Goal: Task Accomplishment & Management: Complete application form

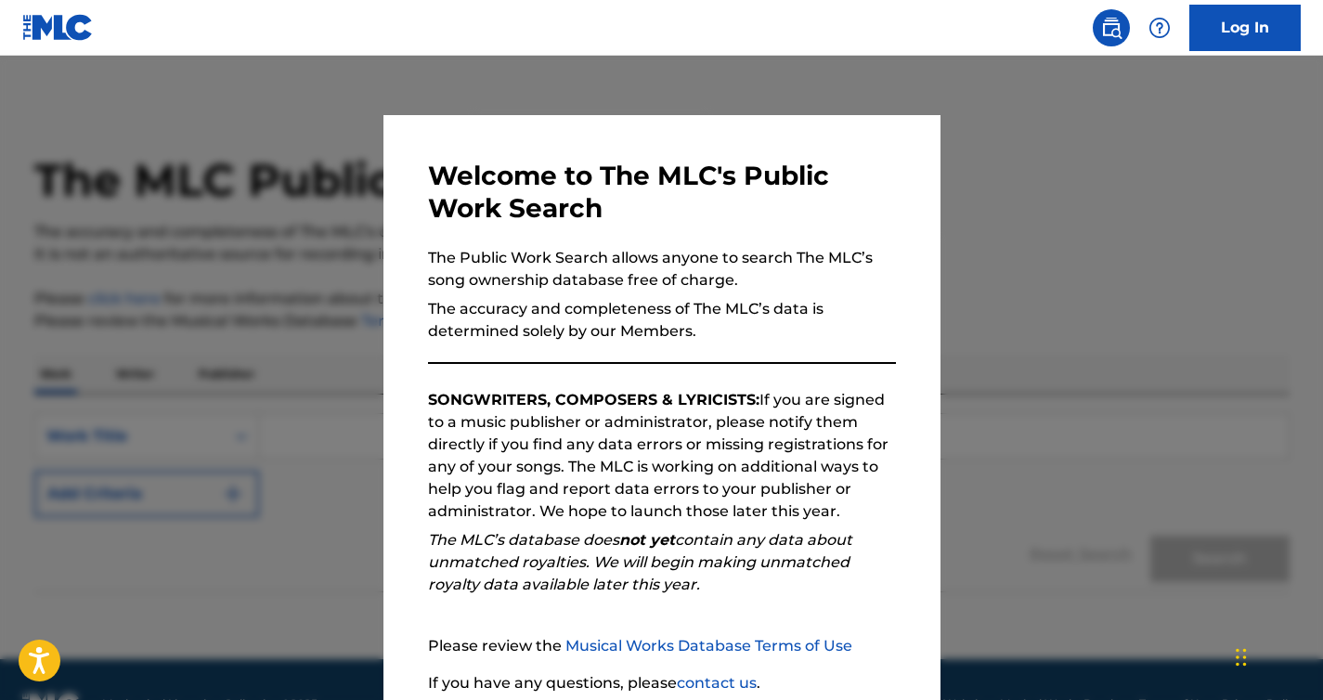
click at [796, 404] on p "SONGWRITERS, COMPOSERS & LYRICISTS: If you are signed to a music publisher or a…" at bounding box center [662, 456] width 468 height 134
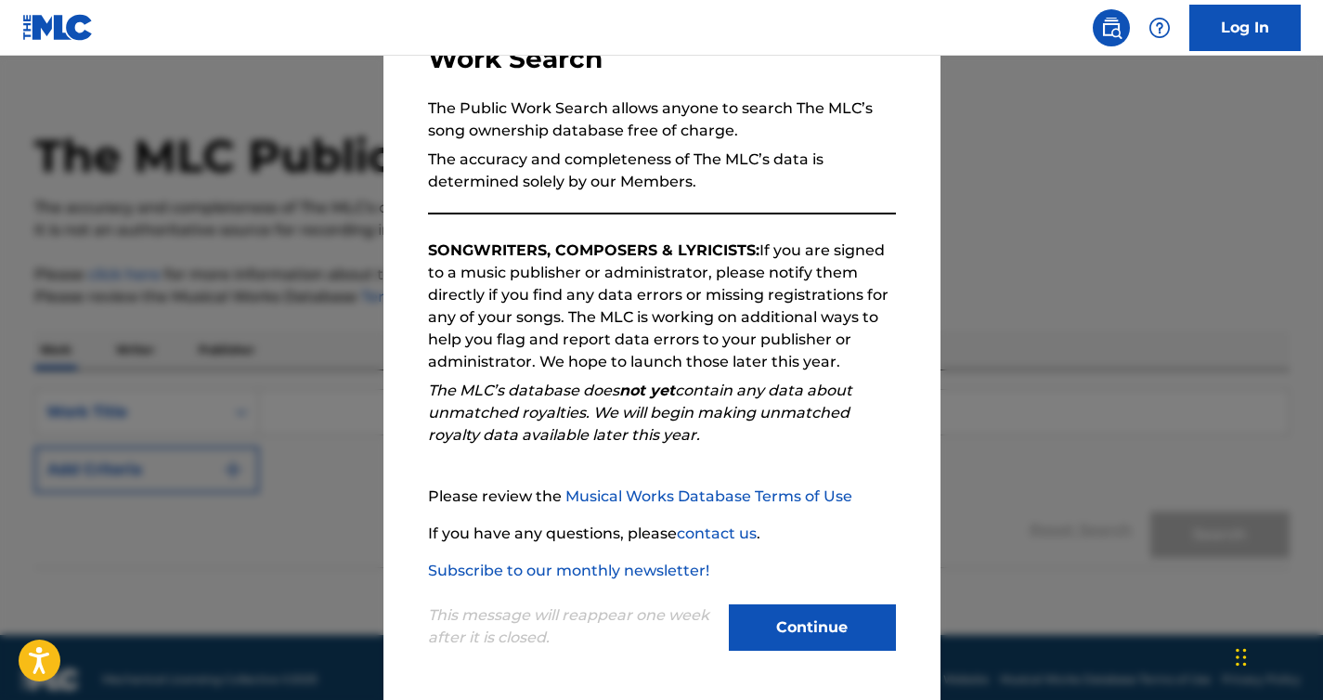
scroll to position [48, 0]
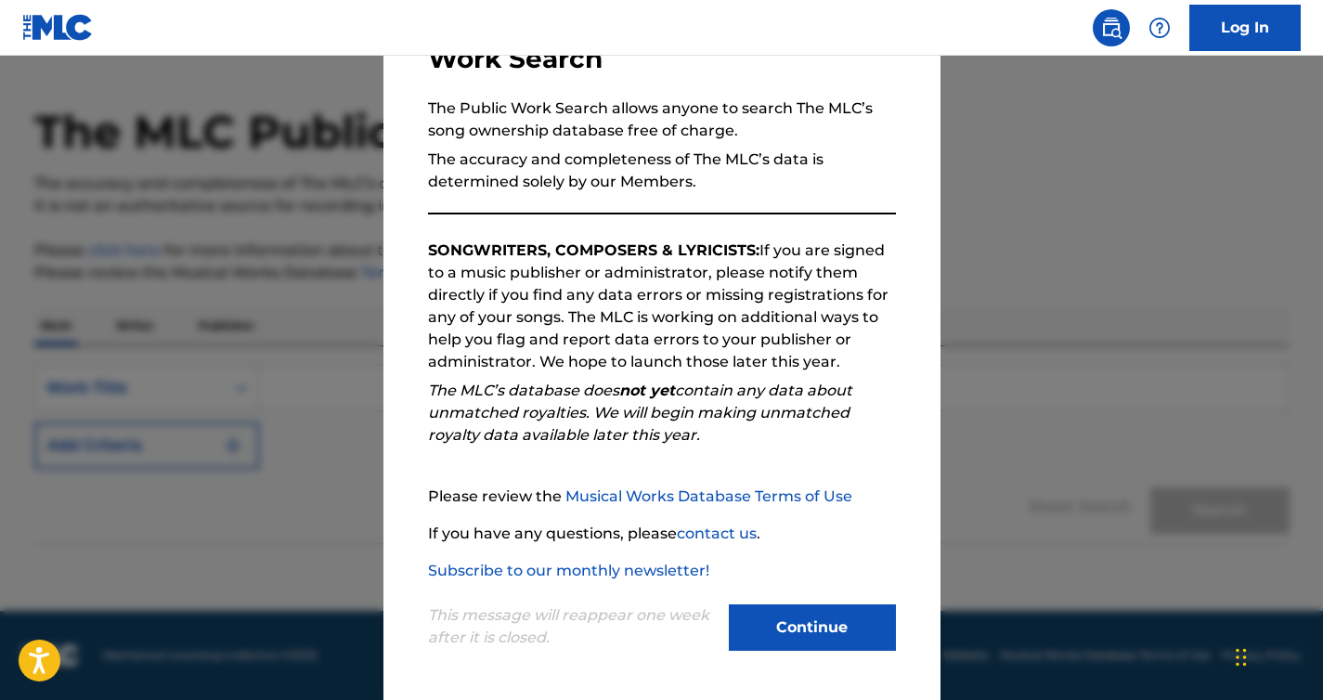
click at [821, 632] on button "Continue" at bounding box center [812, 627] width 167 height 46
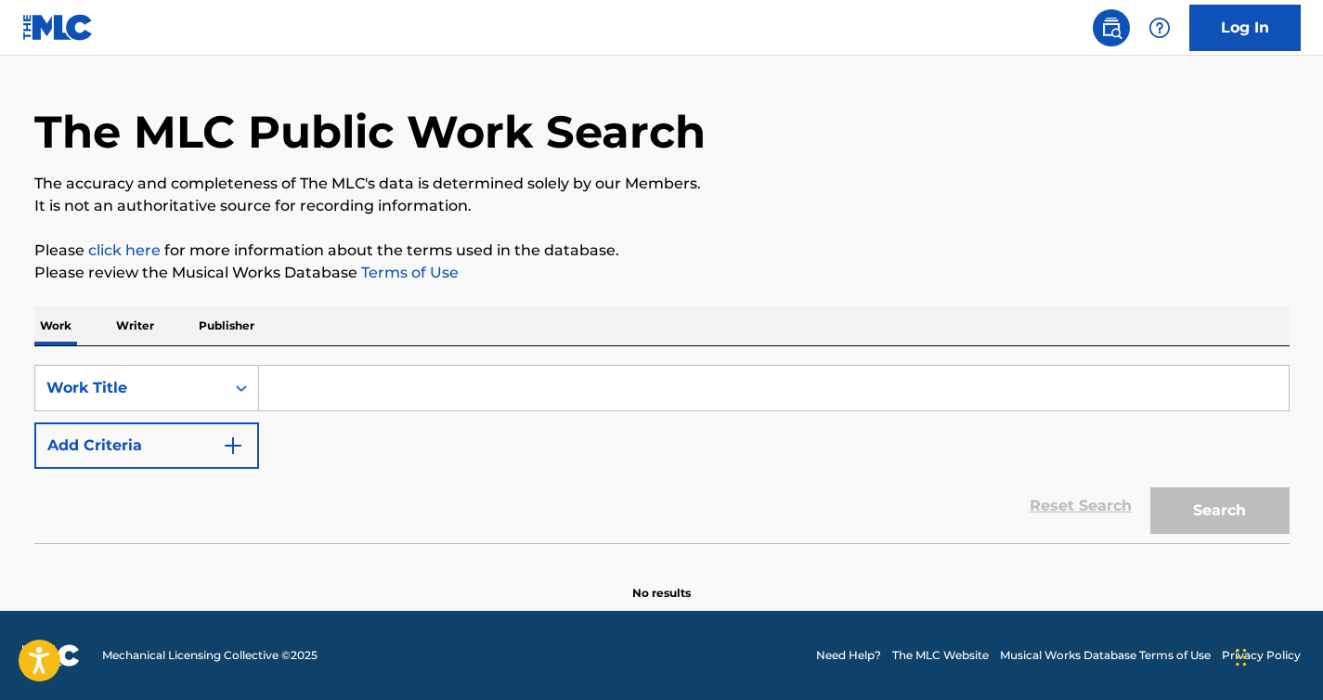
click at [134, 322] on p "Writer" at bounding box center [134, 325] width 49 height 39
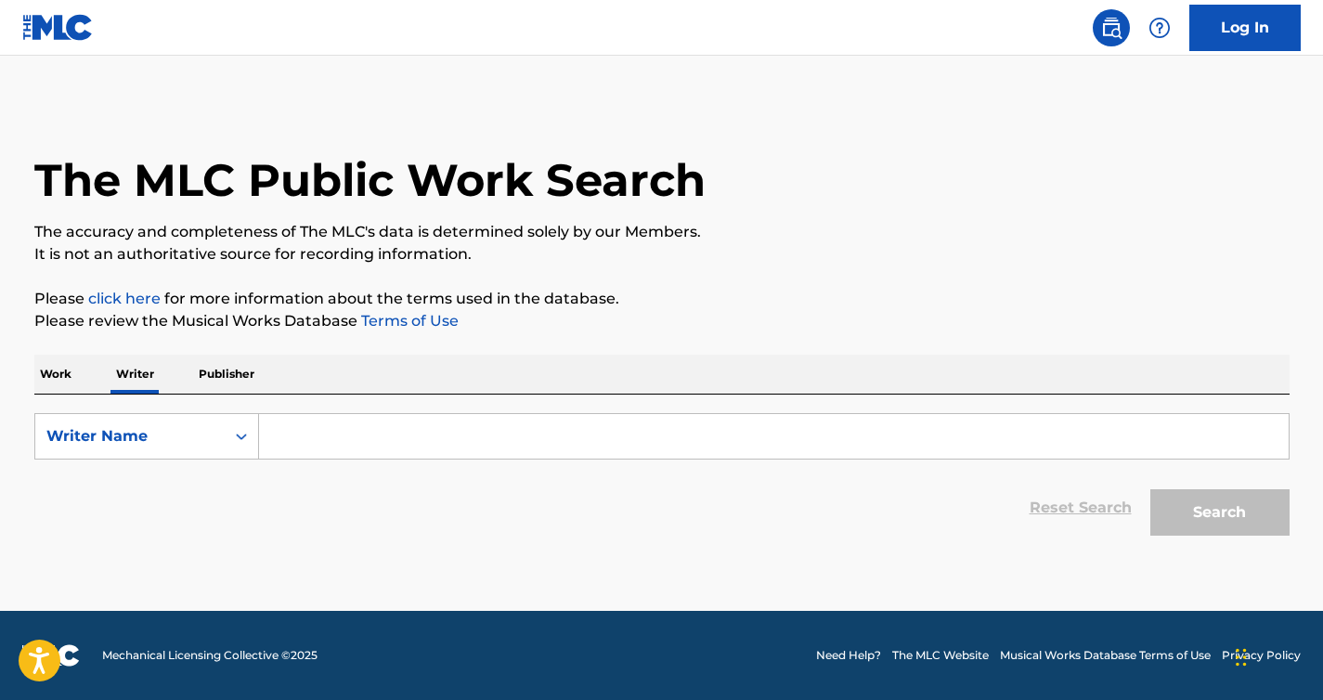
click at [335, 439] on input "Search Form" at bounding box center [773, 436] width 1029 height 45
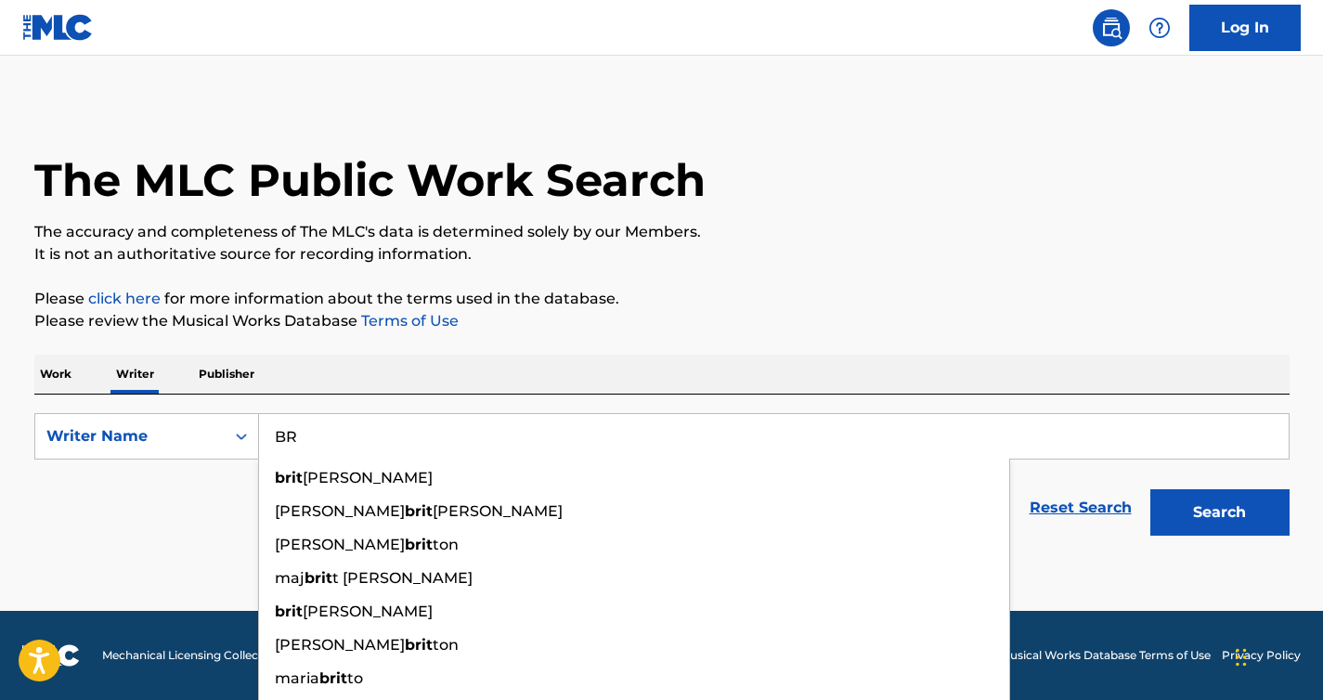
type input "B"
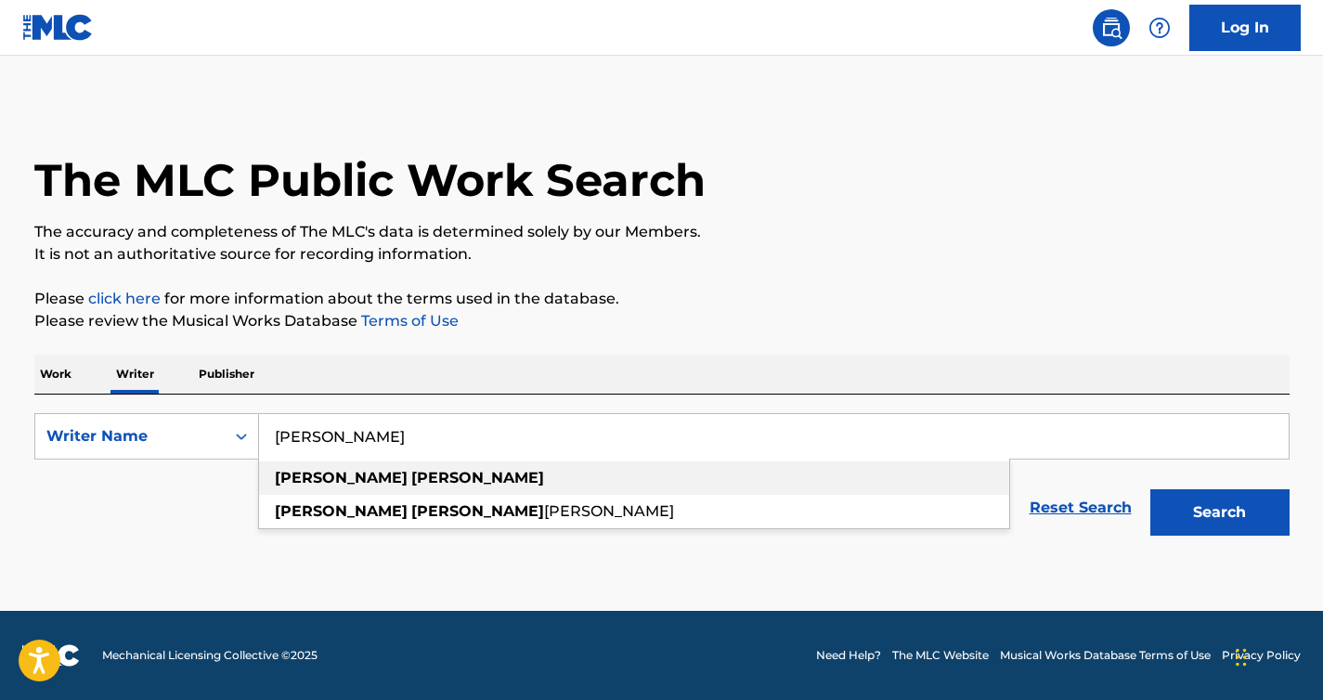
click at [411, 475] on strong "brittain" at bounding box center [477, 478] width 133 height 18
type input "paul brittain"
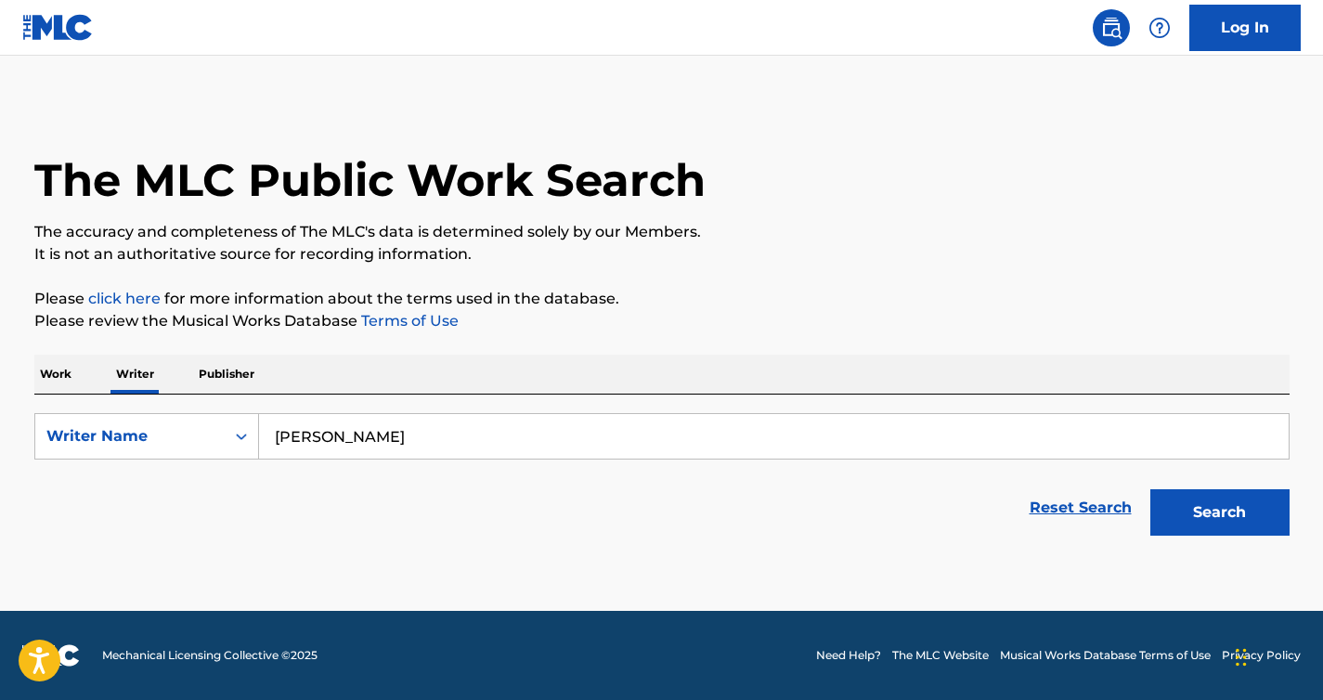
click at [1216, 519] on button "Search" at bounding box center [1219, 512] width 139 height 46
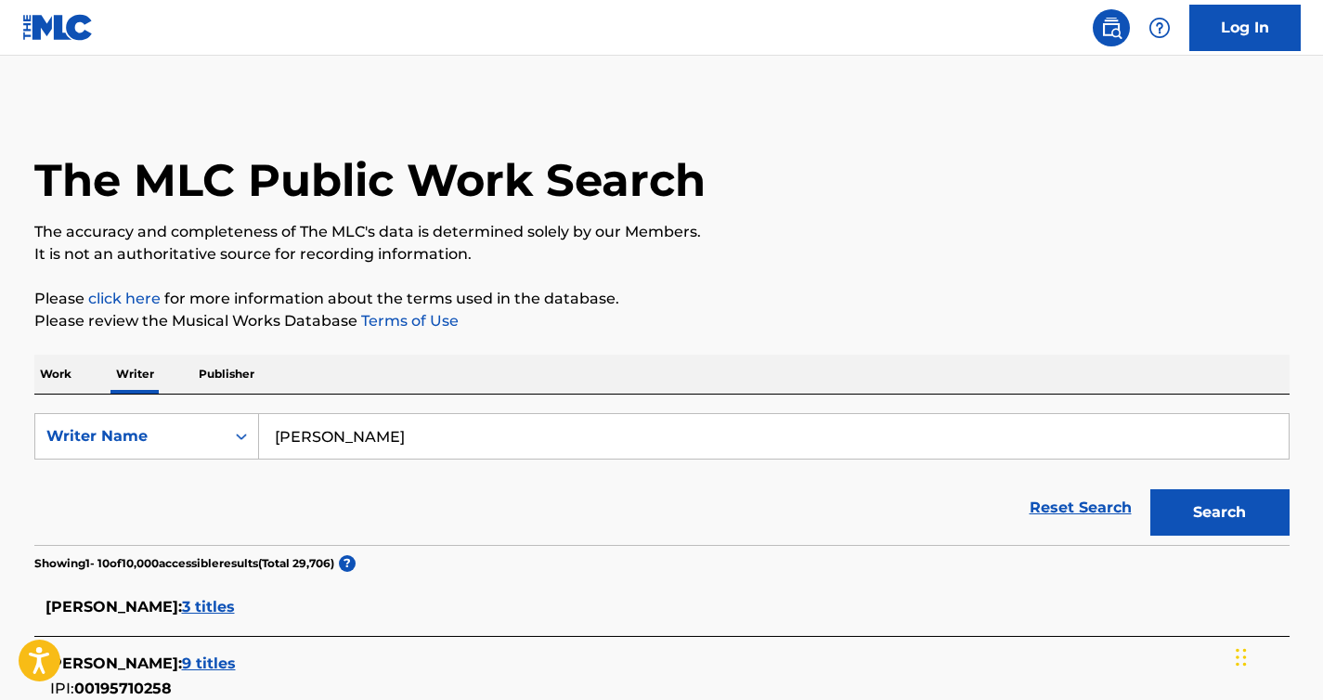
click at [1314, 149] on main "The MLC Public Work Search The accuracy and completeness of The MLC's data is d…" at bounding box center [661, 706] width 1323 height 1300
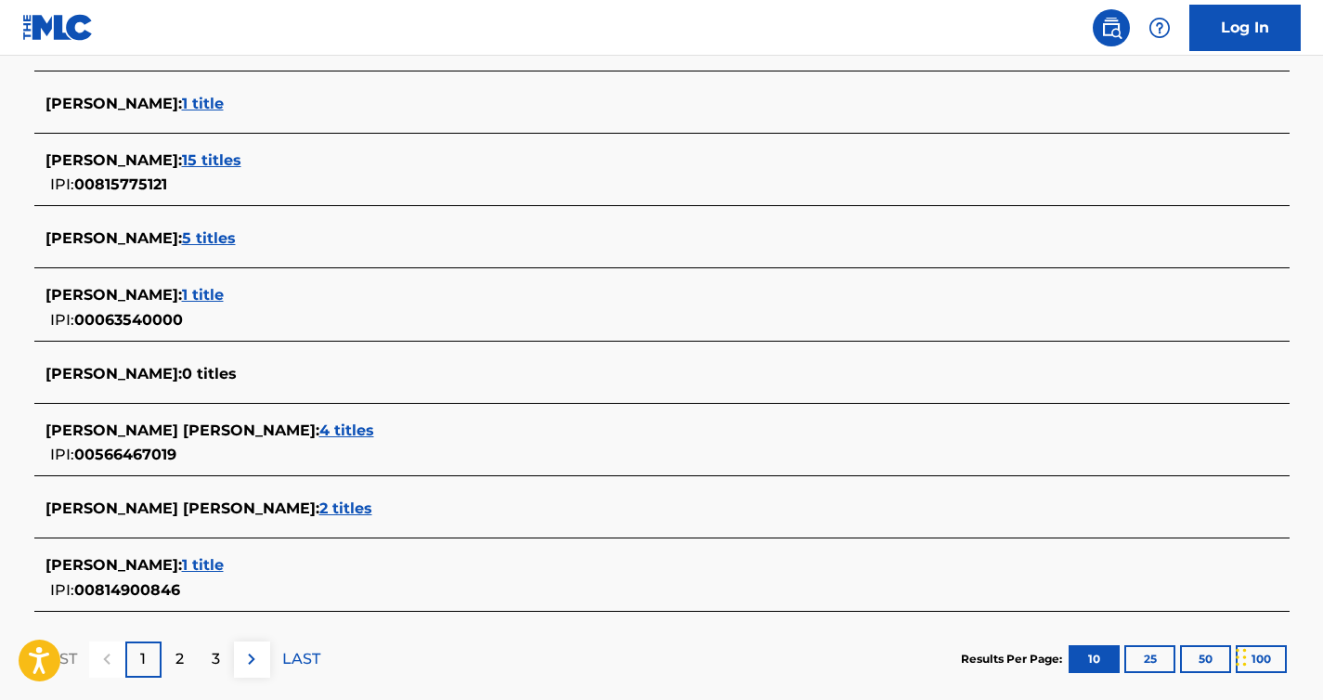
scroll to position [641, 0]
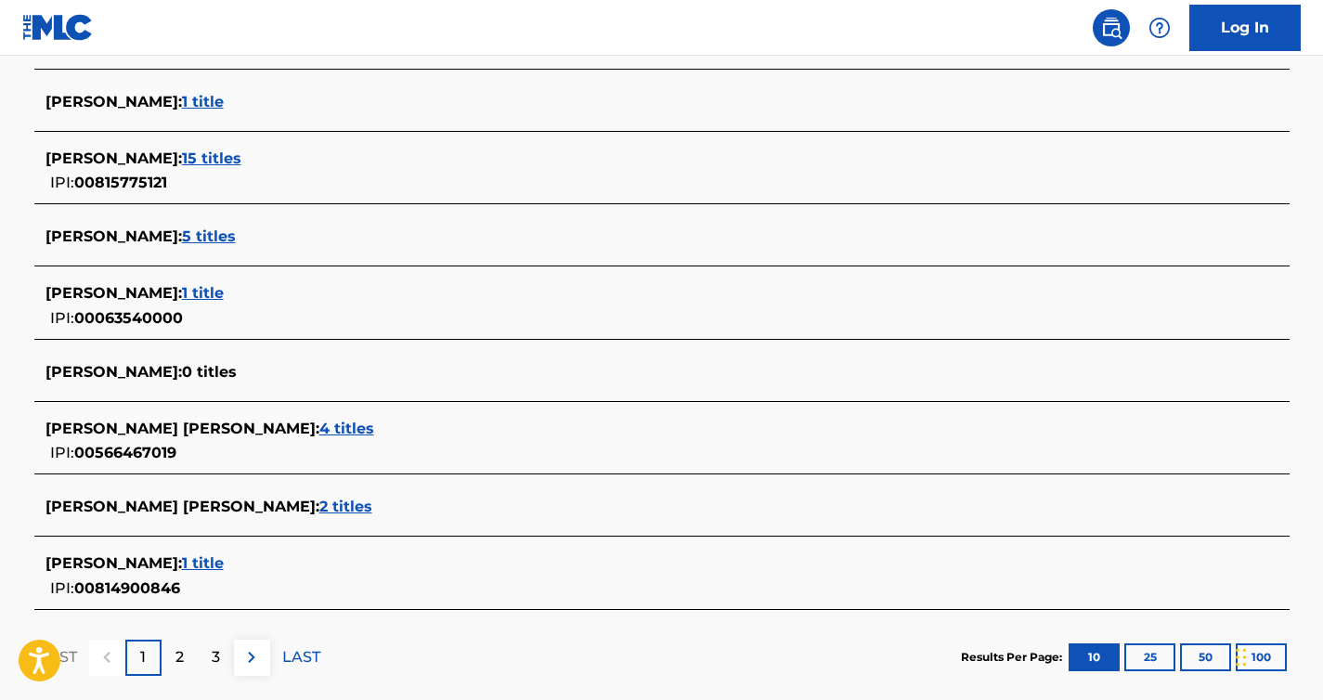
click at [216, 564] on span "1 title" at bounding box center [203, 563] width 42 height 18
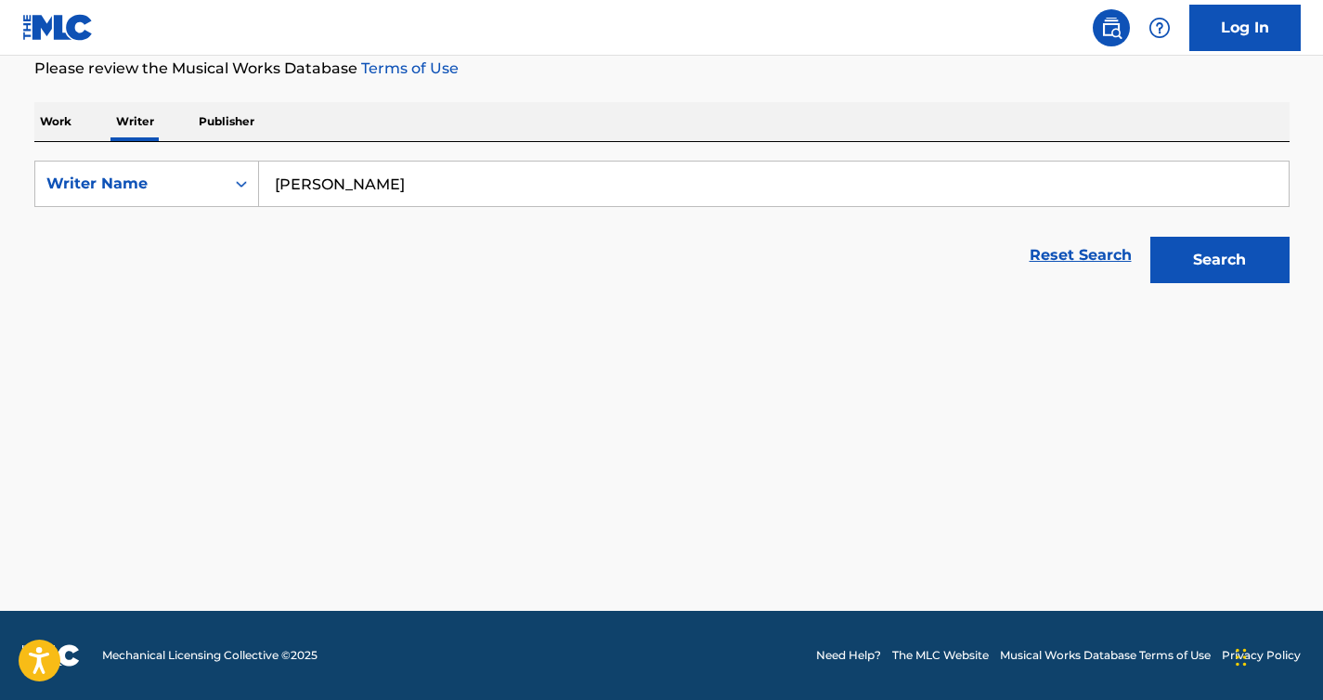
scroll to position [252, 0]
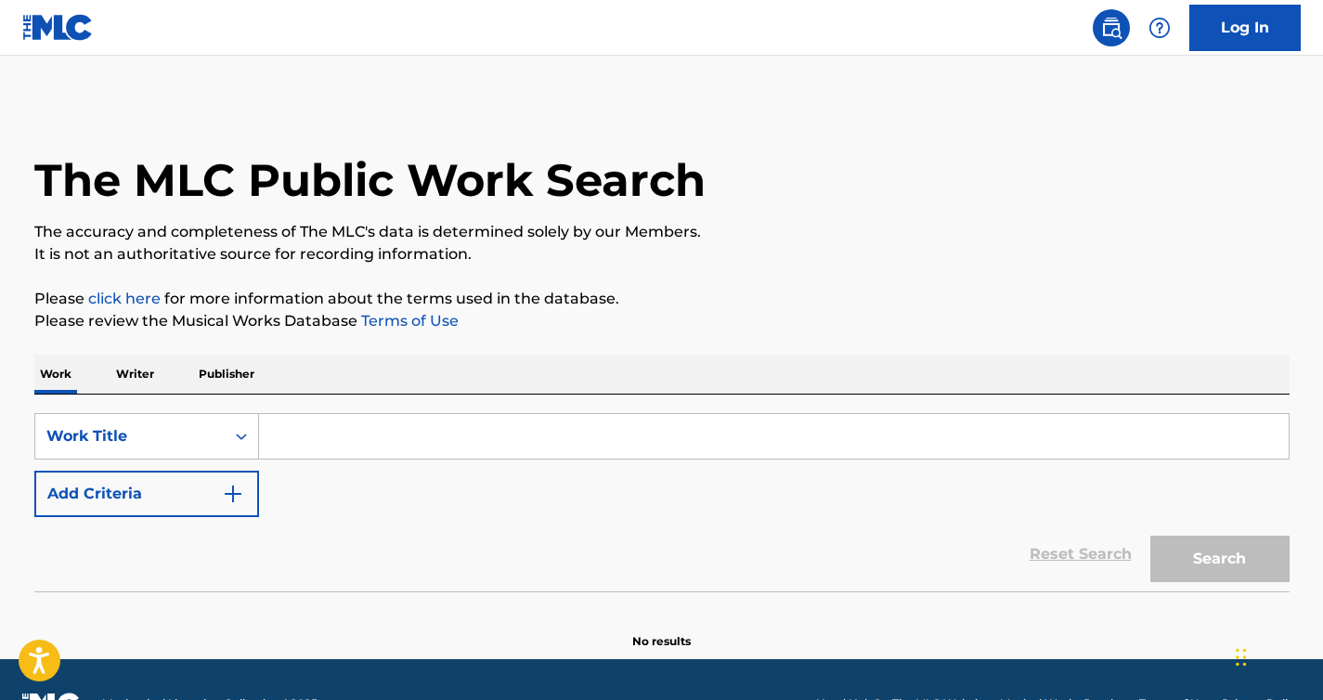
click at [338, 441] on input "Search Form" at bounding box center [773, 436] width 1029 height 45
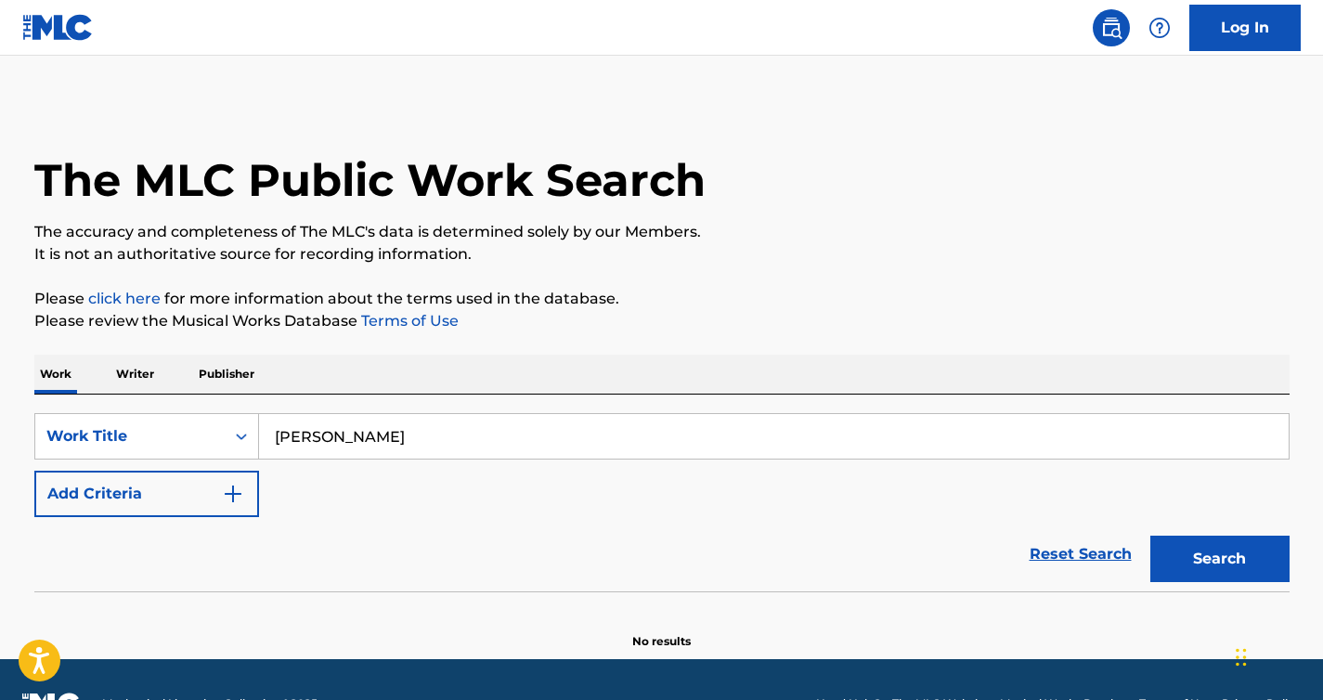
type input "Paul Brittain"
click at [1184, 566] on button "Search" at bounding box center [1219, 559] width 139 height 46
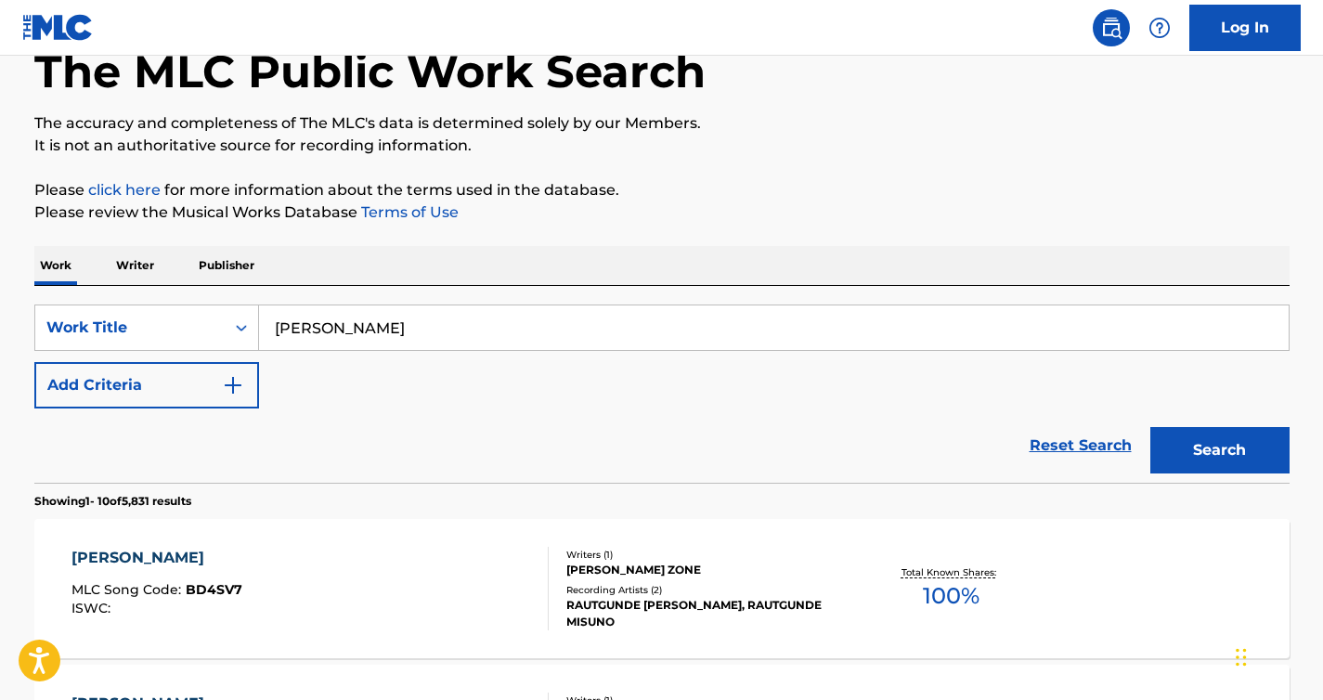
scroll to position [116, 0]
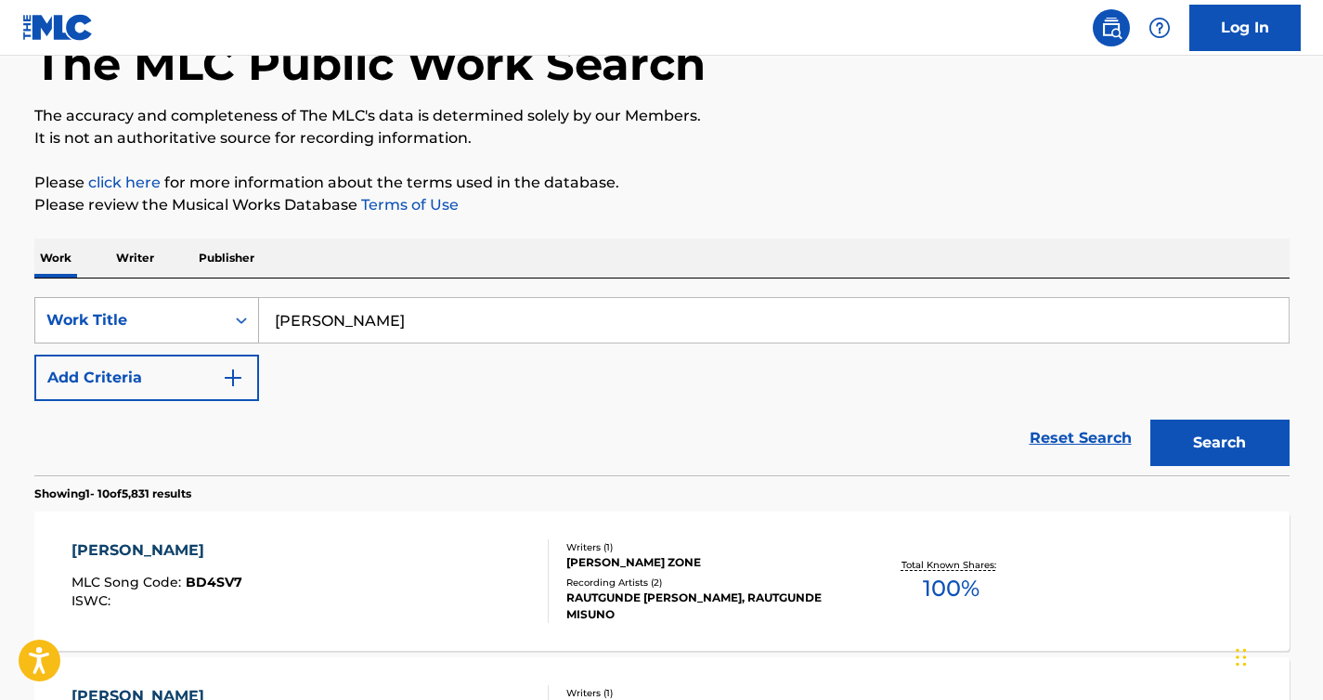
click at [245, 319] on icon "Search Form" at bounding box center [241, 320] width 19 height 19
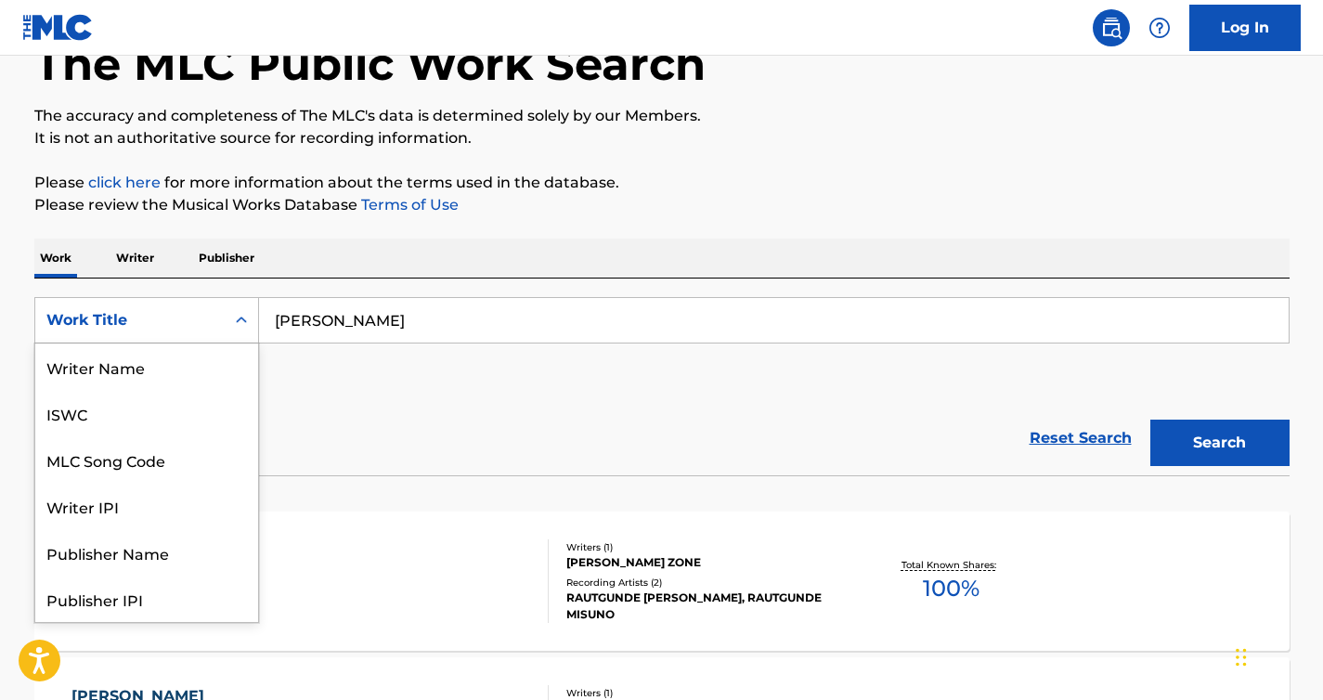
scroll to position [93, 0]
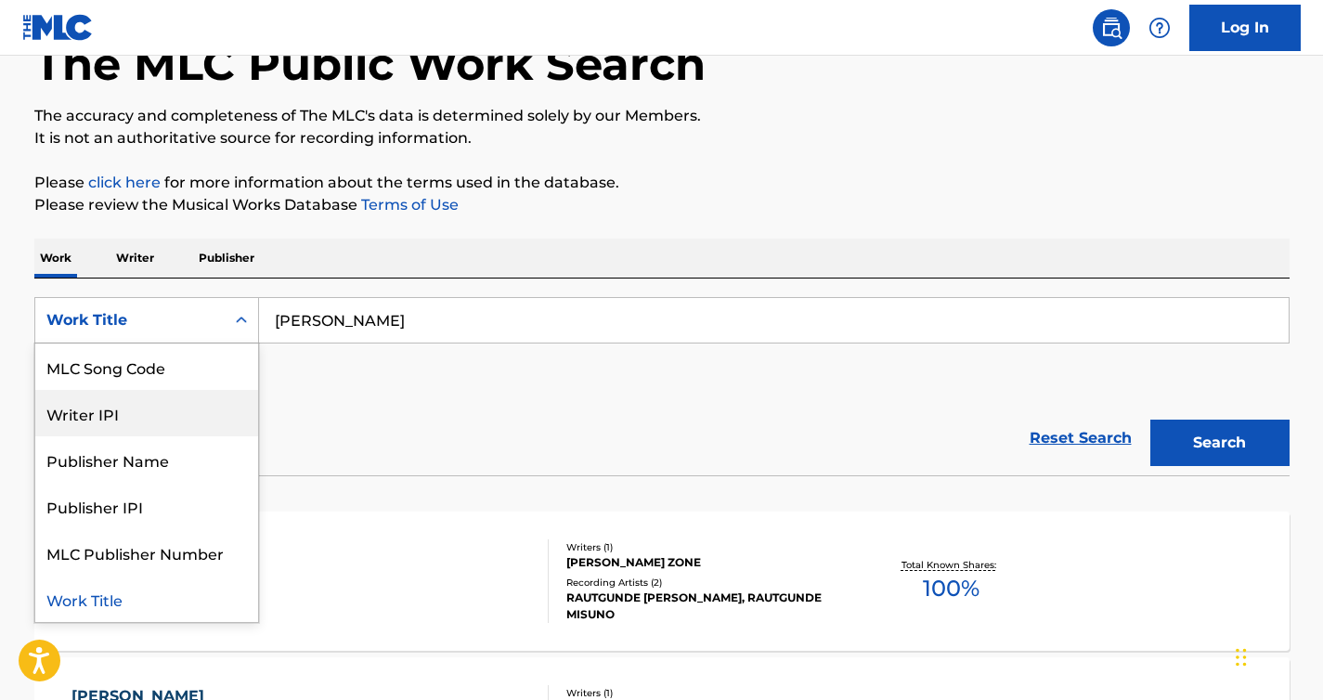
click at [96, 420] on div "Writer IPI" at bounding box center [146, 413] width 223 height 46
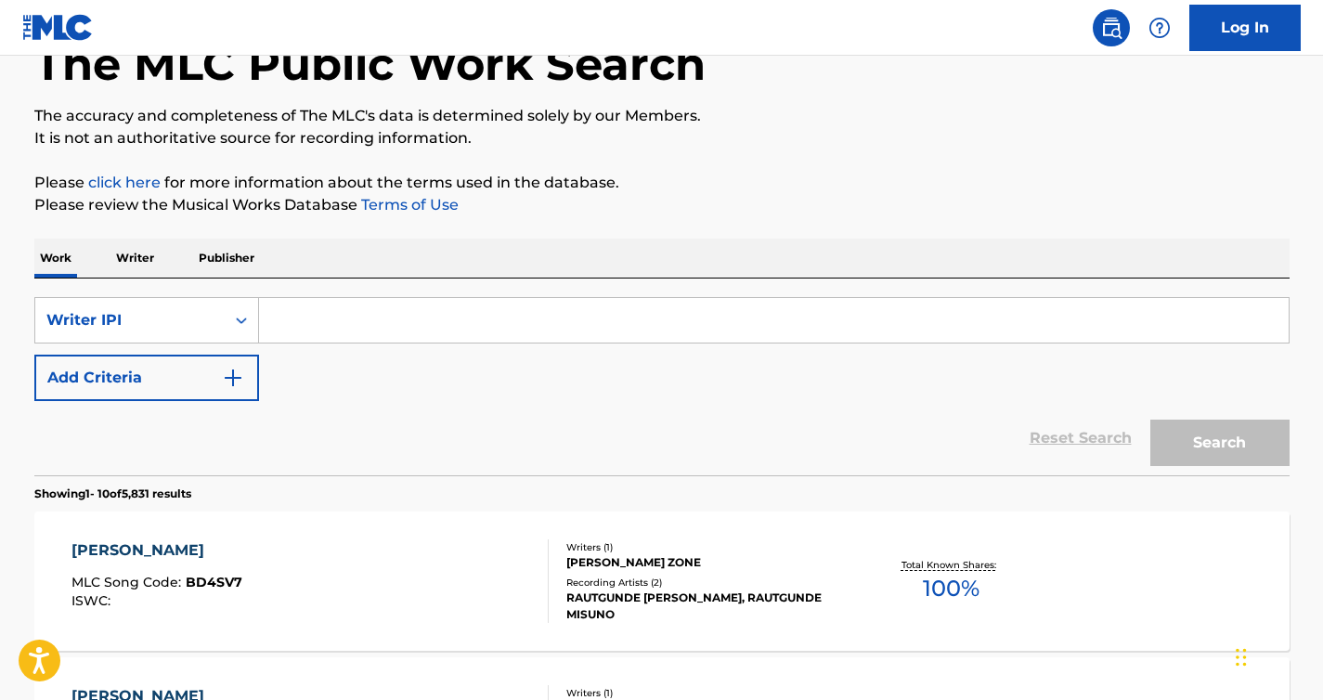
click at [323, 317] on input "Search Form" at bounding box center [773, 320] width 1029 height 45
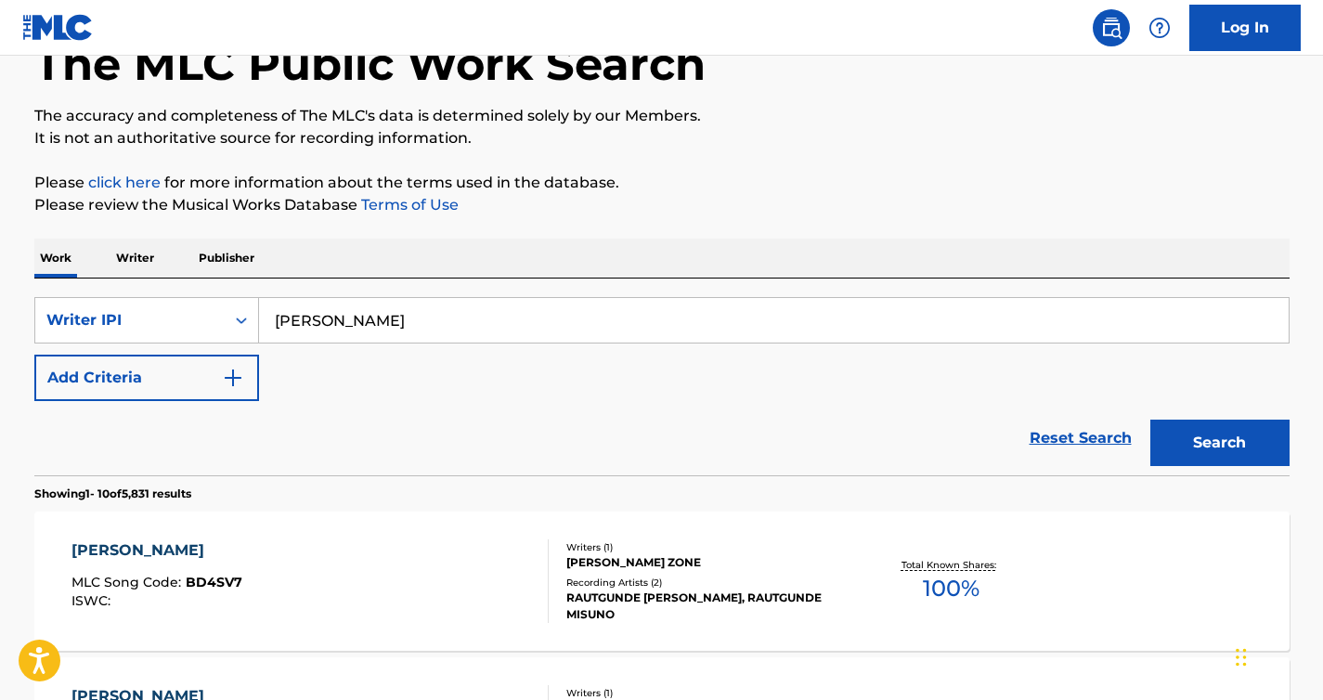
type input "Paul Brittain"
click at [1192, 442] on button "Search" at bounding box center [1219, 443] width 139 height 46
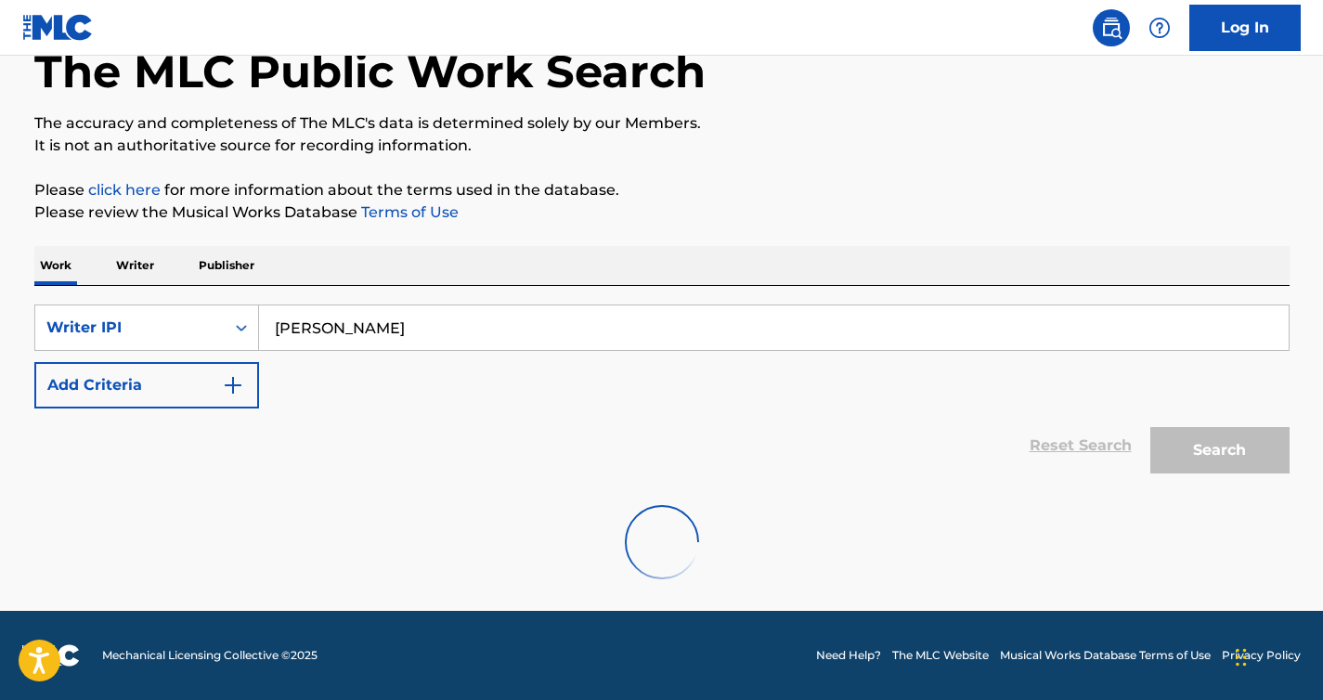
scroll to position [48, 0]
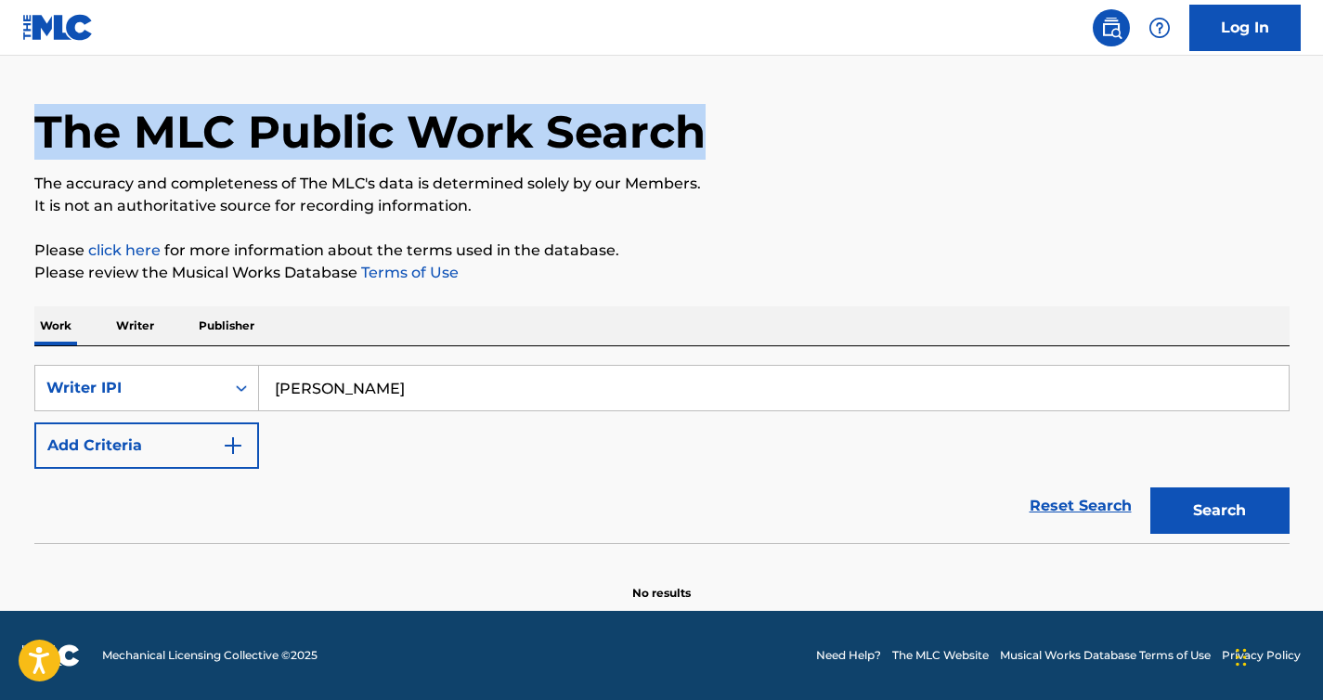
drag, startPoint x: 1318, startPoint y: 94, endPoint x: 1319, endPoint y: 117, distance: 23.2
click at [1319, 117] on main "The MLC Public Work Search The accuracy and completeness of The MLC's data is d…" at bounding box center [661, 308] width 1323 height 603
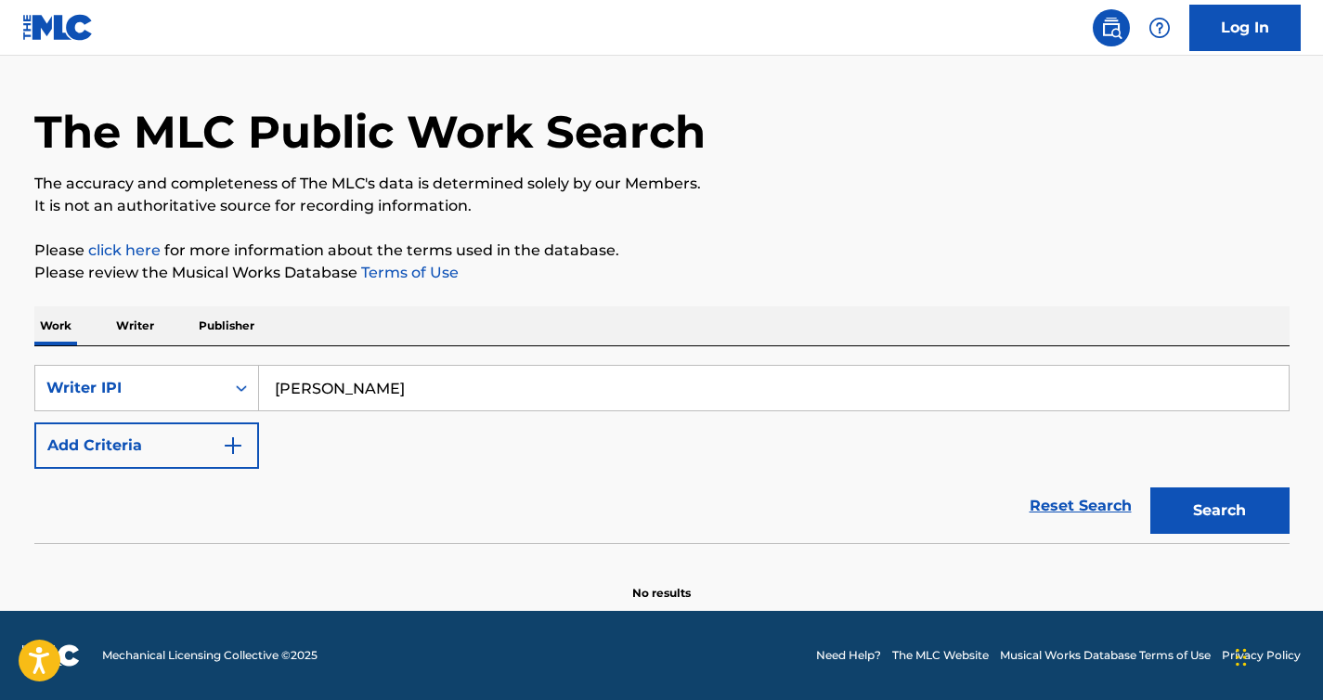
drag, startPoint x: 1160, startPoint y: 263, endPoint x: 559, endPoint y: 263, distance: 601.5
click at [563, 263] on p "Please review the Musical Works Database Terms of Use" at bounding box center [661, 273] width 1255 height 22
click at [134, 326] on p "Writer" at bounding box center [134, 325] width 49 height 39
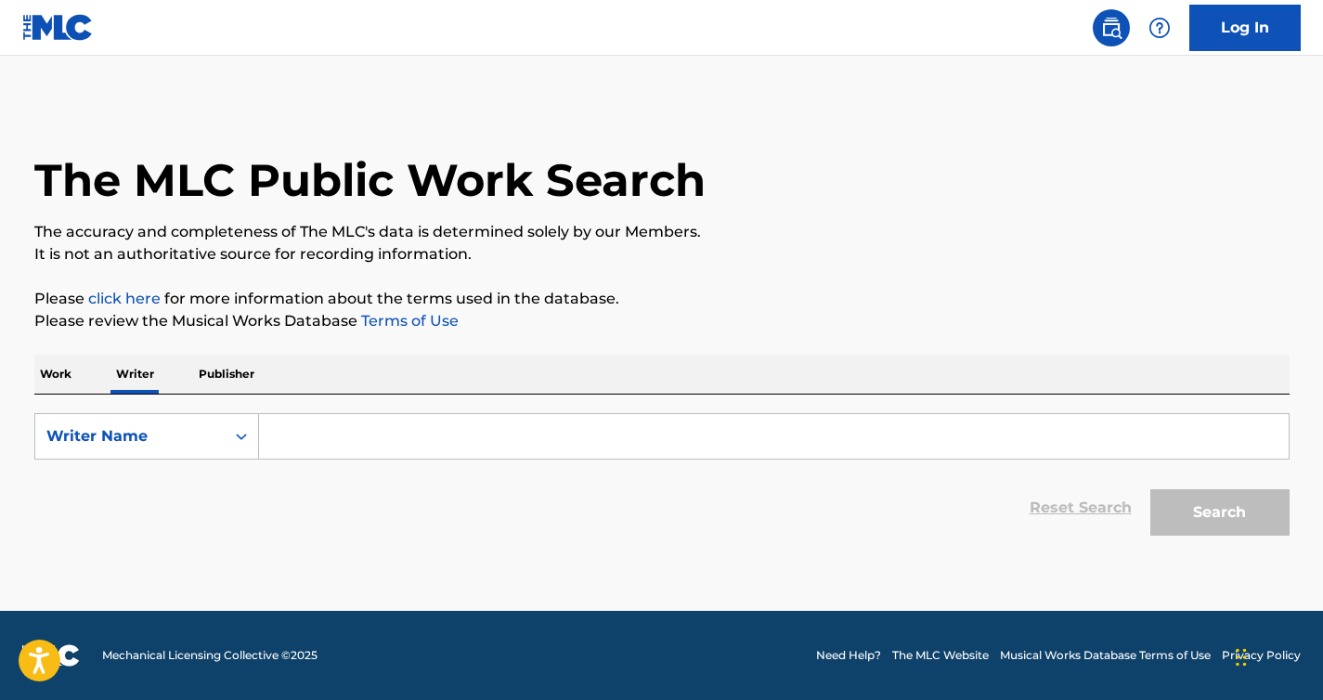
click at [328, 445] on input "Search Form" at bounding box center [773, 436] width 1029 height 45
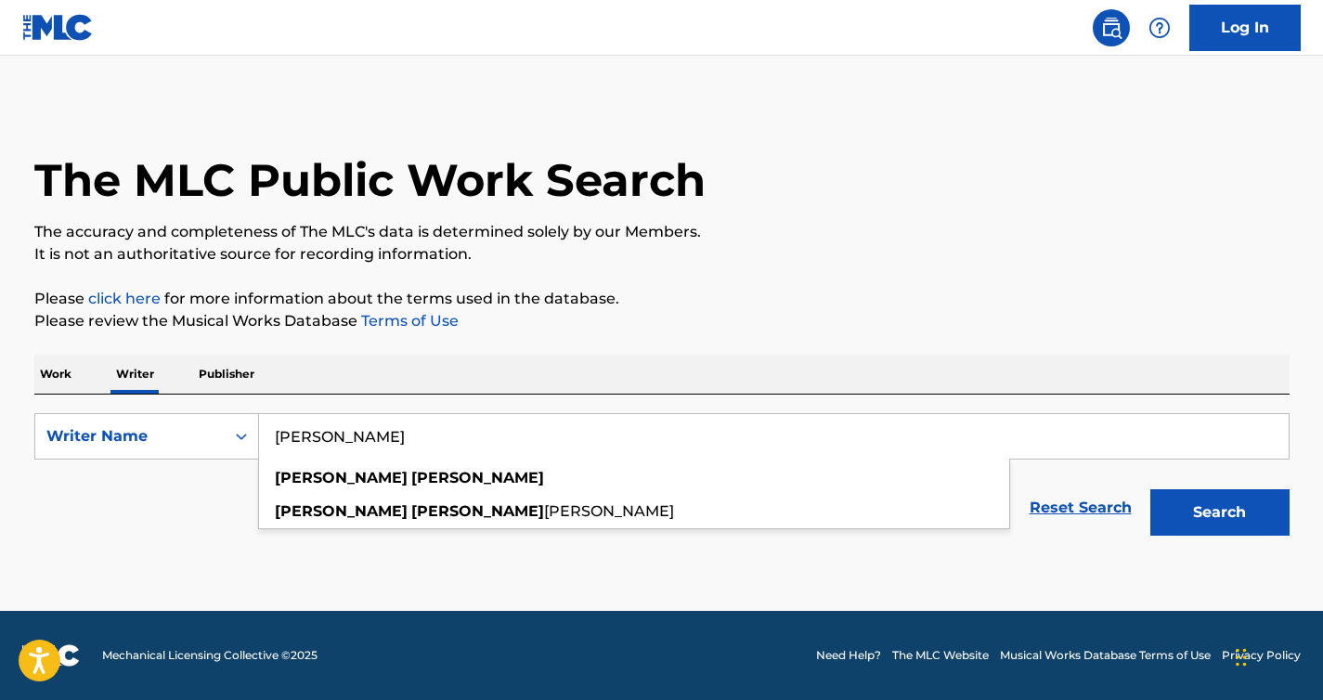
drag, startPoint x: 428, startPoint y: 434, endPoint x: 262, endPoint y: 440, distance: 166.3
click at [262, 440] on input "[PERSON_NAME]" at bounding box center [773, 436] width 1029 height 45
type input "[PERSON_NAME]"
click at [813, 238] on p "The accuracy and completeness of The MLC's data is determined solely by our Mem…" at bounding box center [661, 232] width 1255 height 22
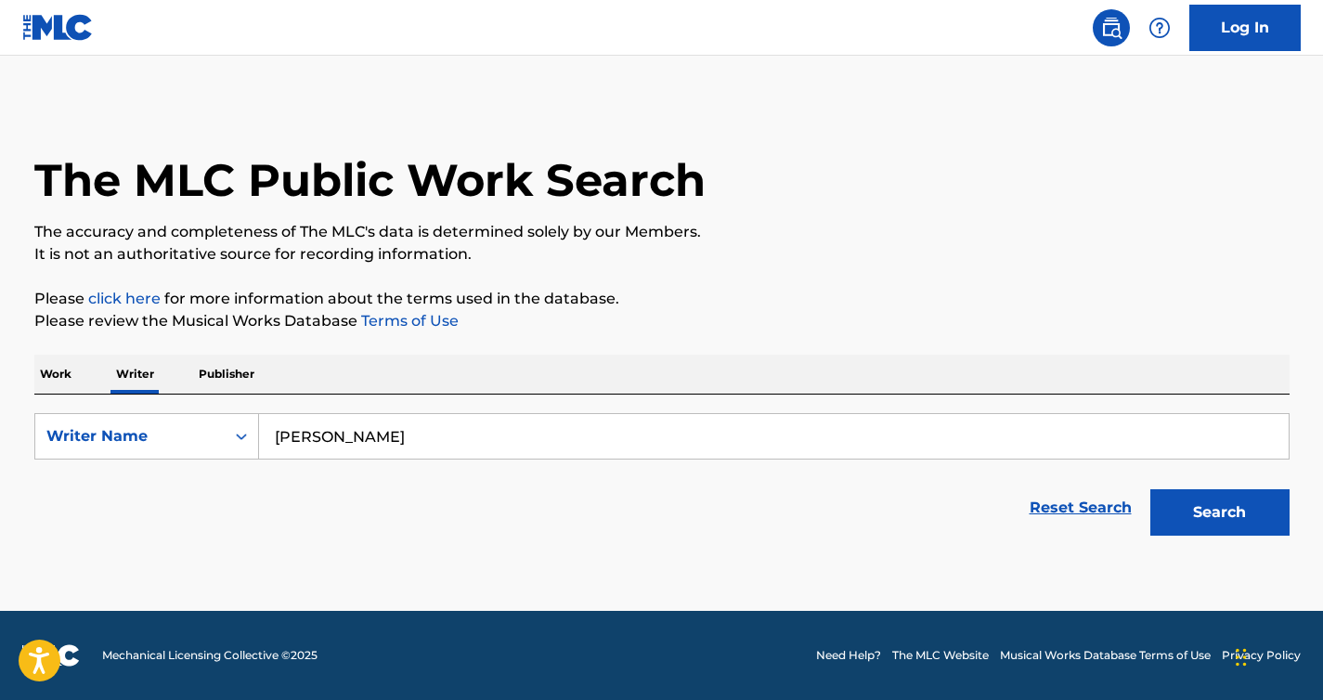
click at [1223, 515] on button "Search" at bounding box center [1219, 512] width 139 height 46
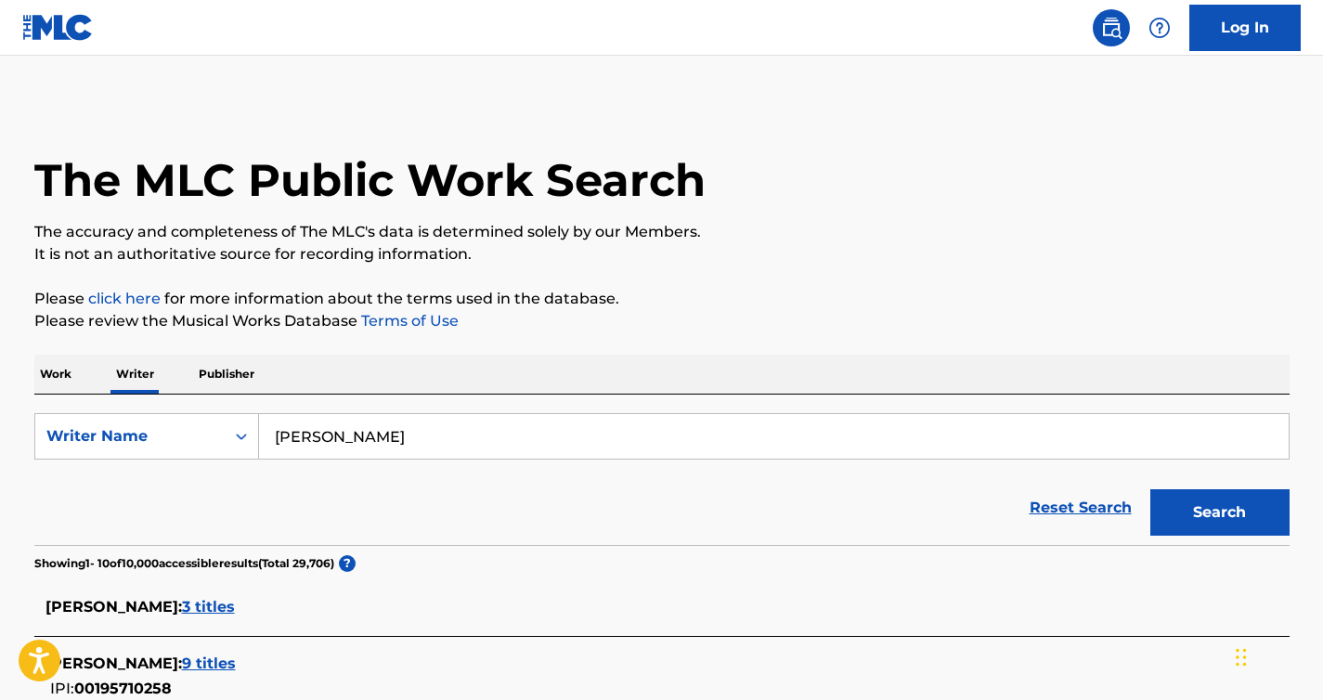
click at [206, 598] on span "3 titles" at bounding box center [208, 607] width 53 height 18
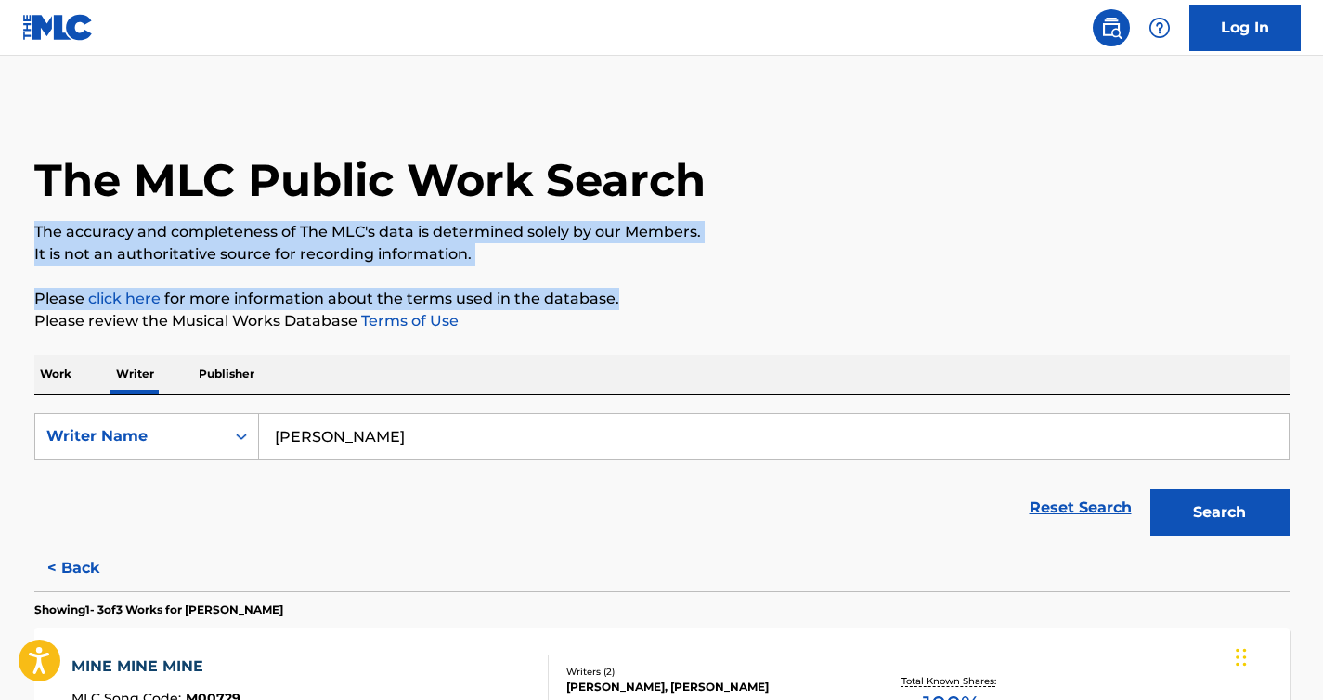
drag, startPoint x: 1319, startPoint y: 218, endPoint x: 1319, endPoint y: 291, distance: 73.3
click at [1319, 291] on main "The MLC Public Work Search The accuracy and completeness of The MLC's data is d…" at bounding box center [661, 605] width 1323 height 1099
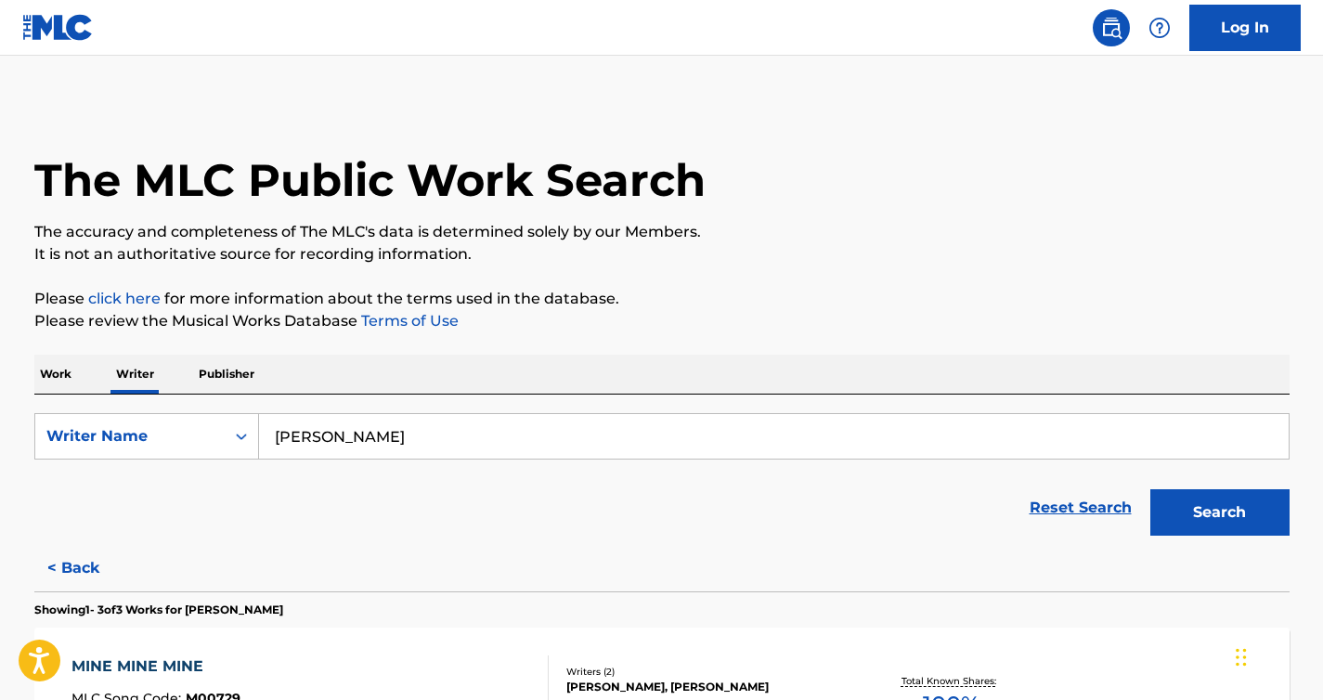
click at [1288, 230] on p "The accuracy and completeness of The MLC's data is determined solely by our Mem…" at bounding box center [661, 232] width 1255 height 22
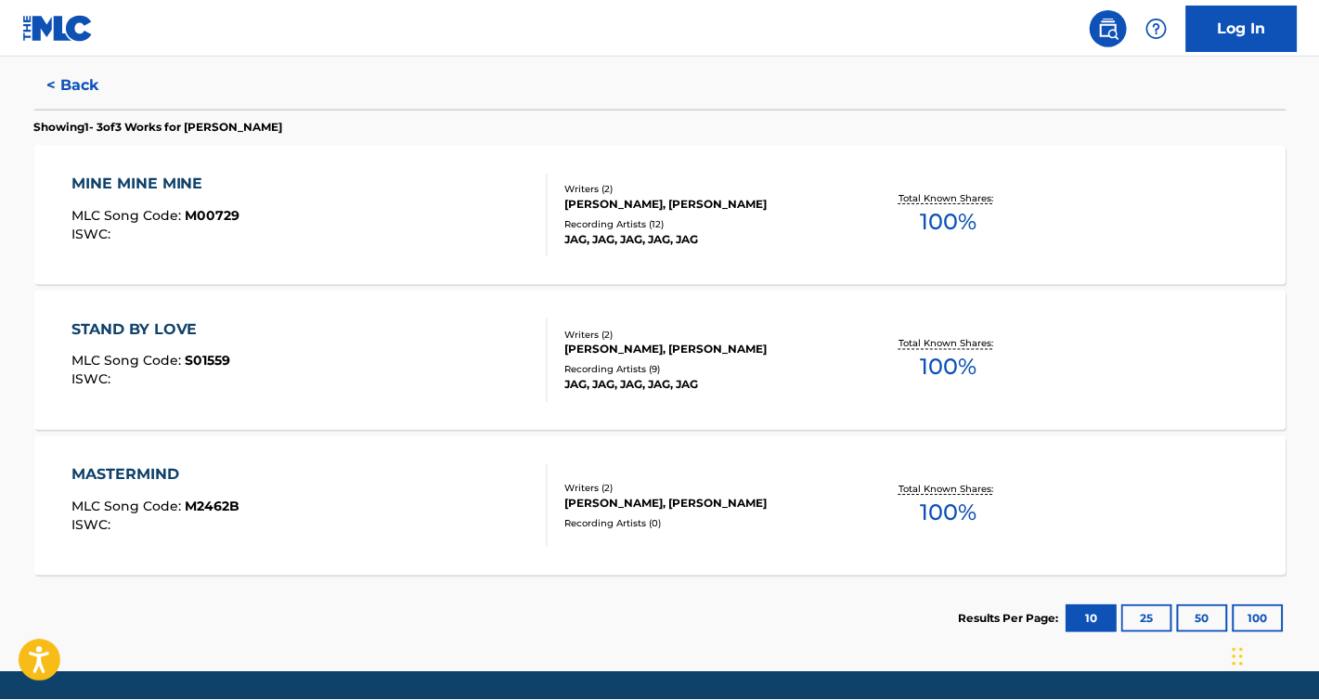
scroll to position [520, 0]
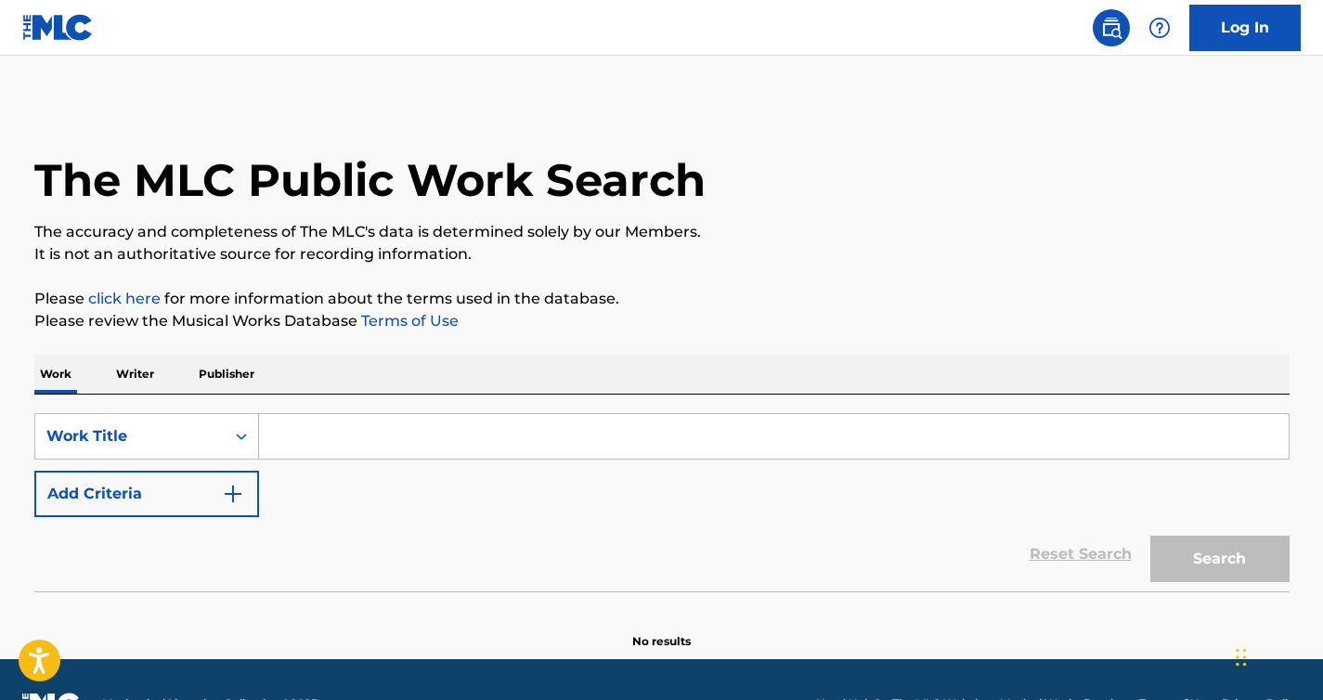
click at [115, 379] on p "Writer" at bounding box center [134, 374] width 49 height 39
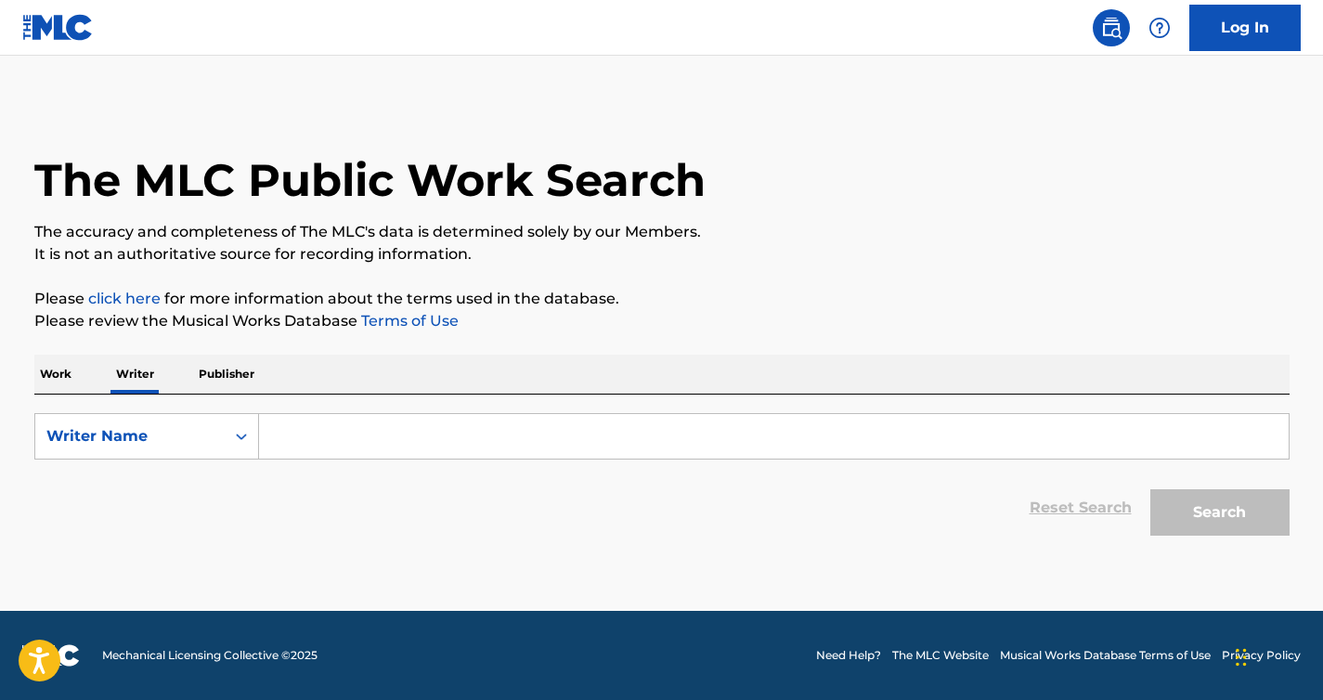
click at [353, 451] on input "Search Form" at bounding box center [773, 436] width 1029 height 45
paste input "Paul Brittain"
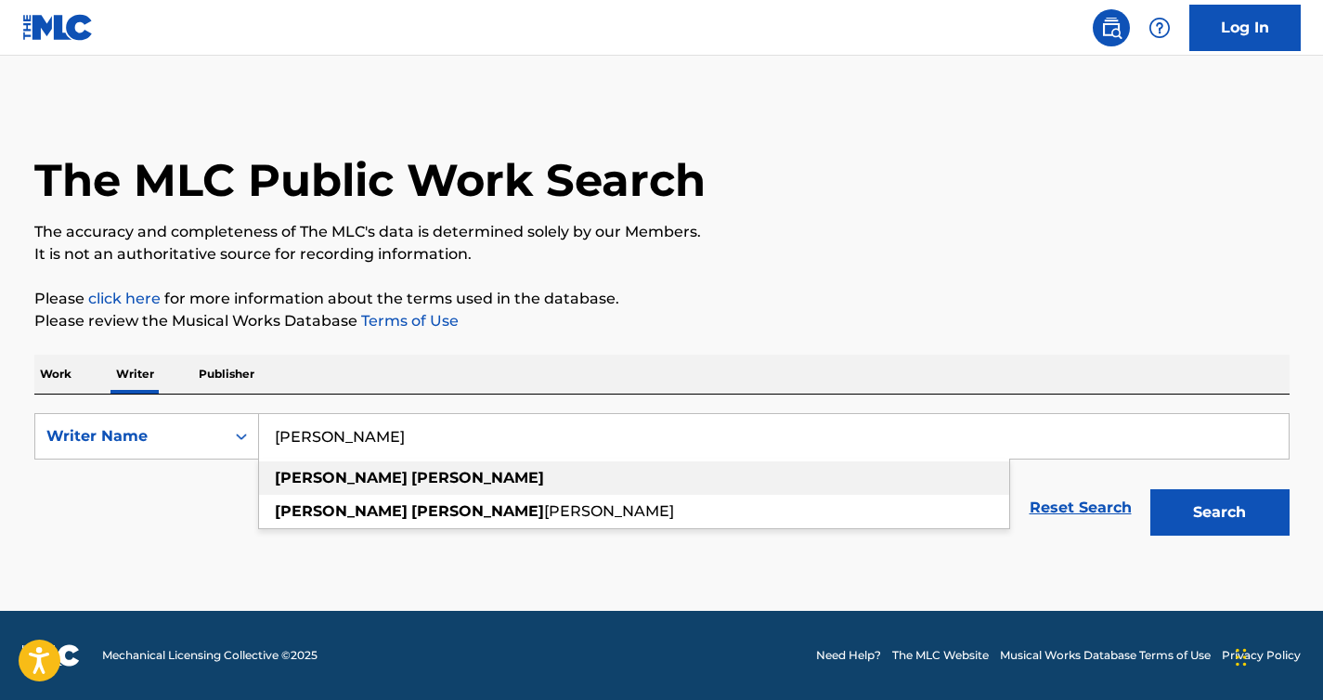
click at [411, 473] on strong "brittain" at bounding box center [477, 478] width 133 height 18
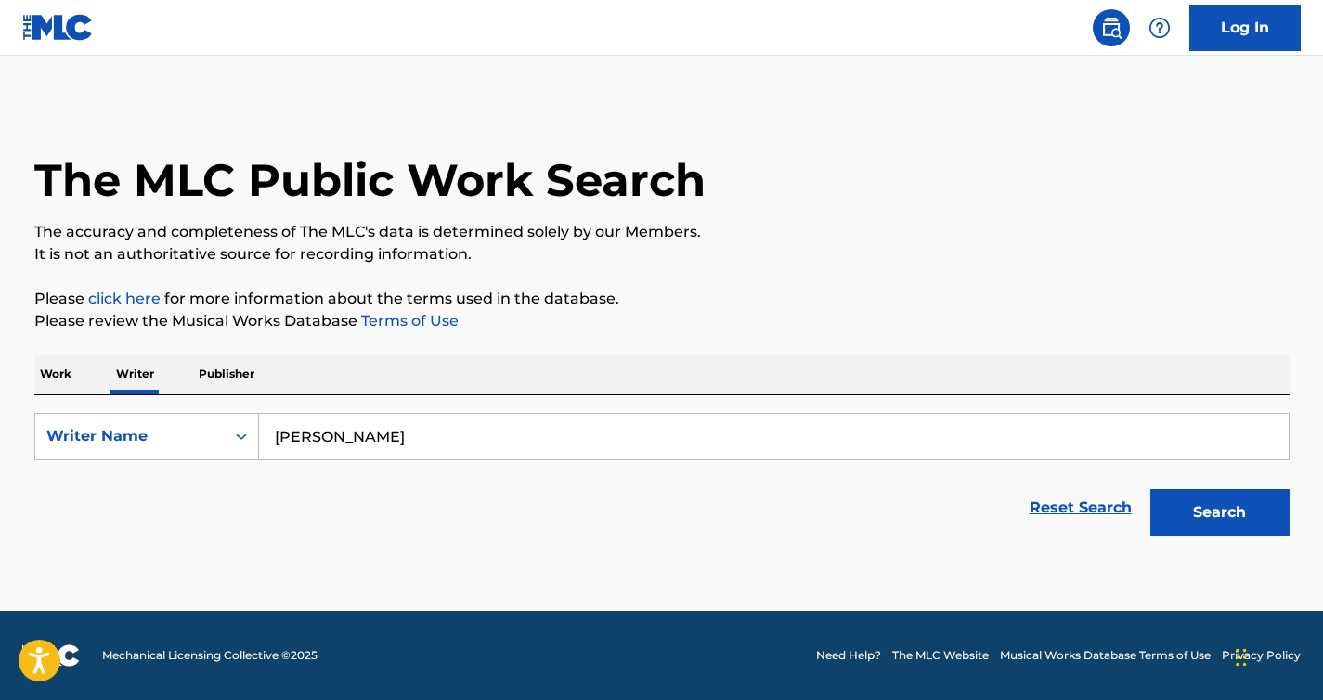
click at [1227, 519] on button "Search" at bounding box center [1219, 512] width 139 height 46
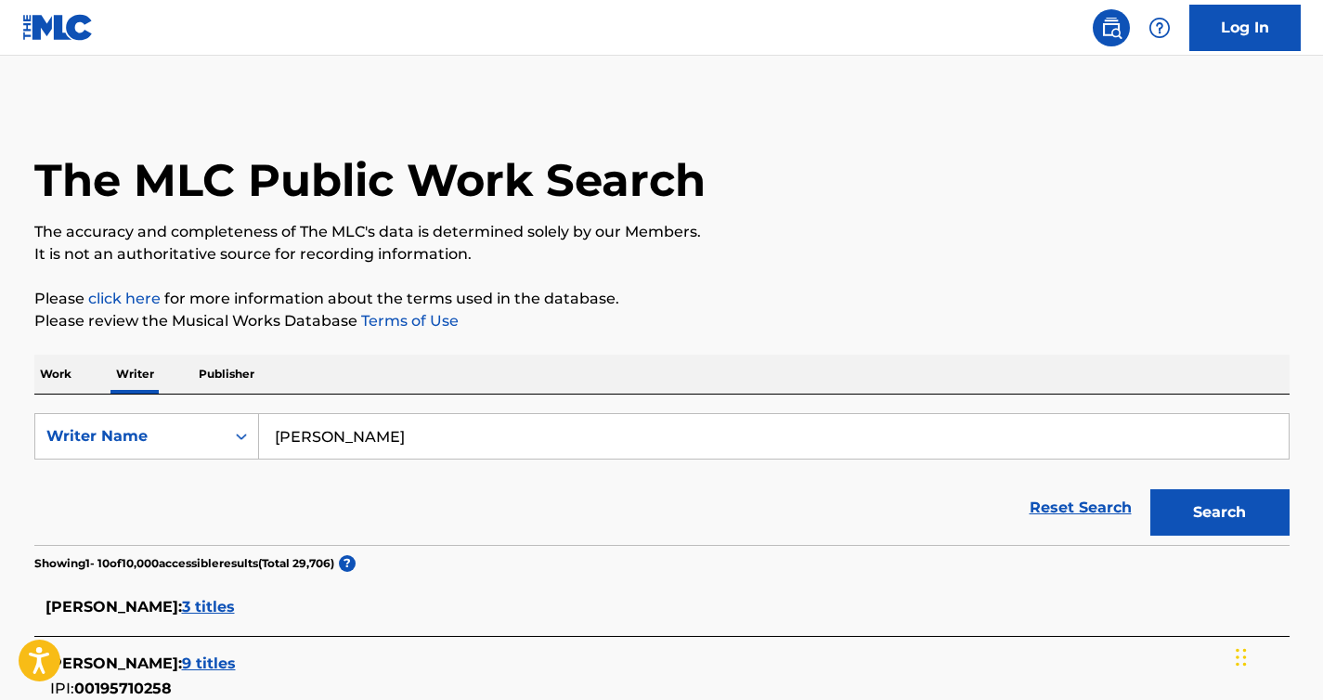
drag, startPoint x: 1319, startPoint y: 152, endPoint x: 1318, endPoint y: 201, distance: 48.3
click at [1318, 201] on main "The MLC Public Work Search The accuracy and completeness of The MLC's data is d…" at bounding box center [661, 706] width 1323 height 1300
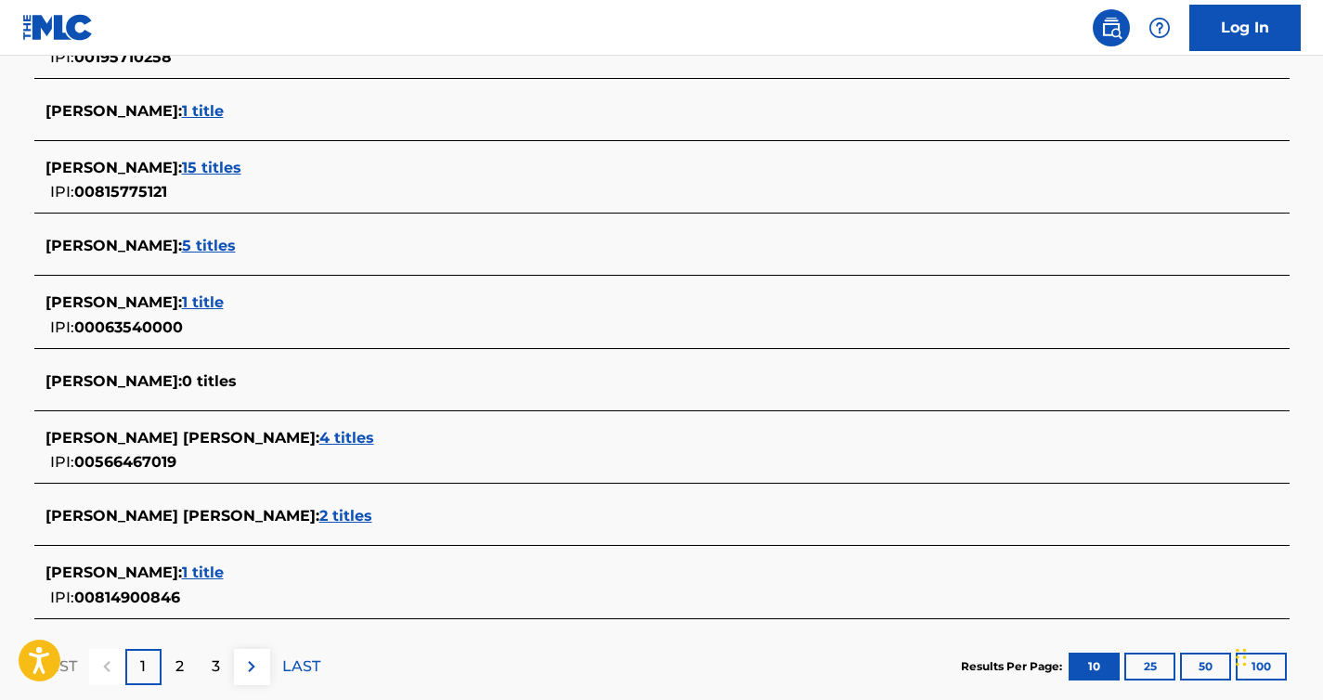
scroll to position [668, 0]
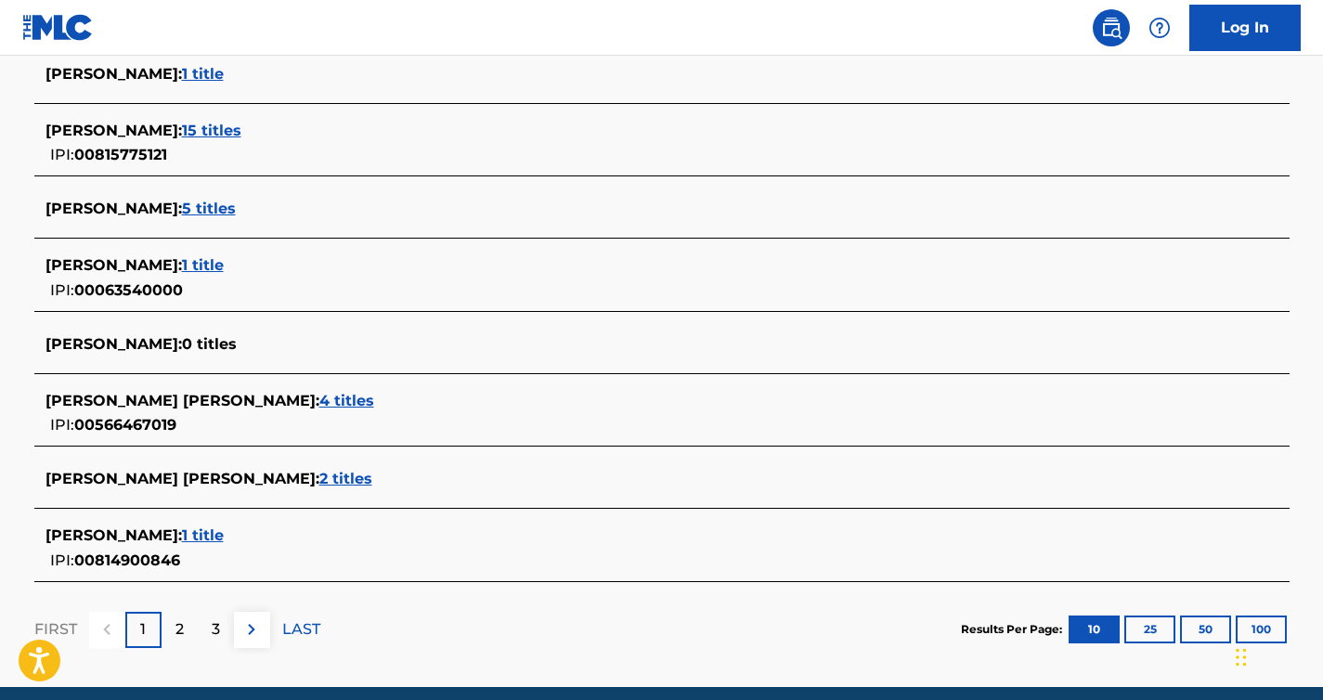
click at [179, 631] on p "2" at bounding box center [179, 629] width 8 height 22
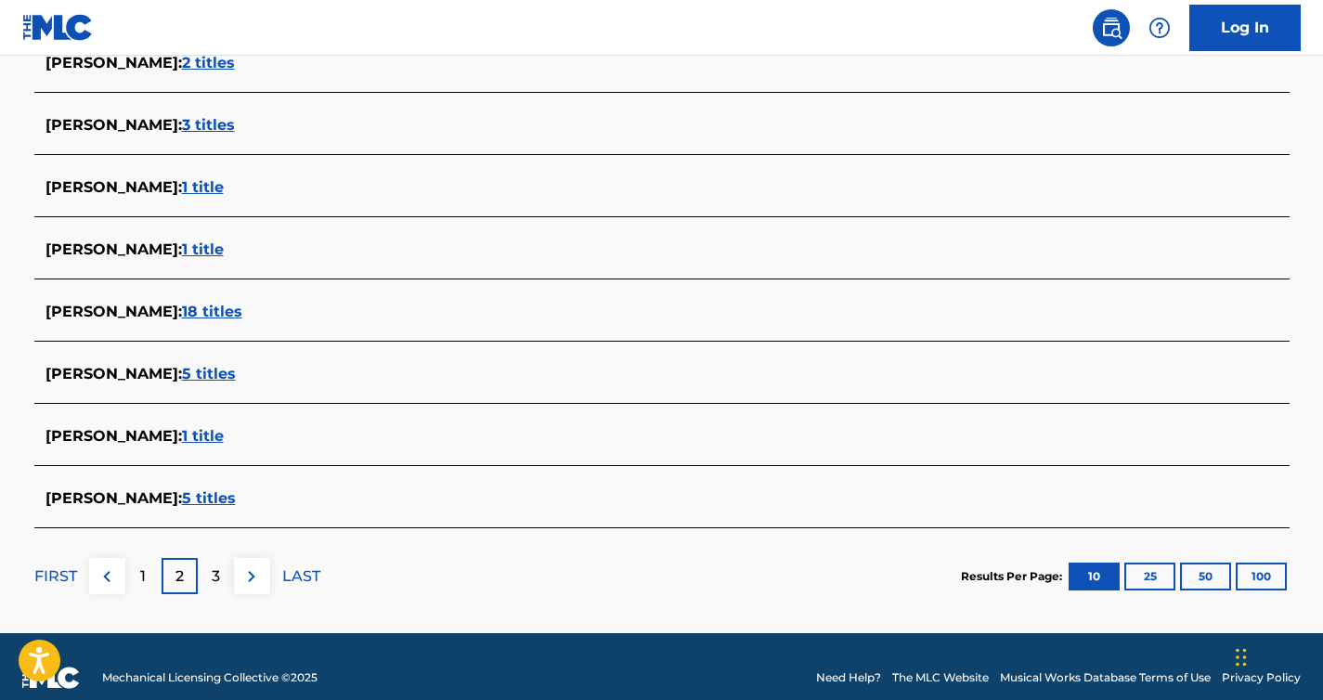
drag, startPoint x: 1320, startPoint y: 475, endPoint x: 1321, endPoint y: 451, distance: 24.2
click at [1321, 451] on main "The MLC Public Work Search The accuracy and completeness of The MLC's data is d…" at bounding box center [661, 10] width 1323 height 1246
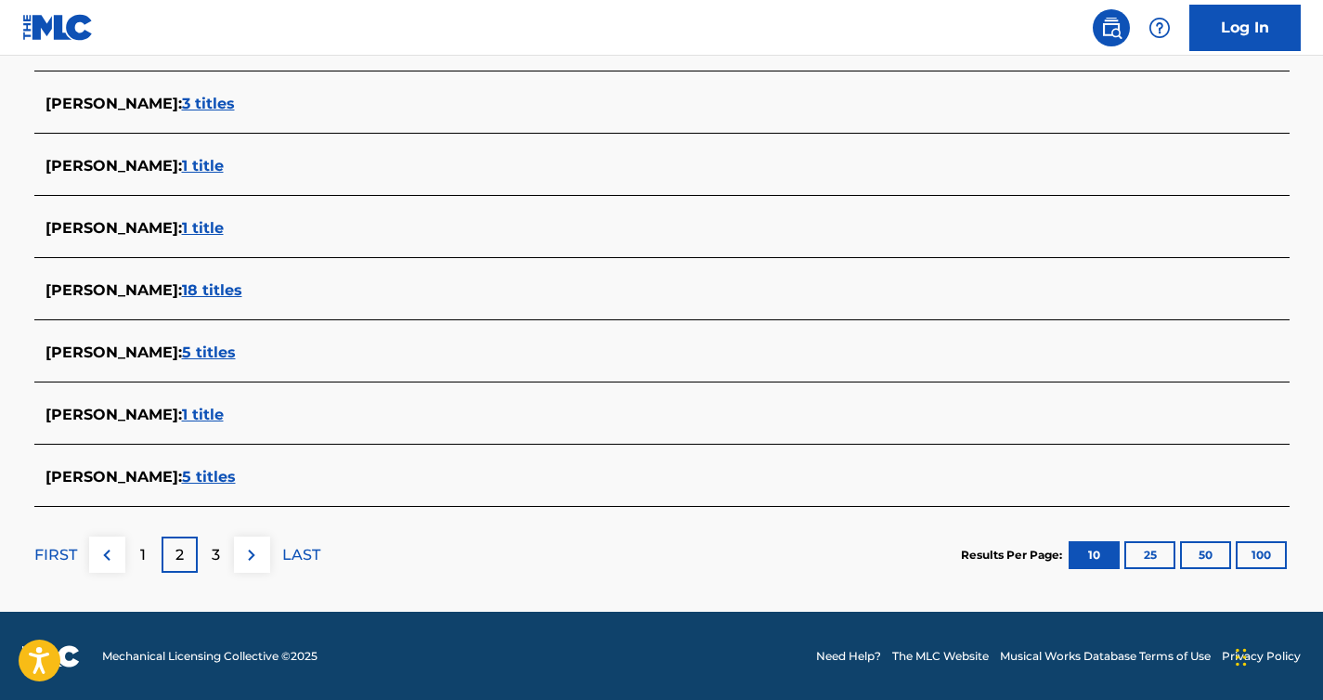
scroll to position [691, 0]
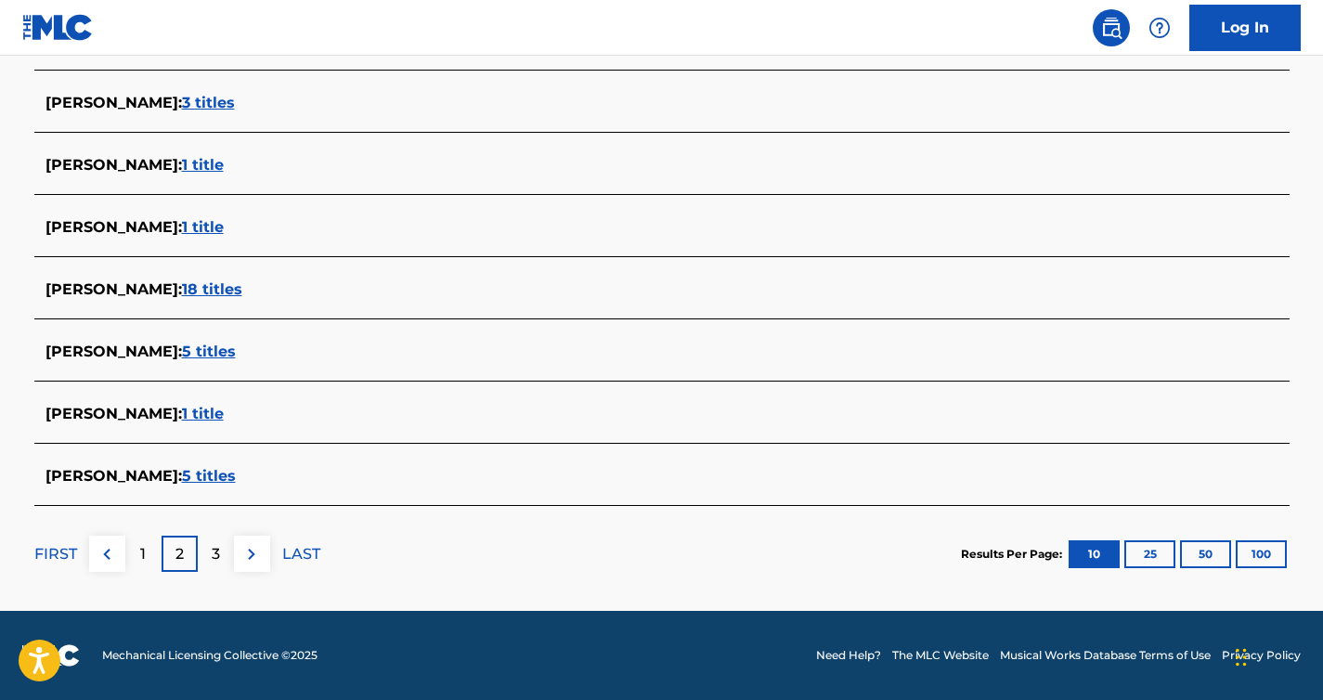
click at [212, 558] on p "3" at bounding box center [216, 554] width 8 height 22
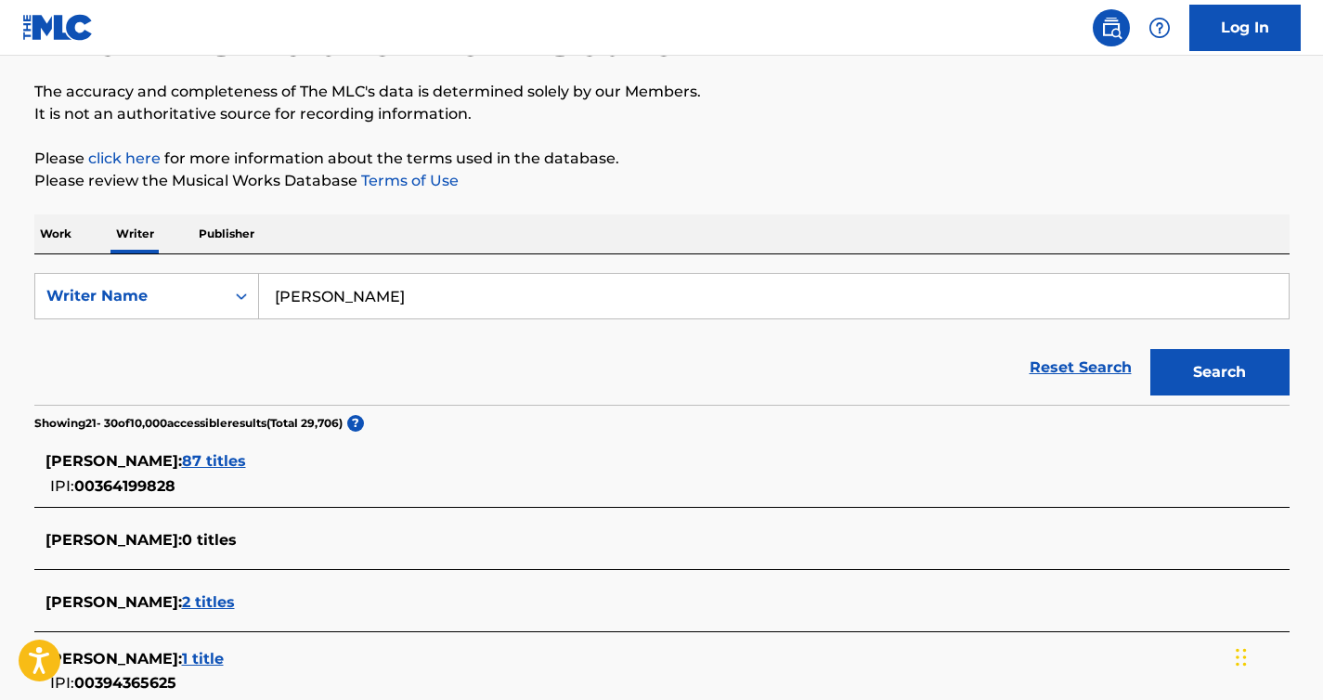
scroll to position [134, 0]
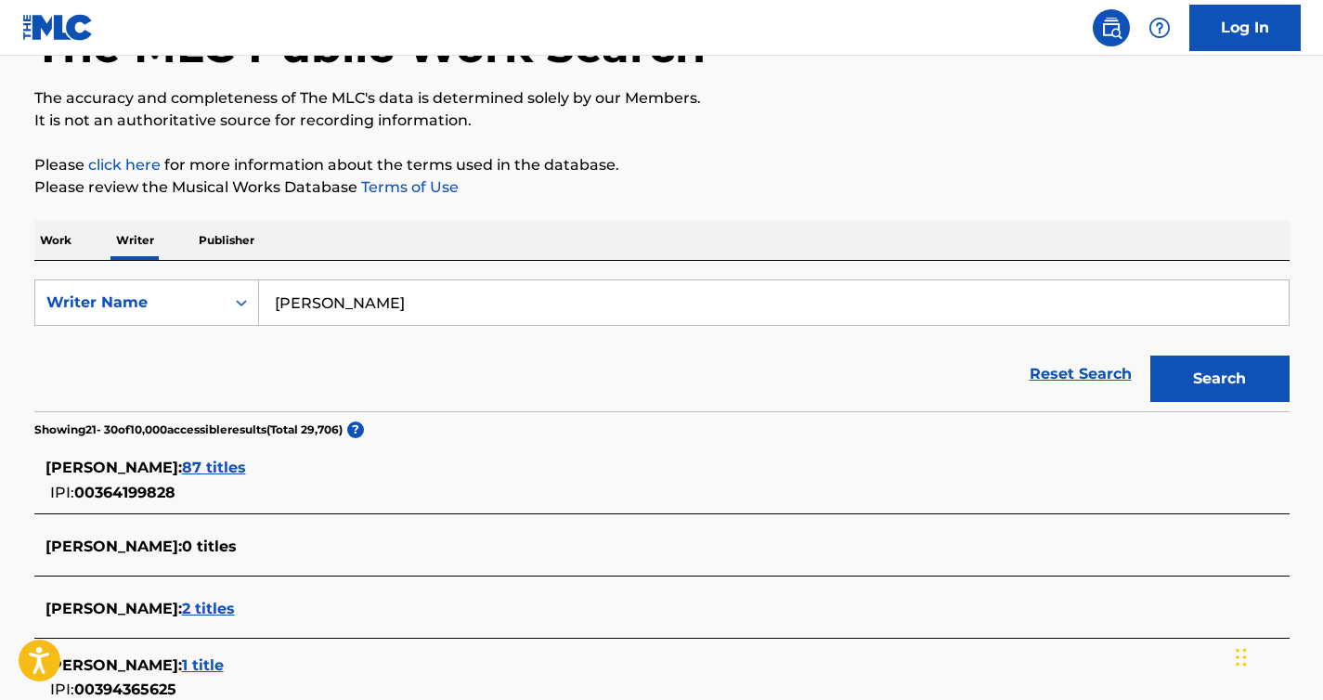
click at [359, 304] on input "paul brittain" at bounding box center [773, 302] width 1029 height 45
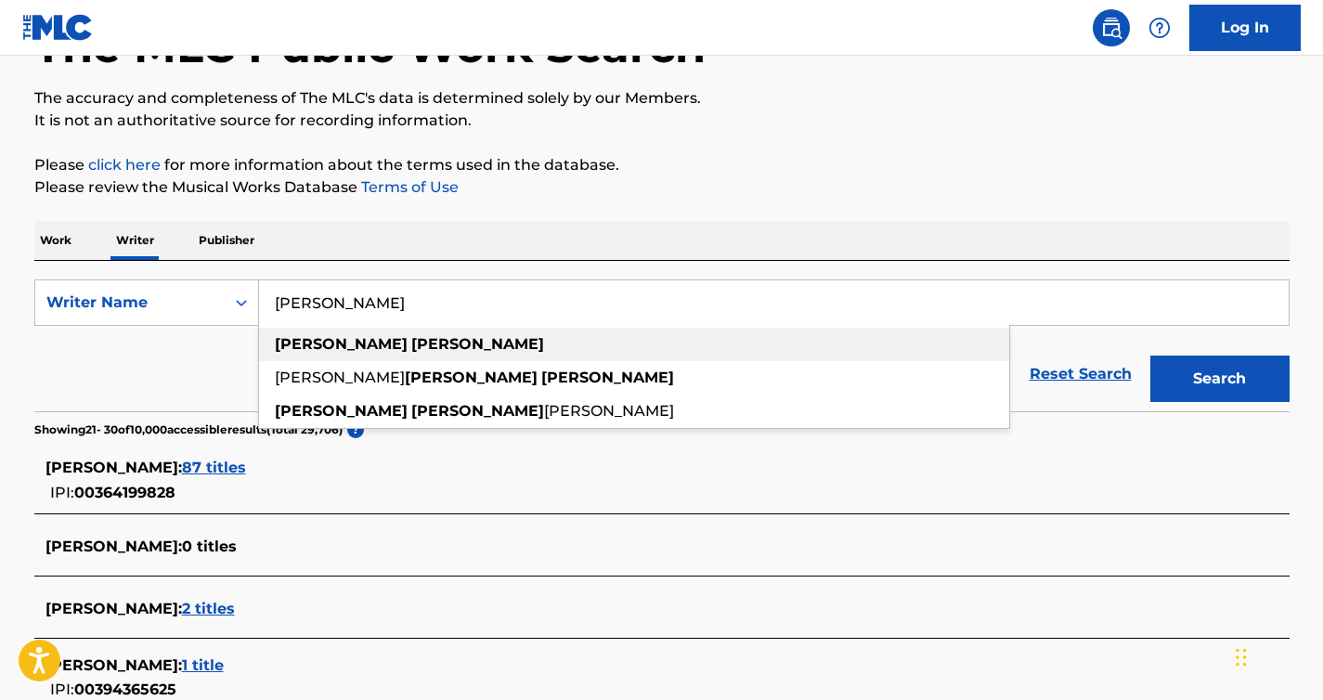
type input "paul britton"
click at [411, 343] on strong "britton" at bounding box center [477, 344] width 133 height 18
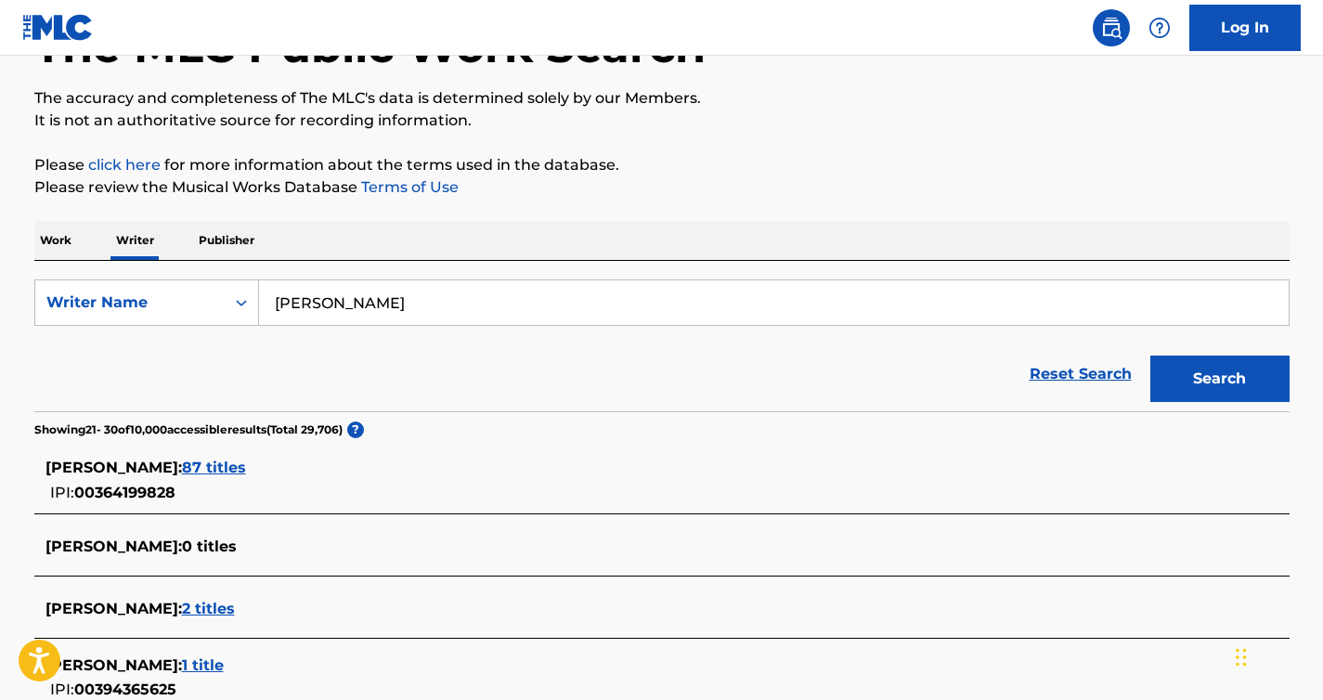
click at [1233, 374] on button "Search" at bounding box center [1219, 379] width 139 height 46
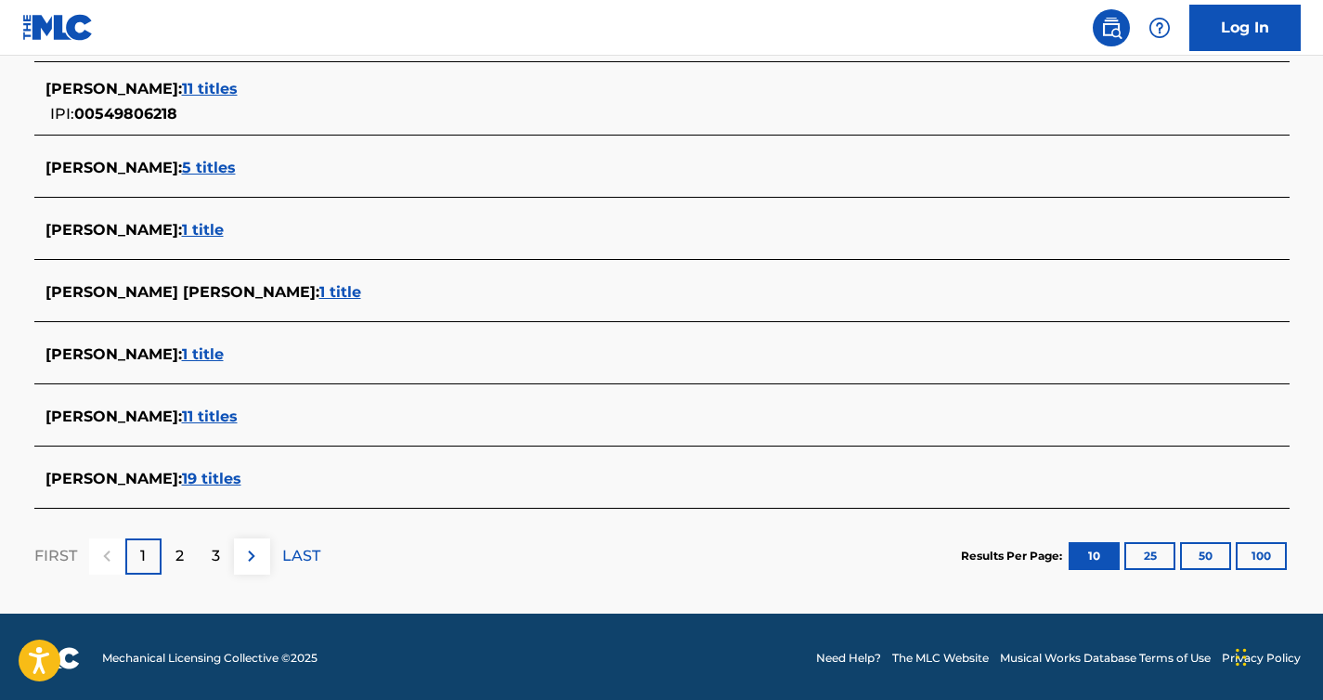
scroll to position [722, 0]
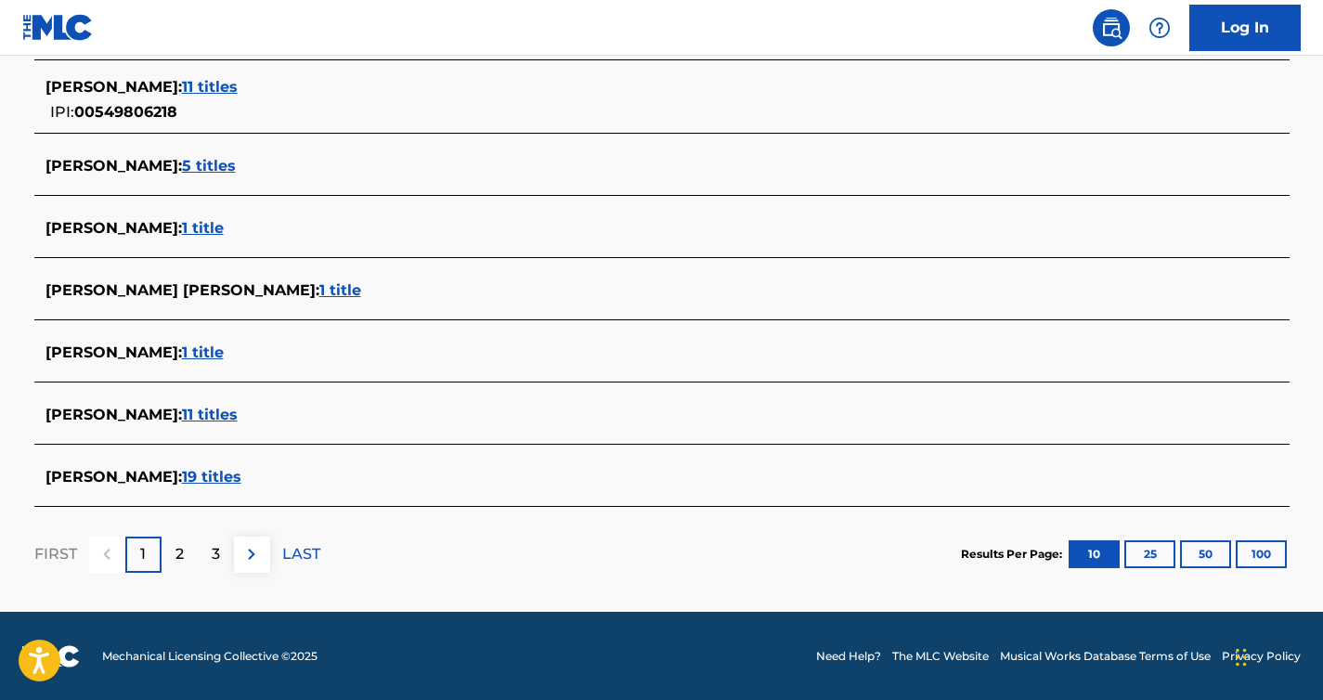
click at [169, 553] on div "2" at bounding box center [180, 555] width 36 height 36
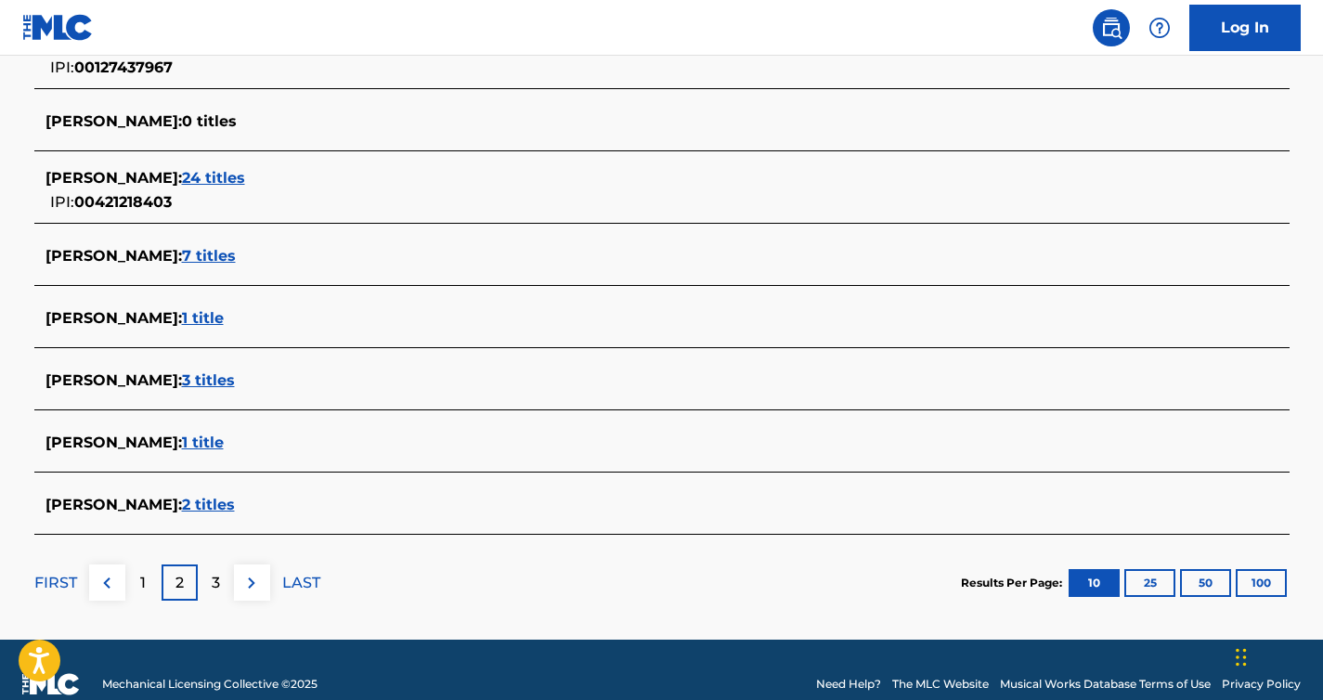
scroll to position [712, 0]
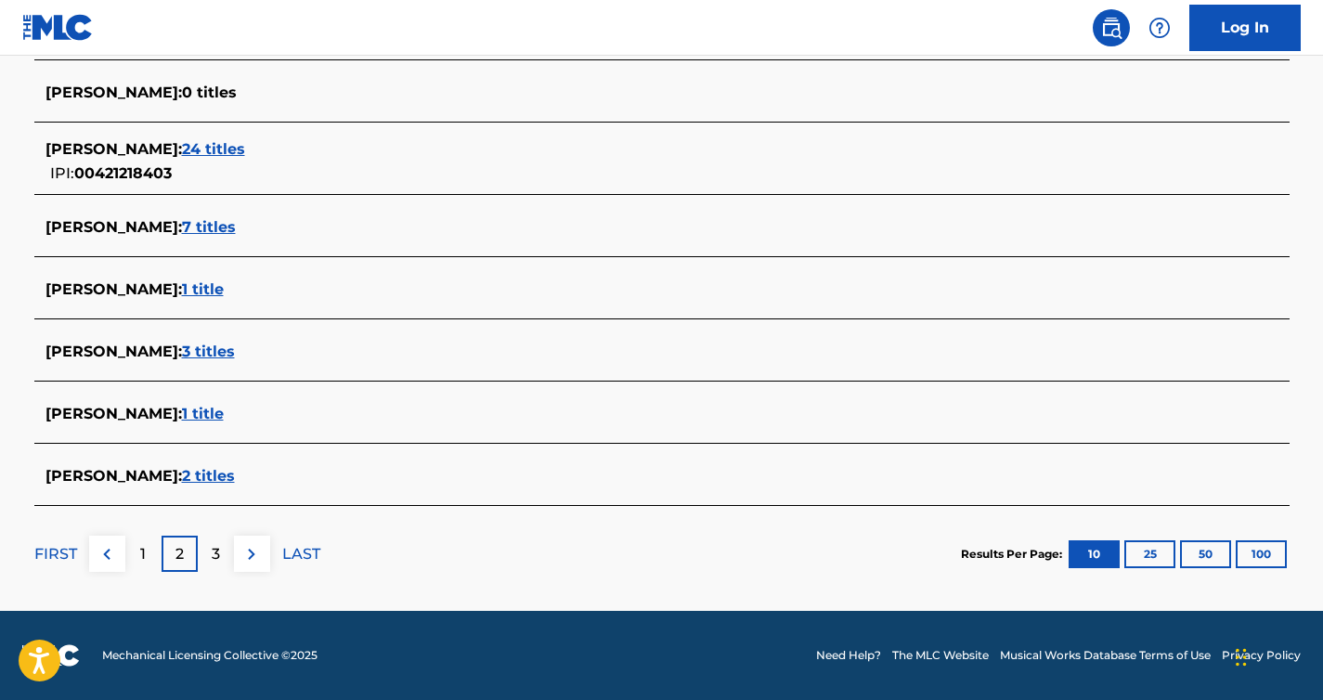
click at [216, 562] on p "3" at bounding box center [216, 554] width 8 height 22
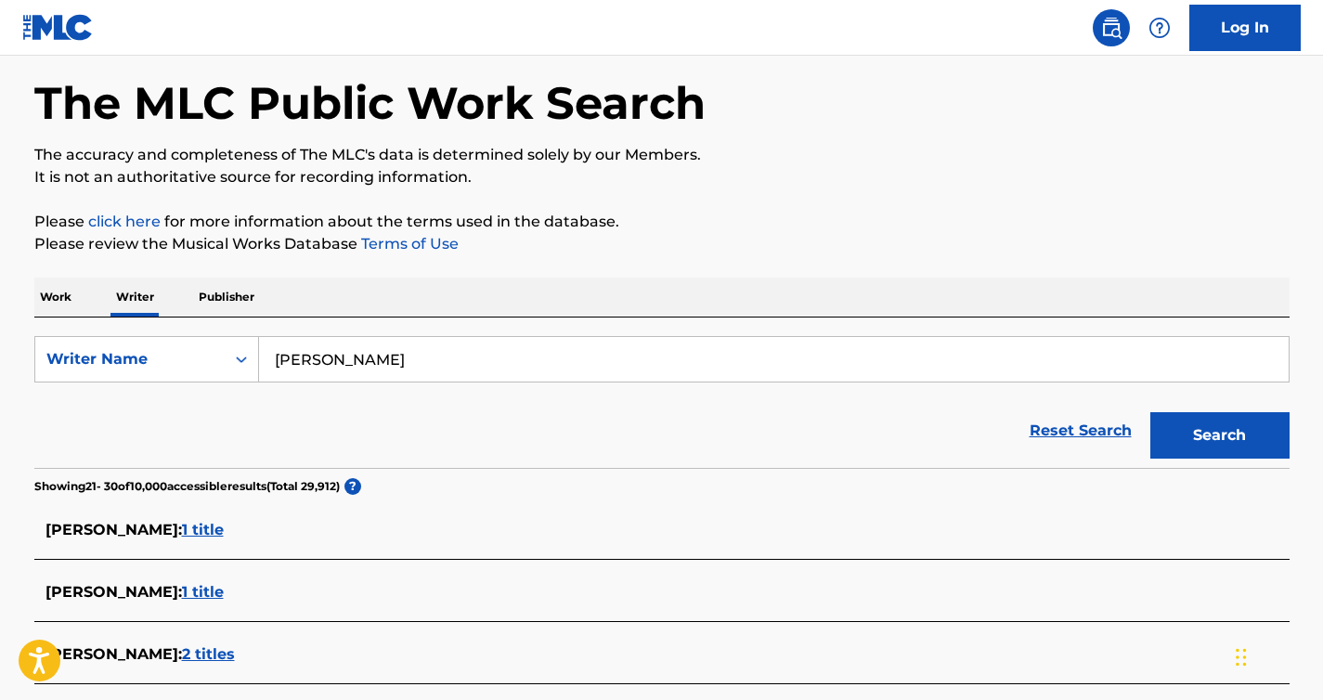
scroll to position [70, 0]
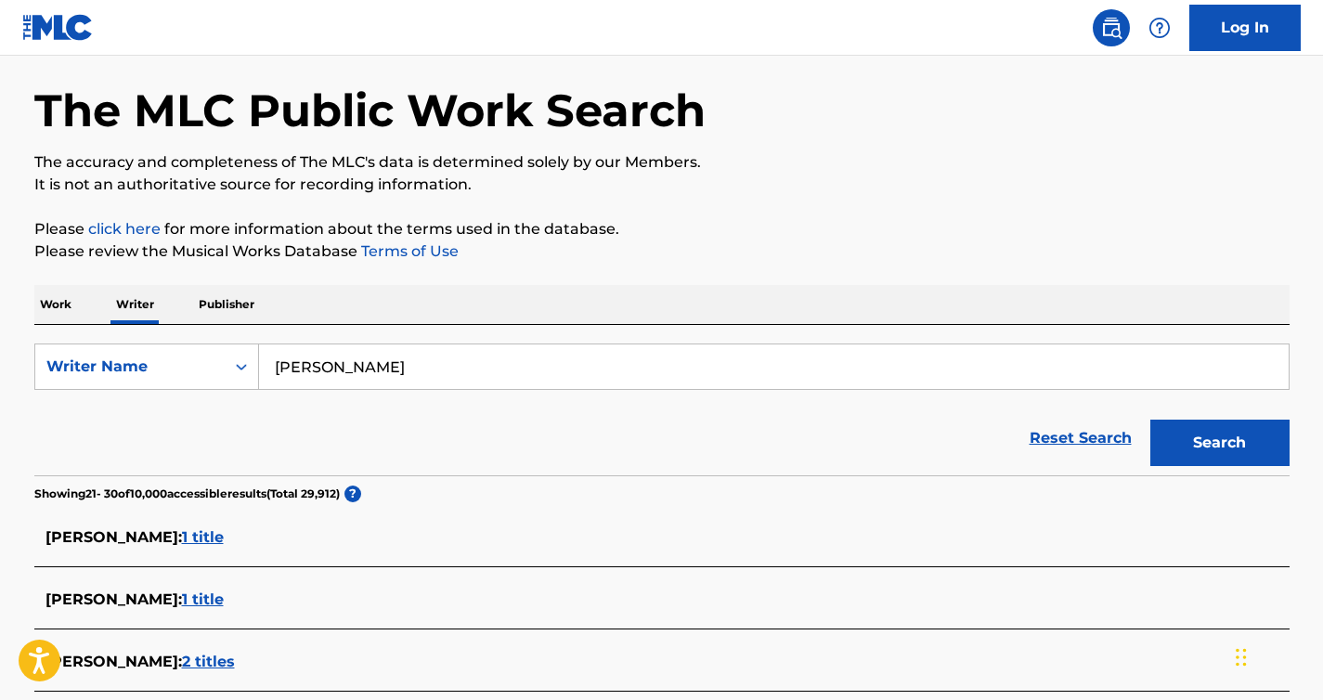
click at [57, 302] on p "Work" at bounding box center [55, 304] width 43 height 39
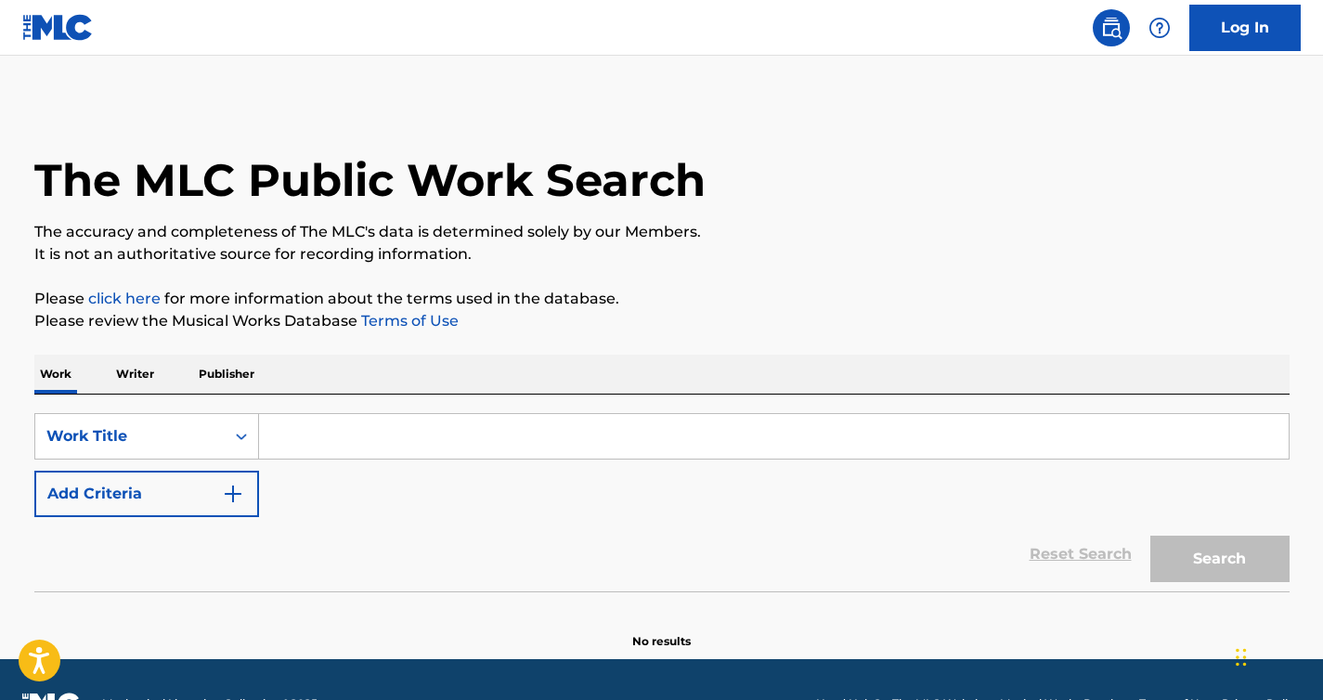
click at [302, 437] on input "Search Form" at bounding box center [773, 436] width 1029 height 45
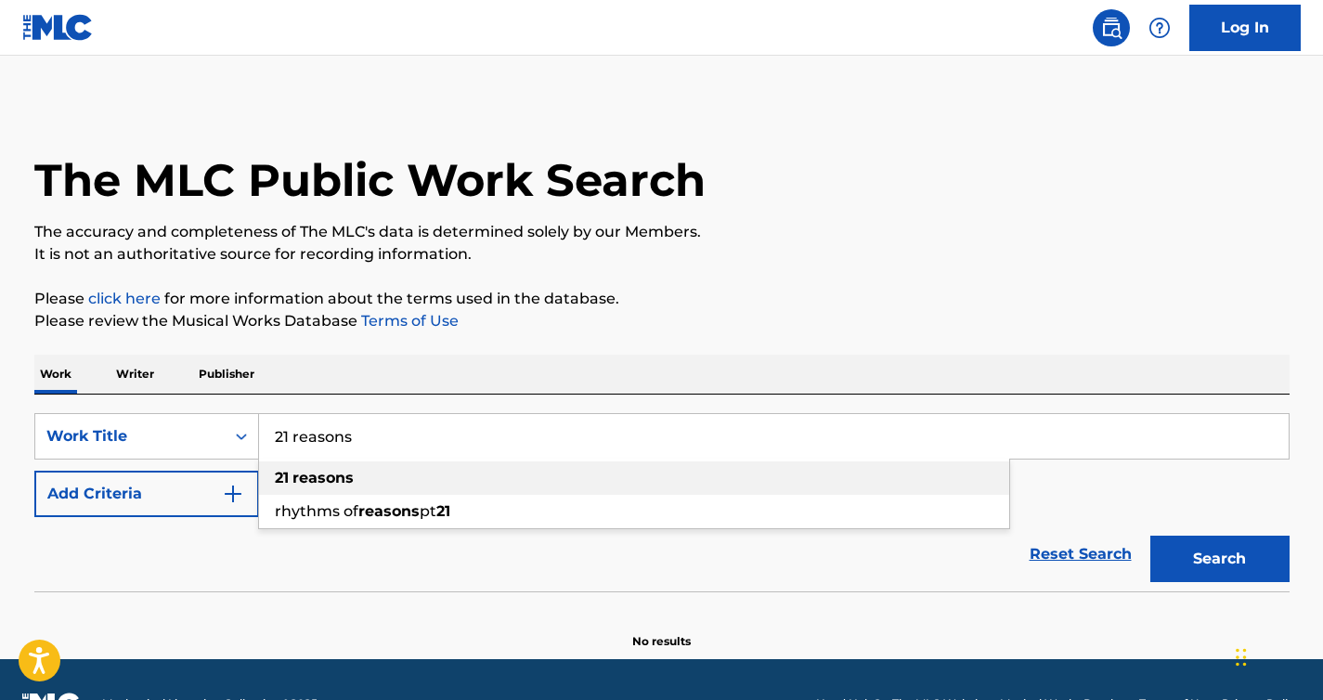
type input "21 reasons"
click at [317, 477] on strong "reasons" at bounding box center [322, 478] width 61 height 18
click at [1213, 561] on button "Search" at bounding box center [1219, 559] width 139 height 46
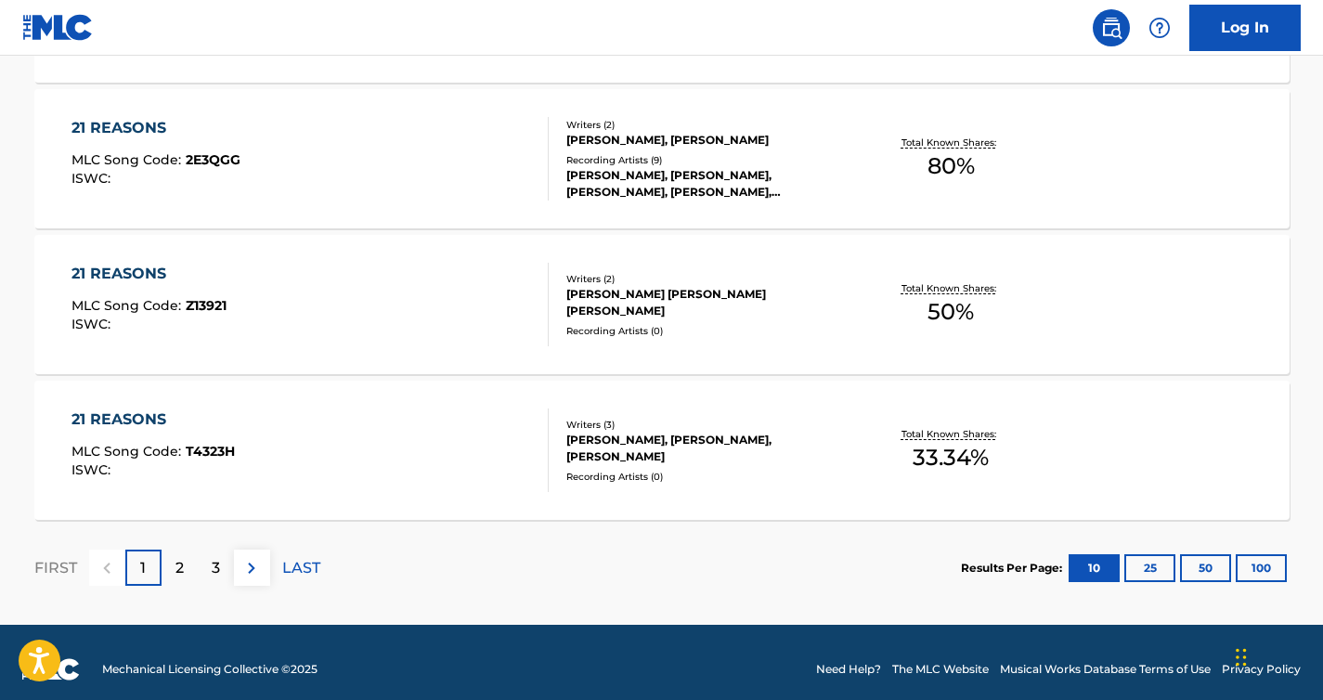
scroll to position [1573, 0]
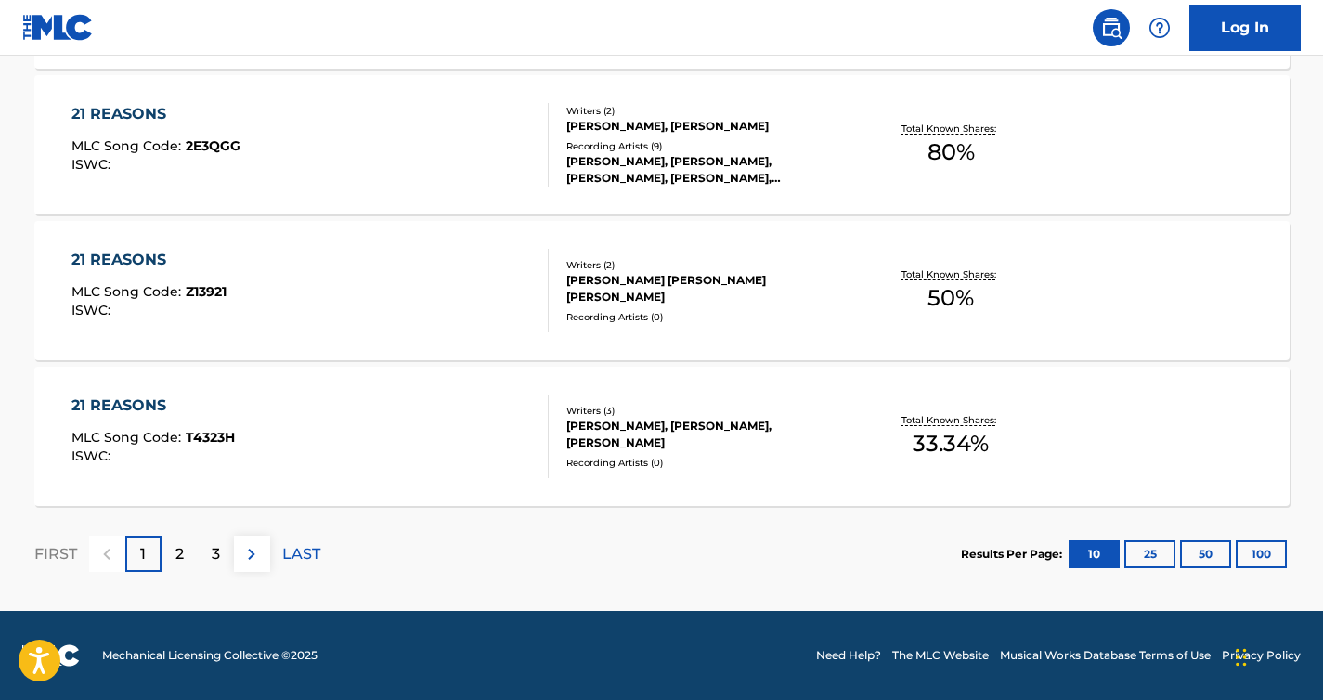
click at [173, 550] on div "2" at bounding box center [180, 554] width 36 height 36
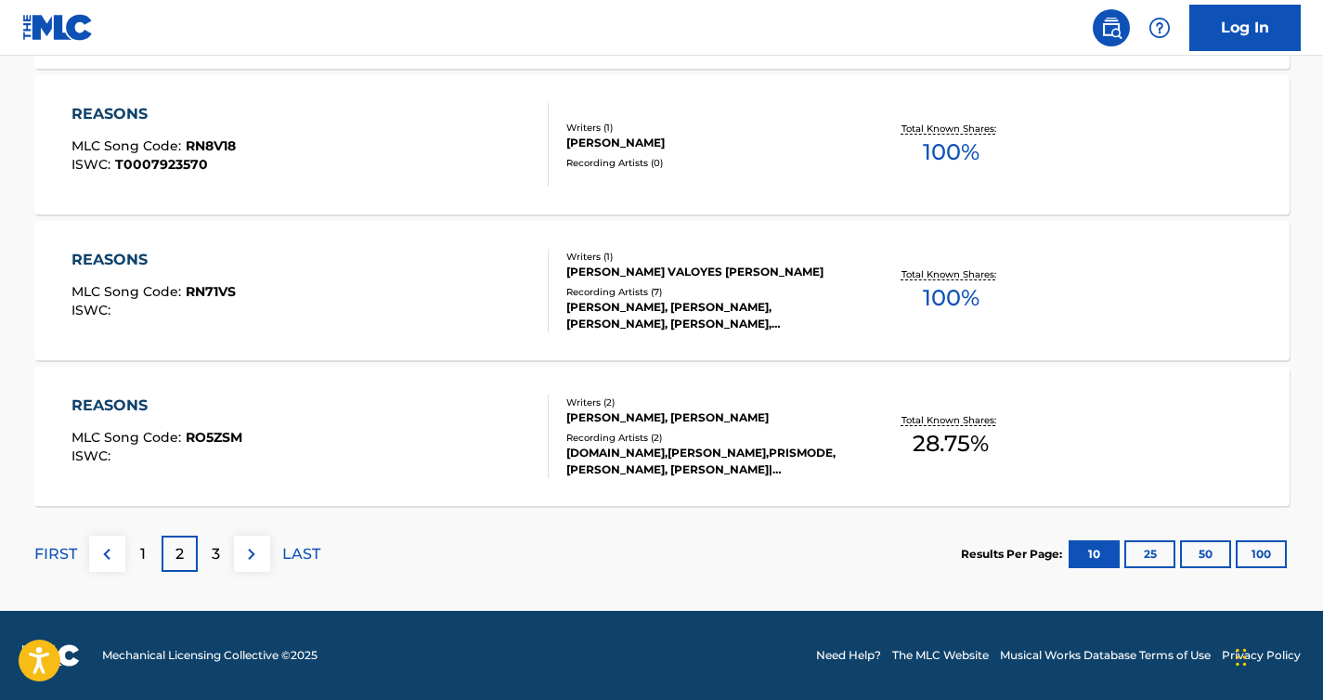
click at [215, 562] on p "3" at bounding box center [216, 554] width 8 height 22
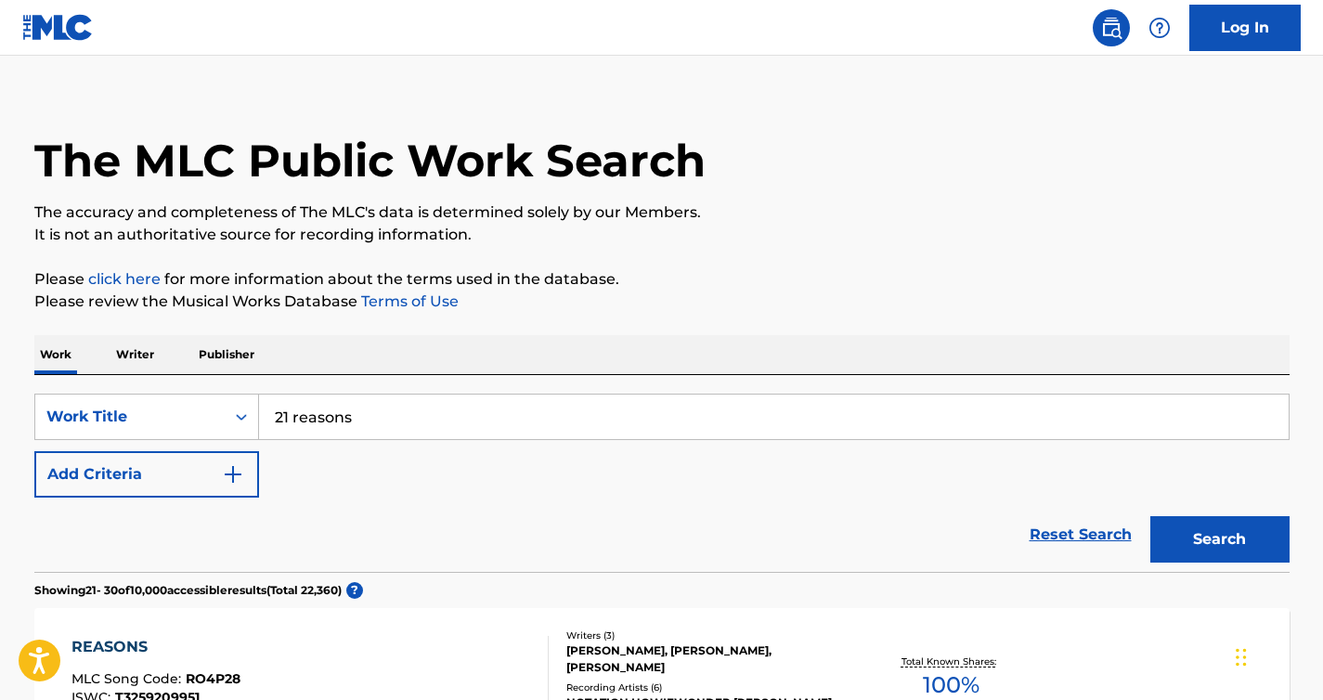
scroll to position [0, 0]
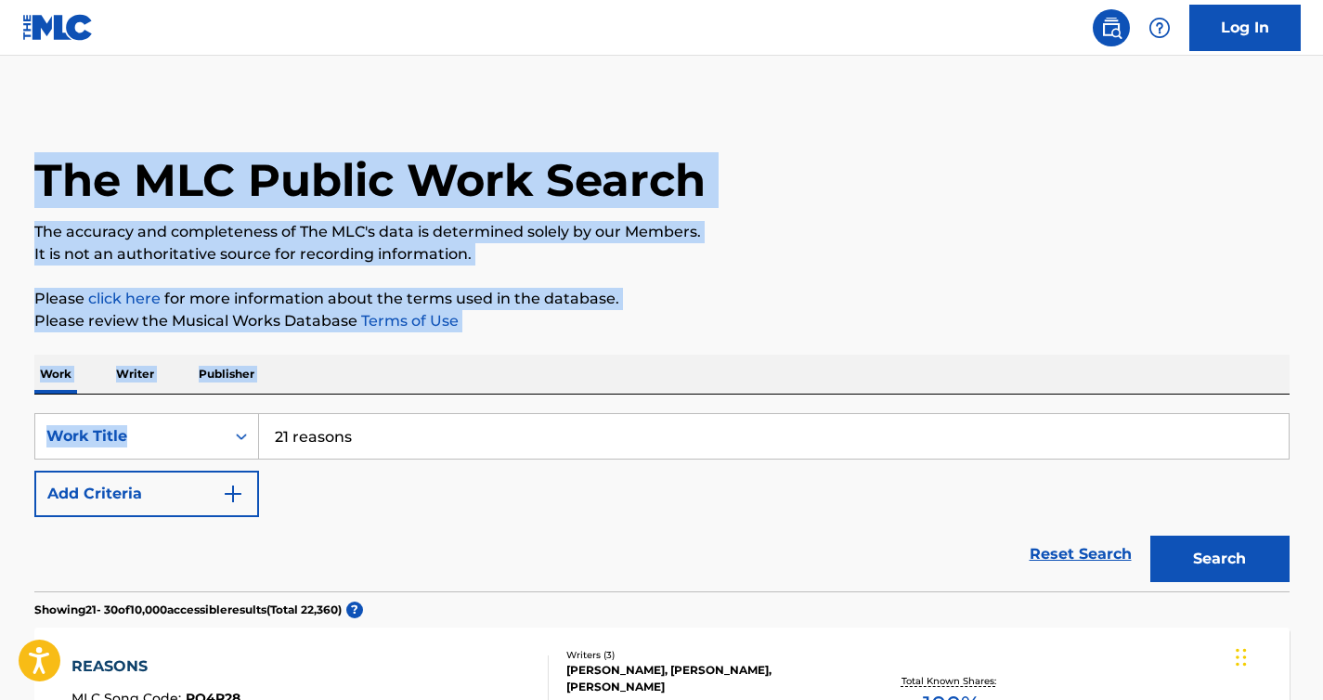
drag, startPoint x: 1322, startPoint y: 146, endPoint x: 1303, endPoint y: 409, distance: 264.3
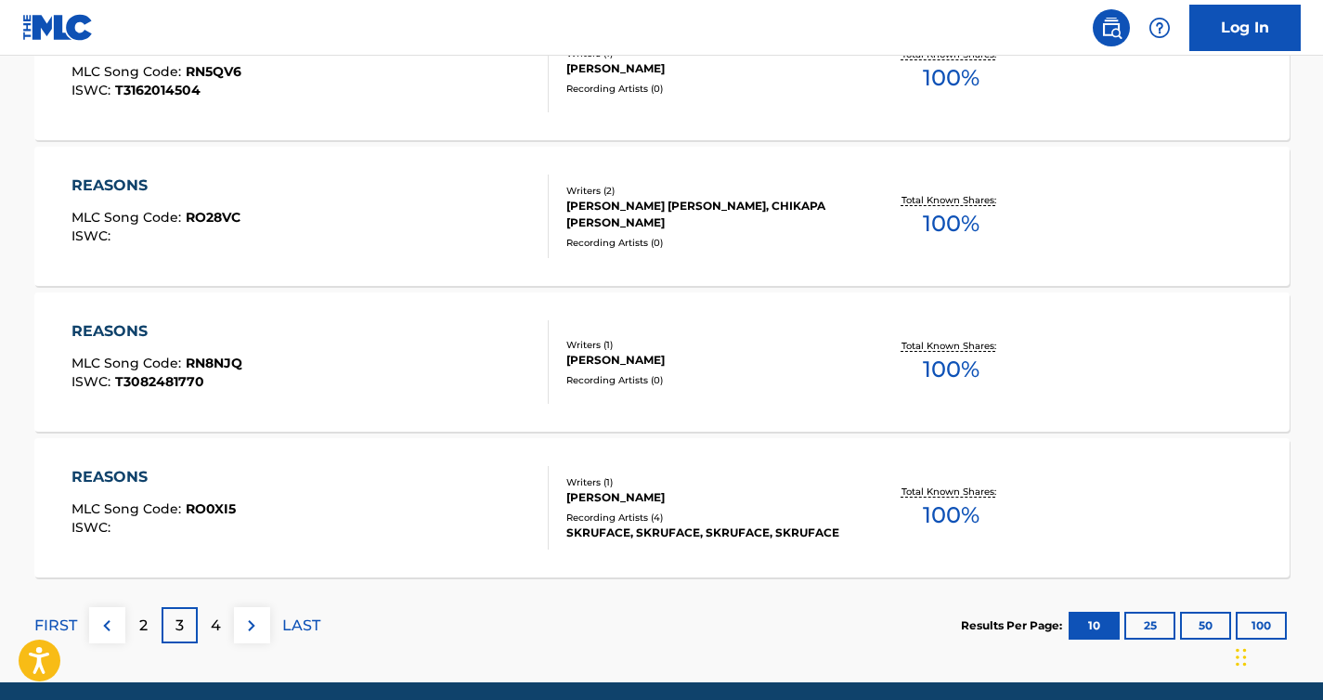
scroll to position [1573, 0]
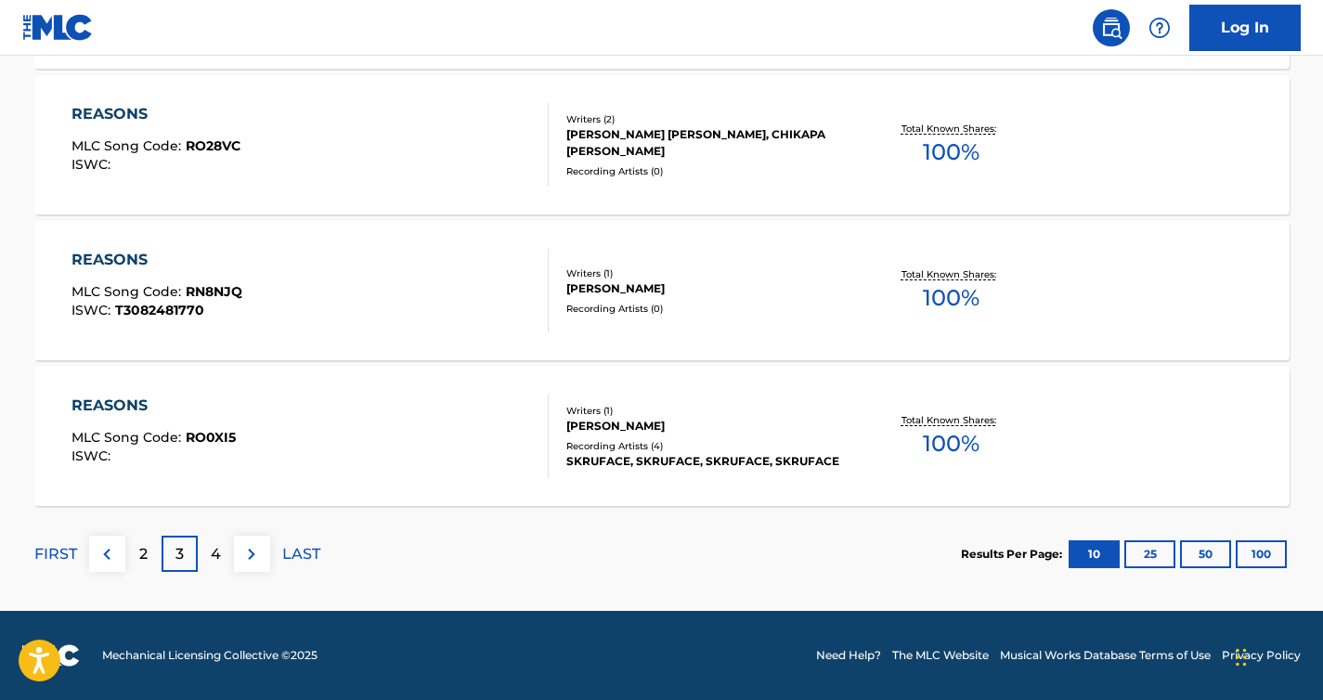
click at [149, 555] on div "2" at bounding box center [143, 554] width 36 height 36
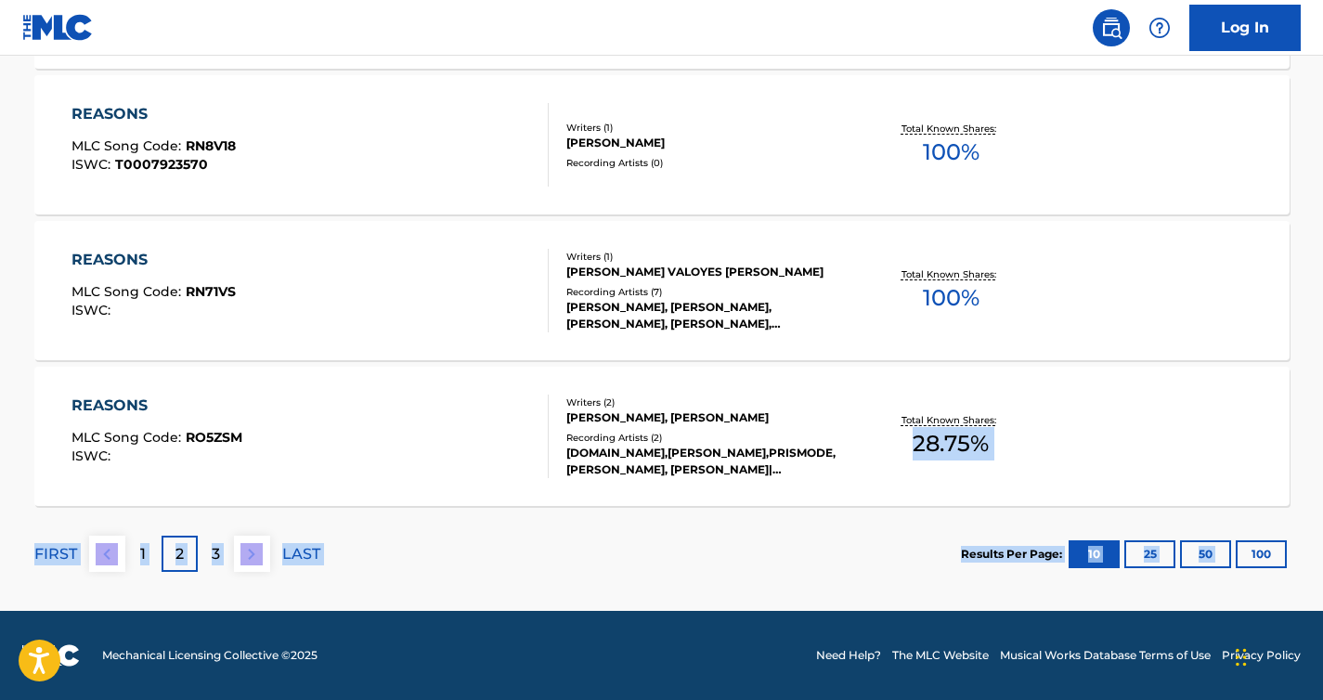
drag, startPoint x: 1321, startPoint y: 513, endPoint x: 1321, endPoint y: 473, distance: 39.9
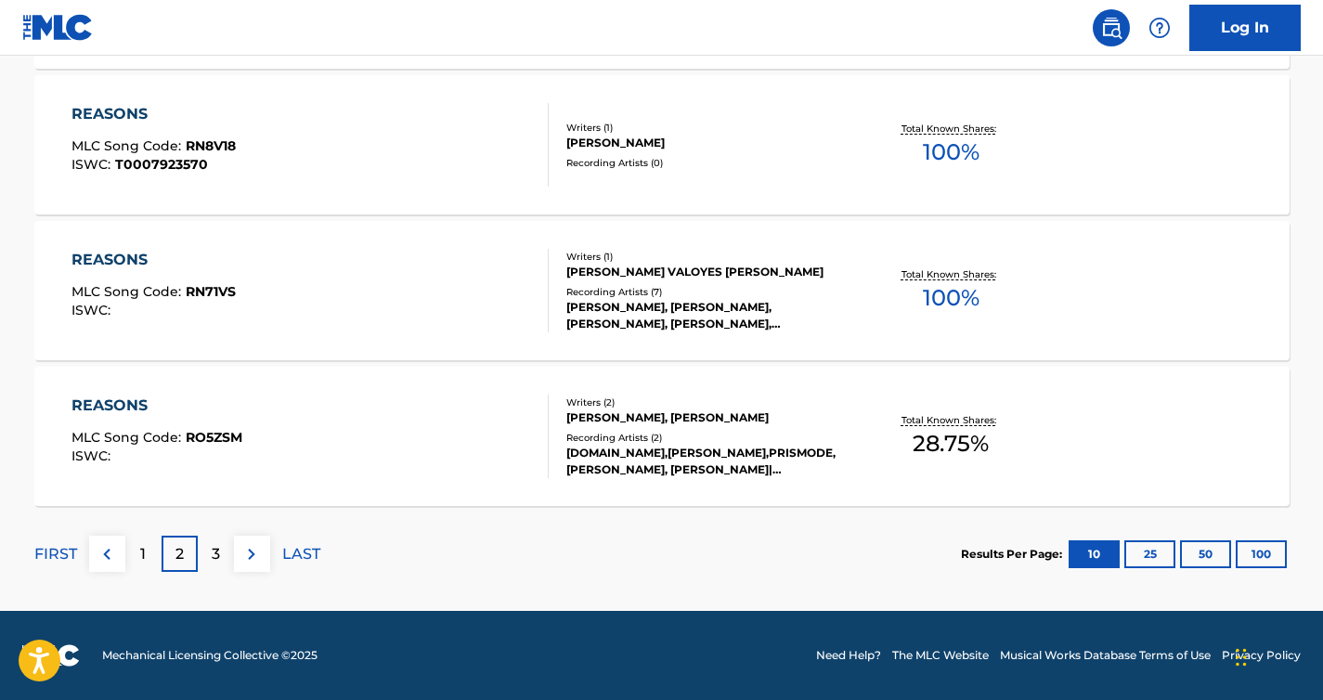
drag, startPoint x: 1322, startPoint y: 498, endPoint x: 1322, endPoint y: 466, distance: 31.6
click at [147, 552] on div "1" at bounding box center [143, 554] width 36 height 36
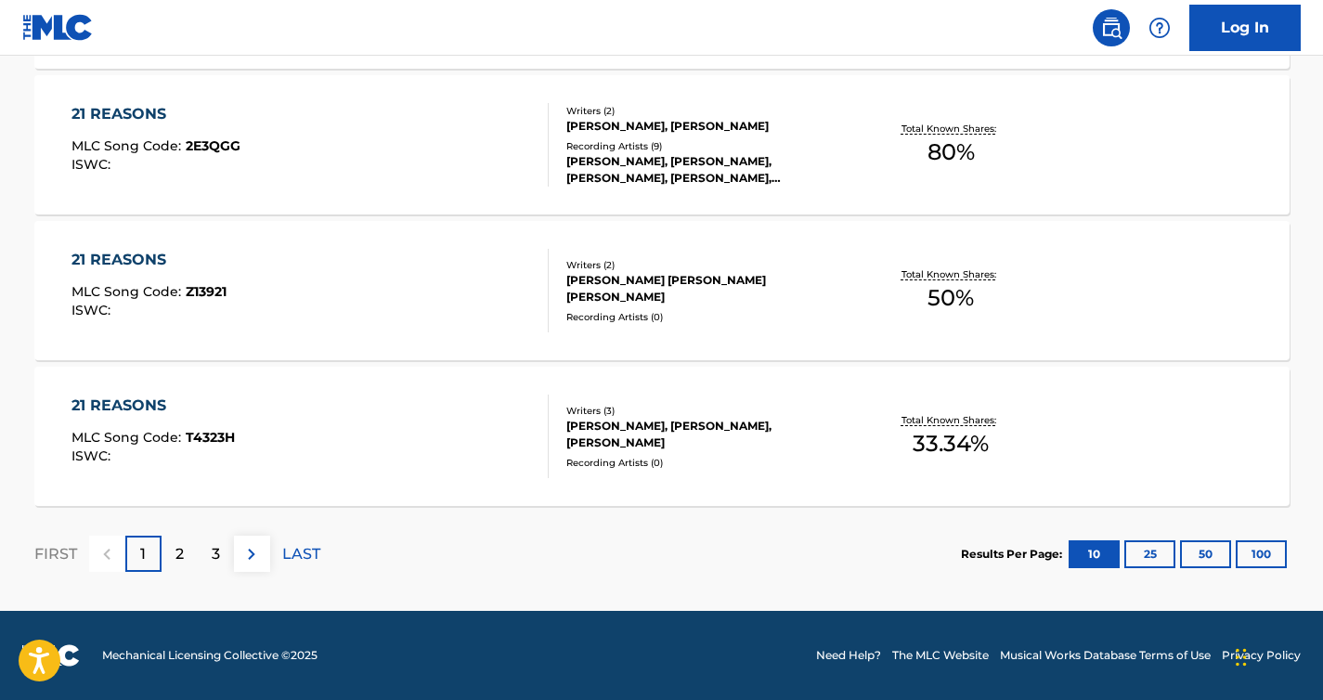
drag, startPoint x: 1319, startPoint y: 522, endPoint x: 1319, endPoint y: 509, distance: 13.0
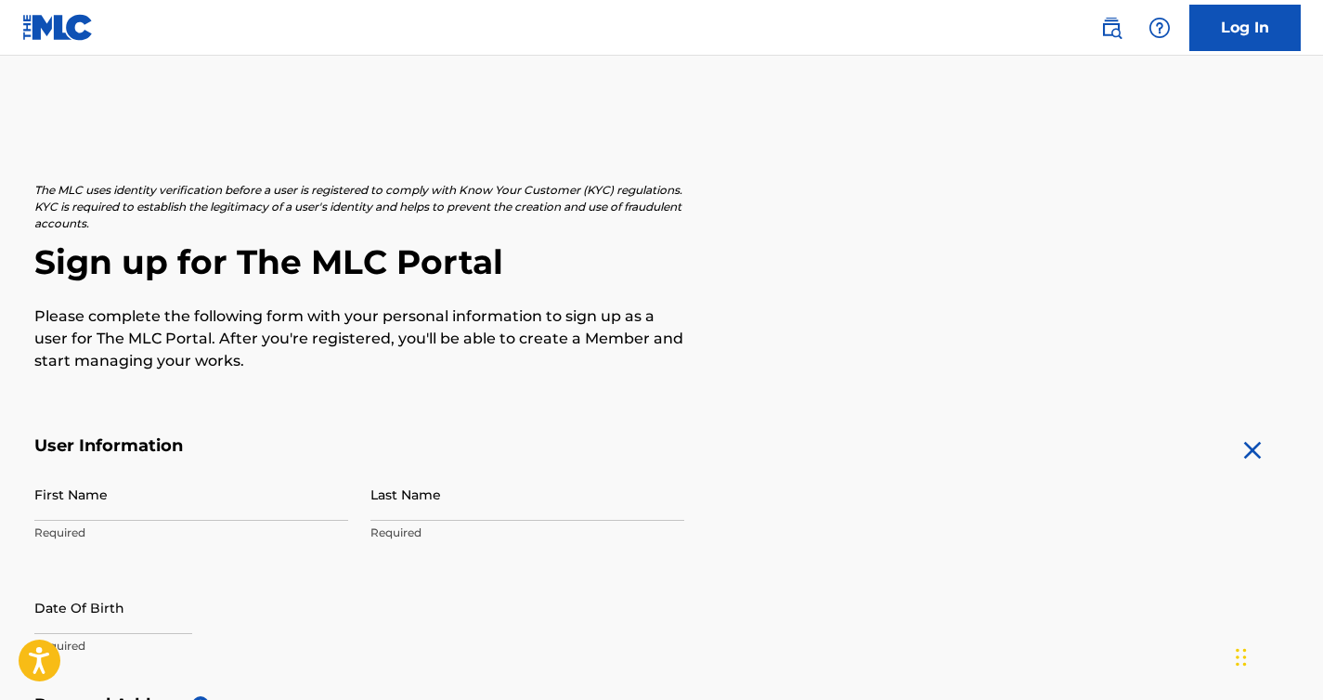
click at [140, 497] on input "First Name" at bounding box center [191, 494] width 314 height 53
type input "[PERSON_NAME]"
type input "[STREET_ADDRESS]"
type input "Decatur"
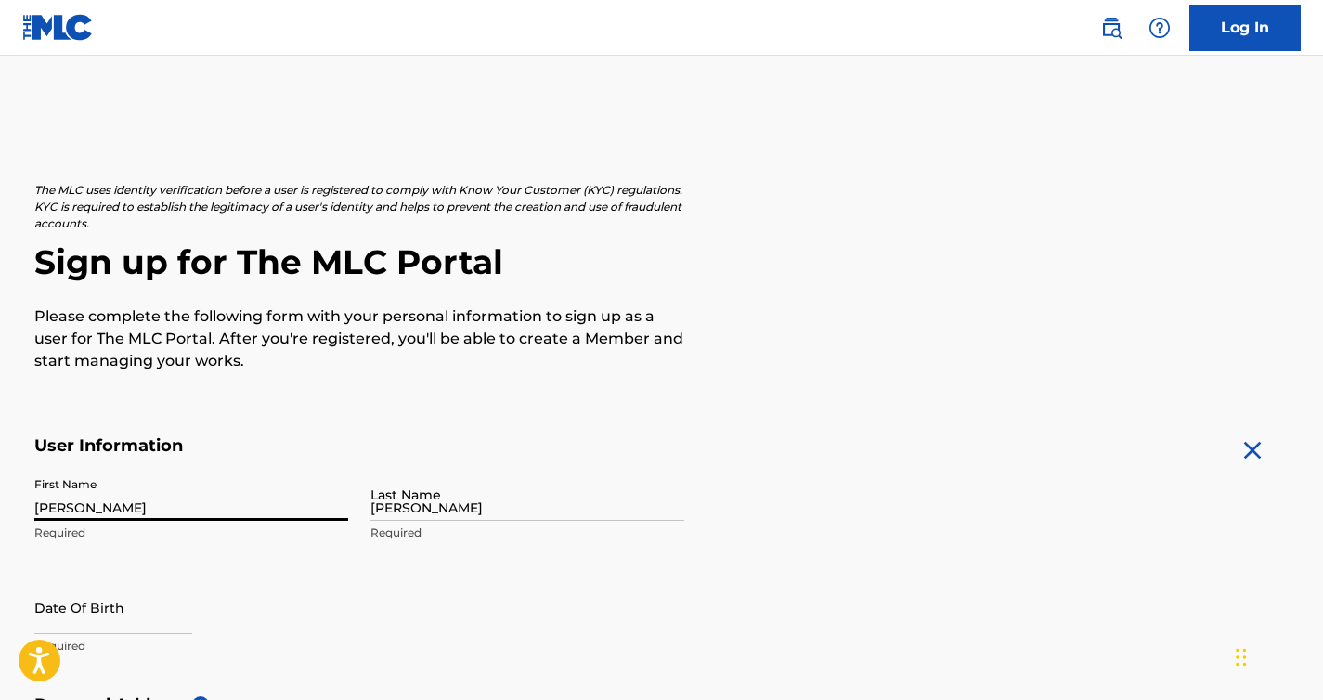
type input "[GEOGRAPHIC_DATA]"
type input "GA"
type input "30030"
type input "404"
type input "5479255"
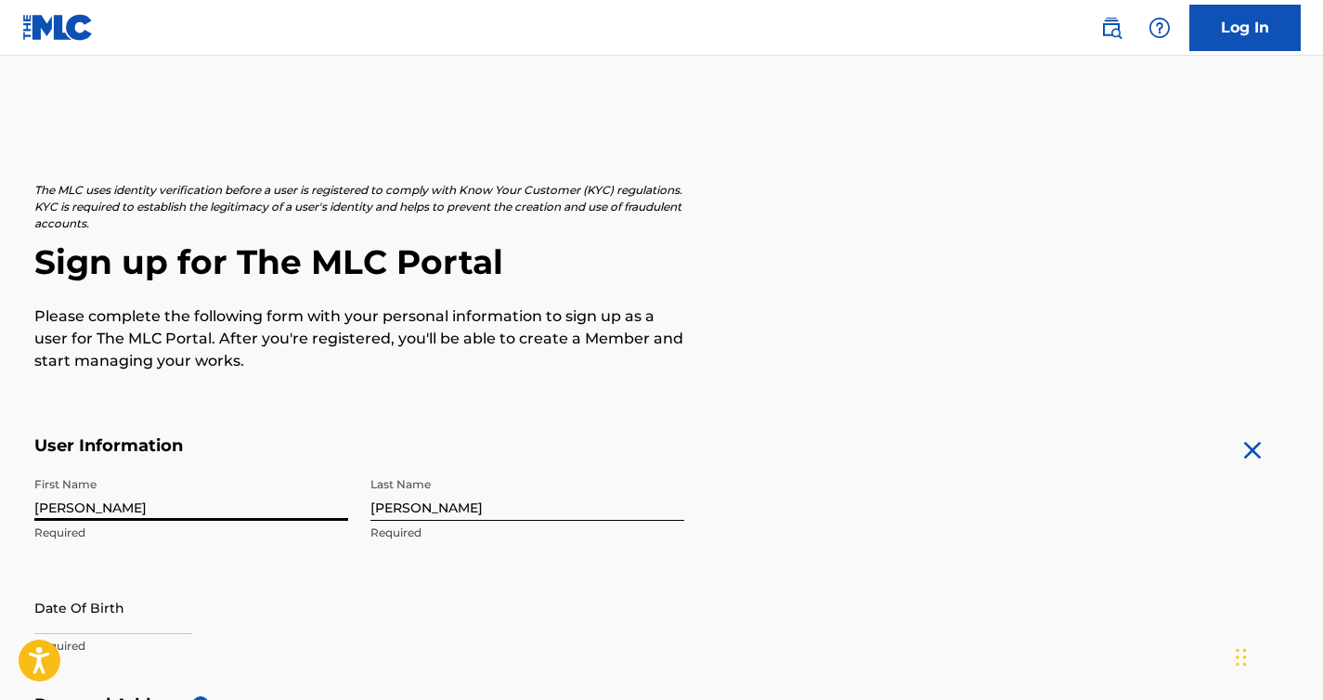
scroll to position [194, 0]
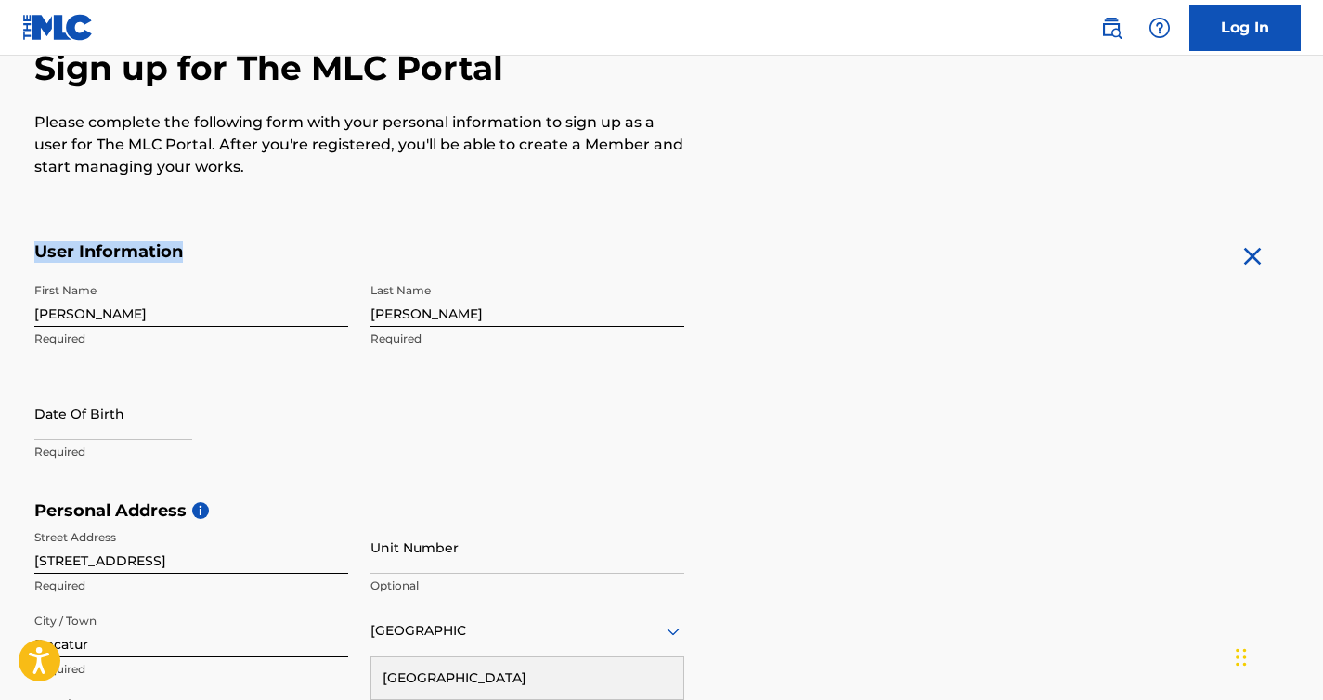
drag, startPoint x: 1322, startPoint y: 214, endPoint x: 1322, endPoint y: 253, distance: 39.9
click at [1322, 254] on main "The MLC uses identity verification before a user is registered to comply with K…" at bounding box center [661, 515] width 1323 height 1307
click at [62, 421] on input "text" at bounding box center [113, 413] width 158 height 53
select select "7"
select select "2025"
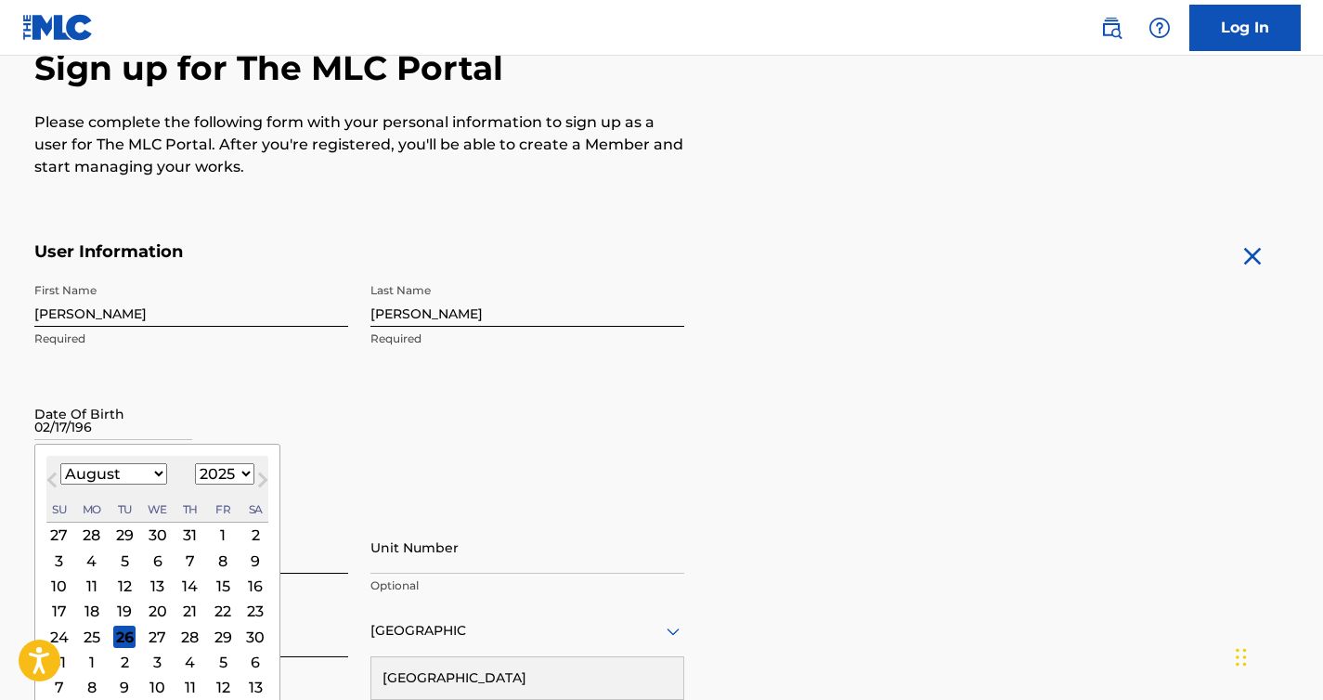
type input "02/17/1968"
click at [394, 429] on div "First Name Joseph Required Last Name Brittain Required Date Of Birth Previous M…" at bounding box center [359, 387] width 650 height 227
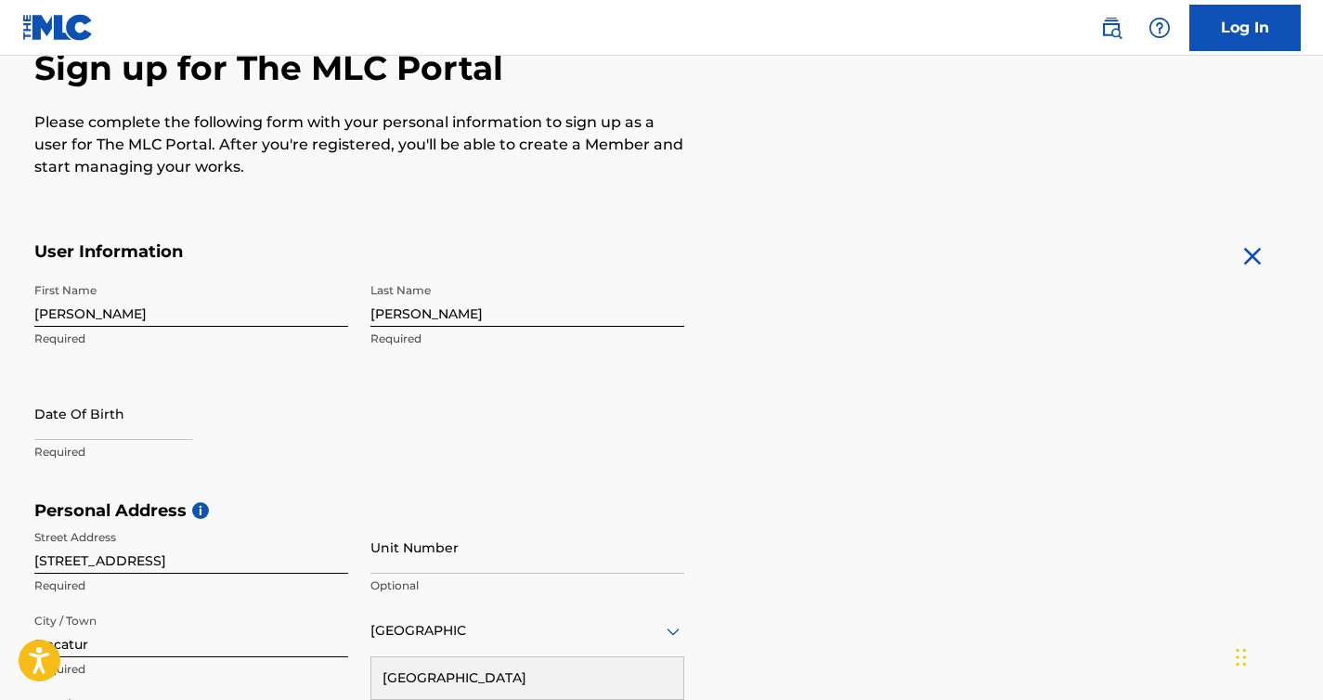
drag, startPoint x: 1318, startPoint y: 205, endPoint x: 1318, endPoint y: 236, distance: 30.6
click at [1318, 236] on main "The MLC uses identity verification before a user is registered to comply with K…" at bounding box center [661, 515] width 1323 height 1307
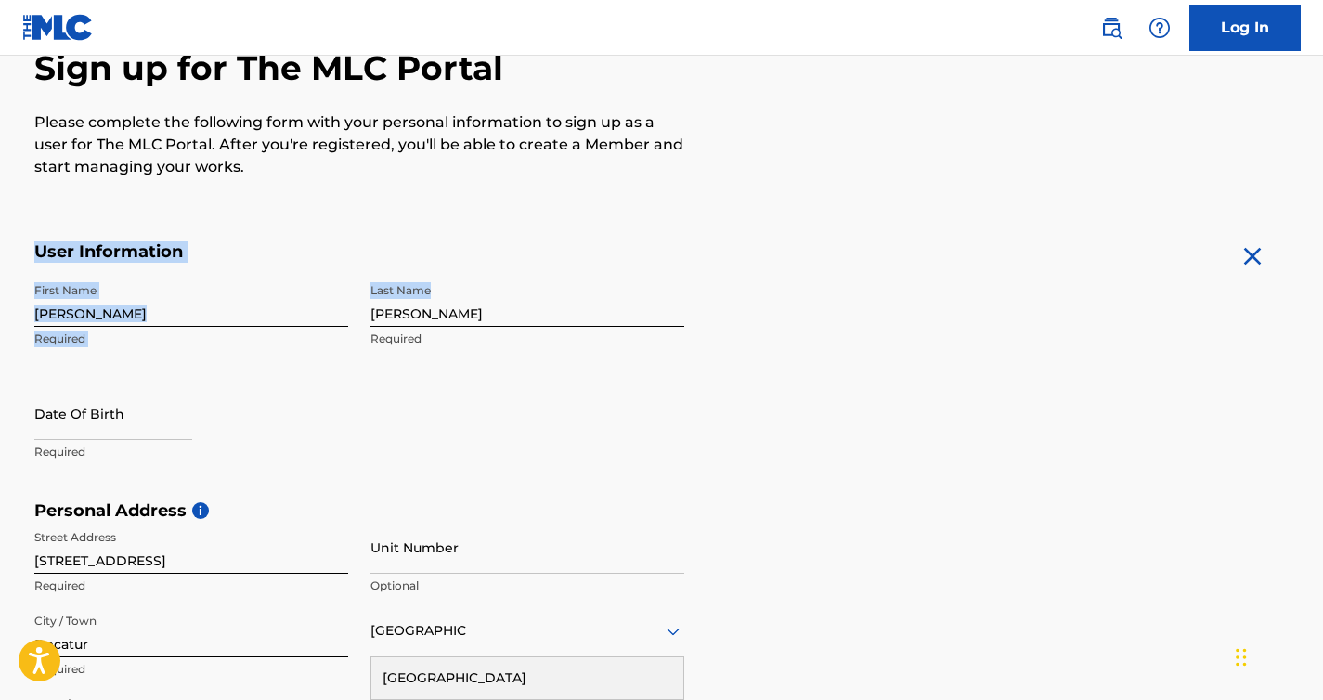
drag, startPoint x: 1320, startPoint y: 235, endPoint x: 1330, endPoint y: 298, distance: 63.9
click at [1322, 298] on html "Accessibility Screen-Reader Guide, Feedback, and Issue Reporting | New window L…" at bounding box center [661, 156] width 1323 height 700
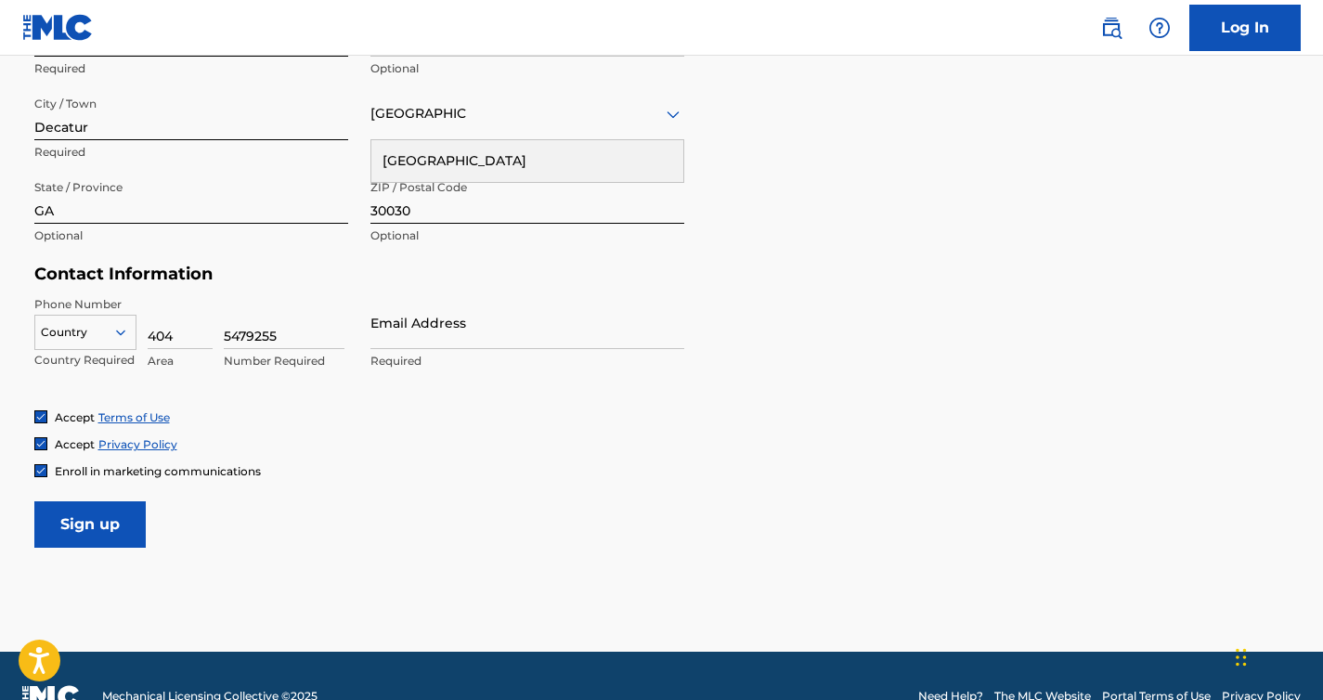
scroll to position [714, 0]
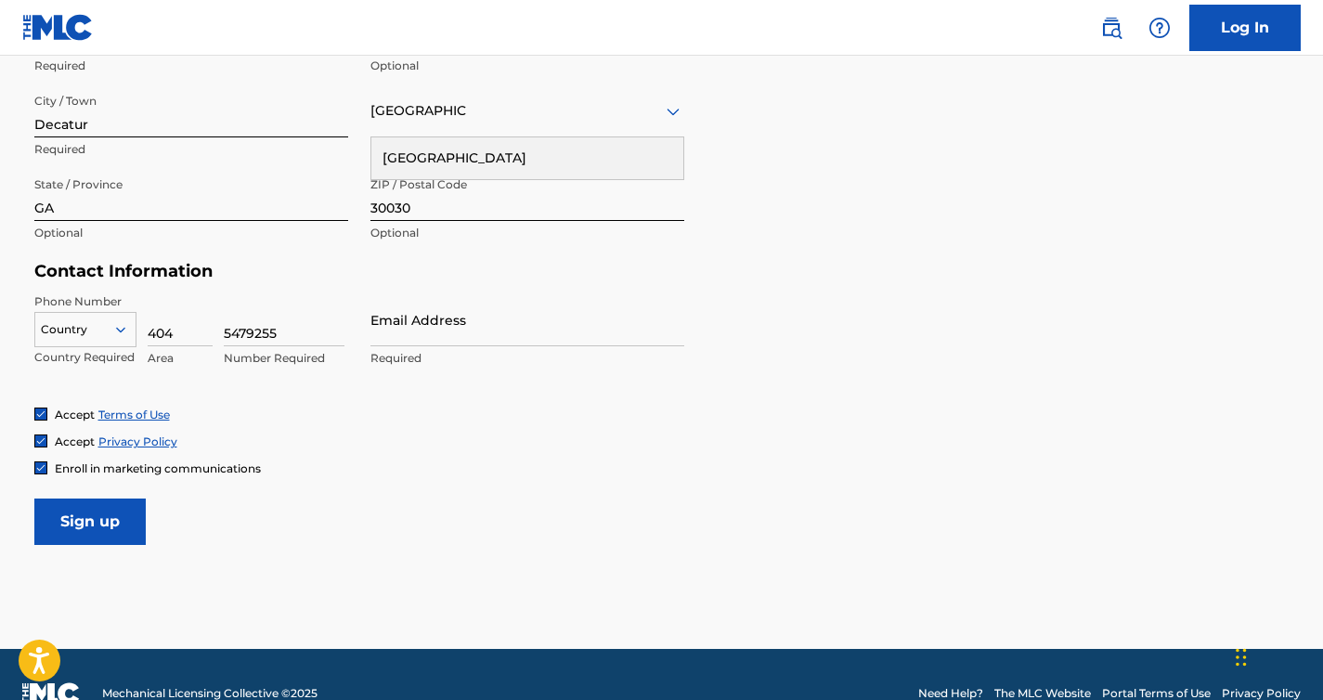
click at [927, 344] on form "User Information First Name Joseph Required Last Name Brittain Required Date Of…" at bounding box center [661, 133] width 1255 height 823
click at [439, 323] on input "Email Address" at bounding box center [527, 319] width 314 height 53
type input "[EMAIL_ADDRESS][DOMAIN_NAME]"
click at [568, 494] on form "User Information First Name Joseph Required Last Name Brittain Required Date Of…" at bounding box center [661, 133] width 1255 height 823
click at [99, 526] on input "Sign up" at bounding box center [89, 521] width 111 height 46
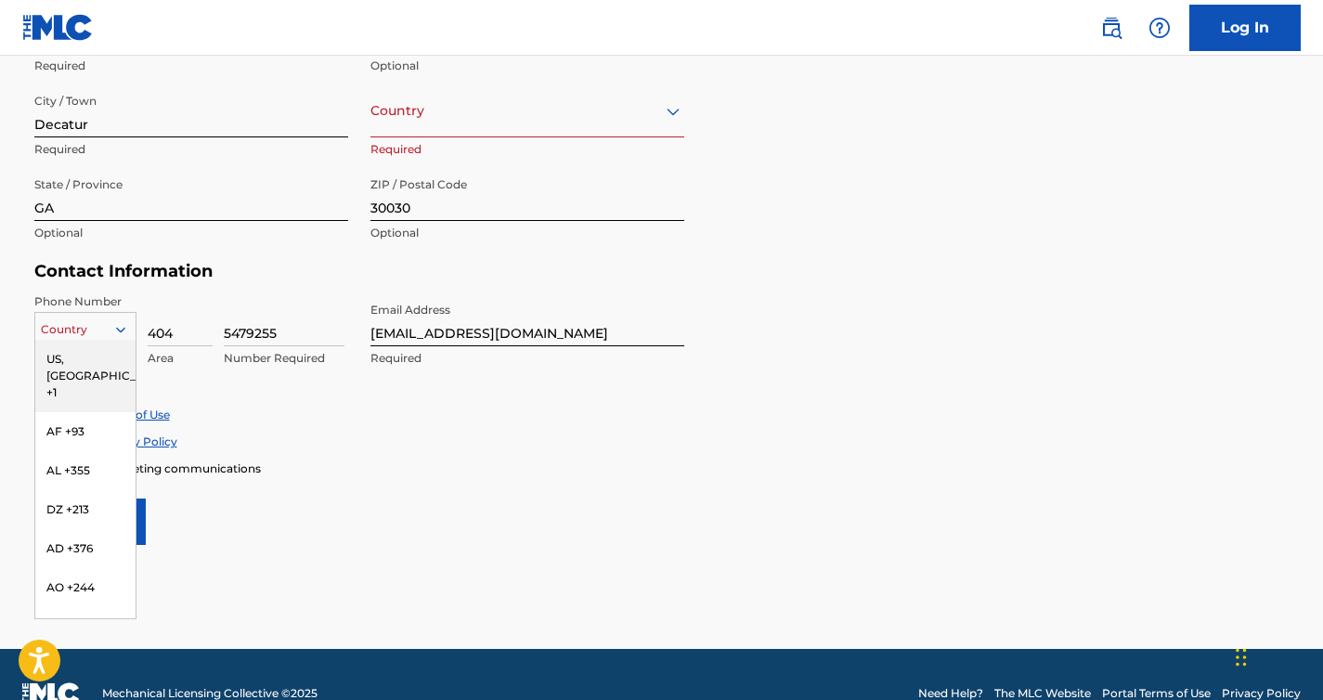
click at [119, 327] on icon at bounding box center [120, 329] width 17 height 17
click at [95, 348] on div "US, [GEOGRAPHIC_DATA] +1" at bounding box center [85, 376] width 100 height 72
click at [113, 328] on icon at bounding box center [120, 329] width 17 height 17
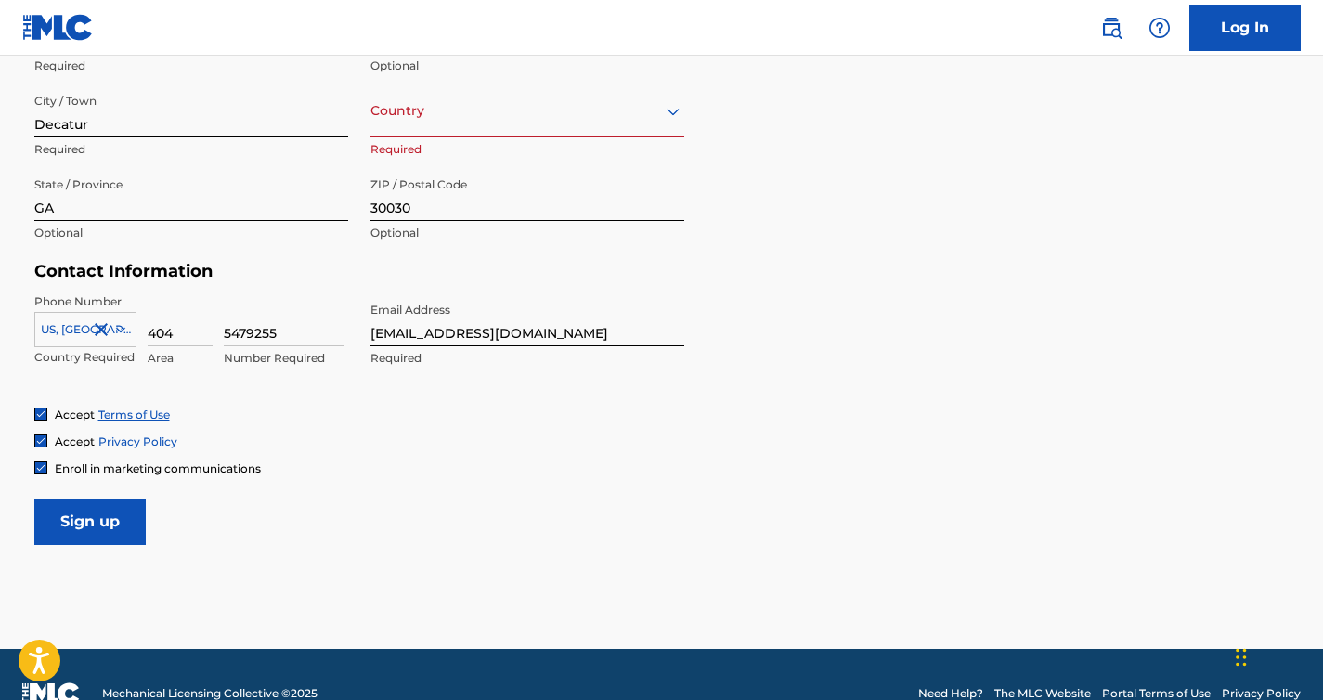
drag, startPoint x: 144, startPoint y: 517, endPoint x: 144, endPoint y: 538, distance: 21.4
click at [144, 538] on input "Sign up" at bounding box center [89, 521] width 111 height 46
click at [119, 324] on icon at bounding box center [120, 329] width 17 height 17
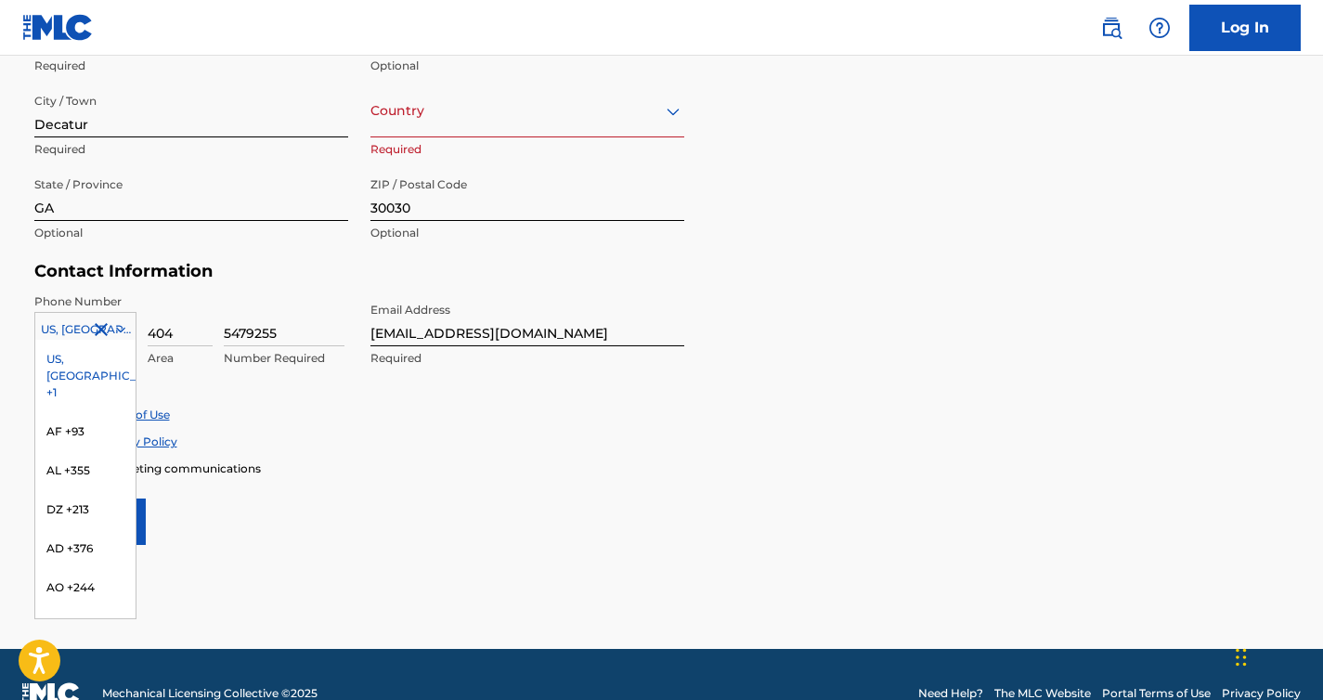
click at [320, 520] on form "User Information First Name Joseph Required Last Name Brittain Required Date Of…" at bounding box center [661, 133] width 1255 height 823
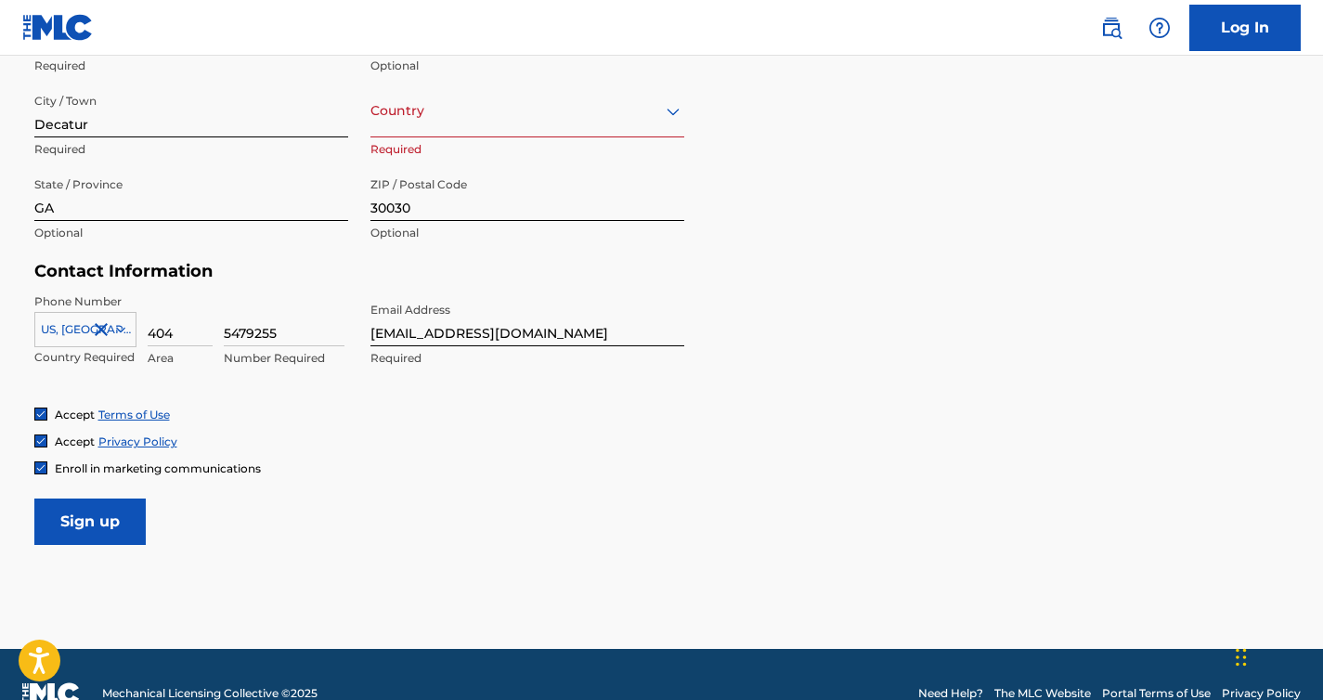
click at [392, 506] on form "User Information First Name Joseph Required Last Name Brittain Required Date Of…" at bounding box center [661, 133] width 1255 height 823
click at [92, 521] on input "Sign up" at bounding box center [89, 521] width 111 height 46
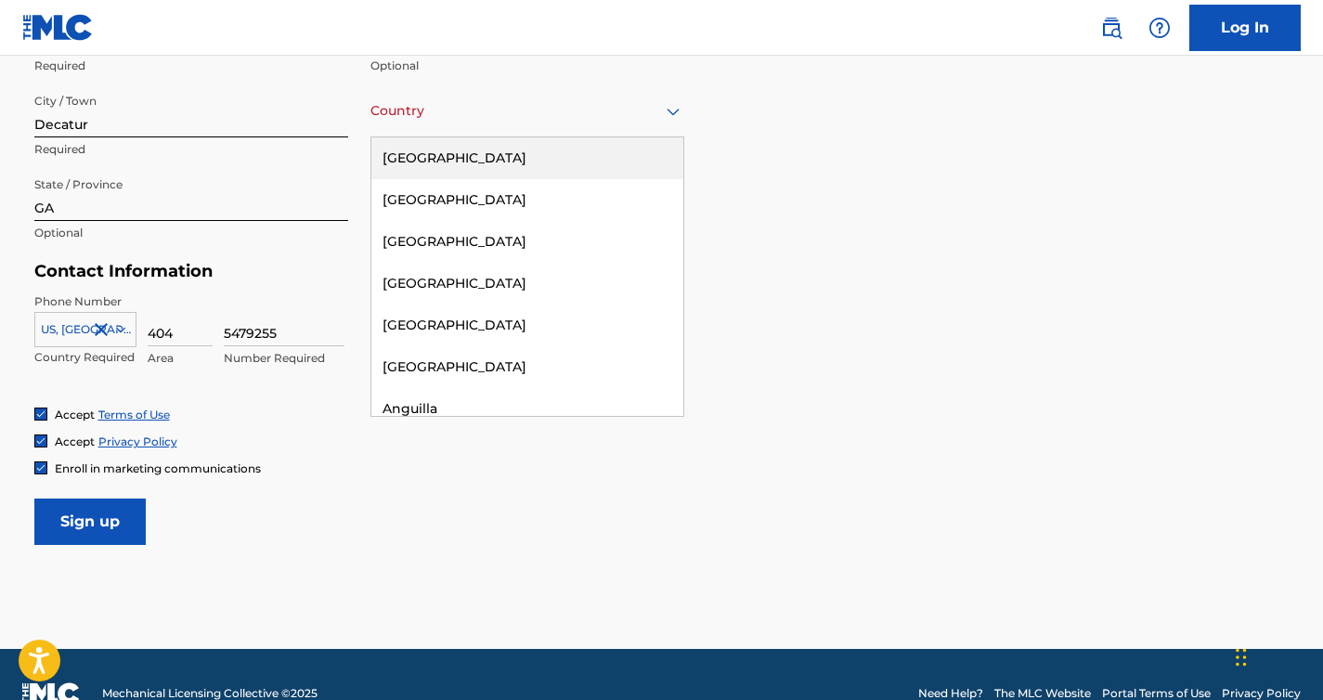
click at [672, 109] on icon at bounding box center [673, 111] width 22 height 22
click at [440, 156] on div "[GEOGRAPHIC_DATA]" at bounding box center [527, 158] width 312 height 42
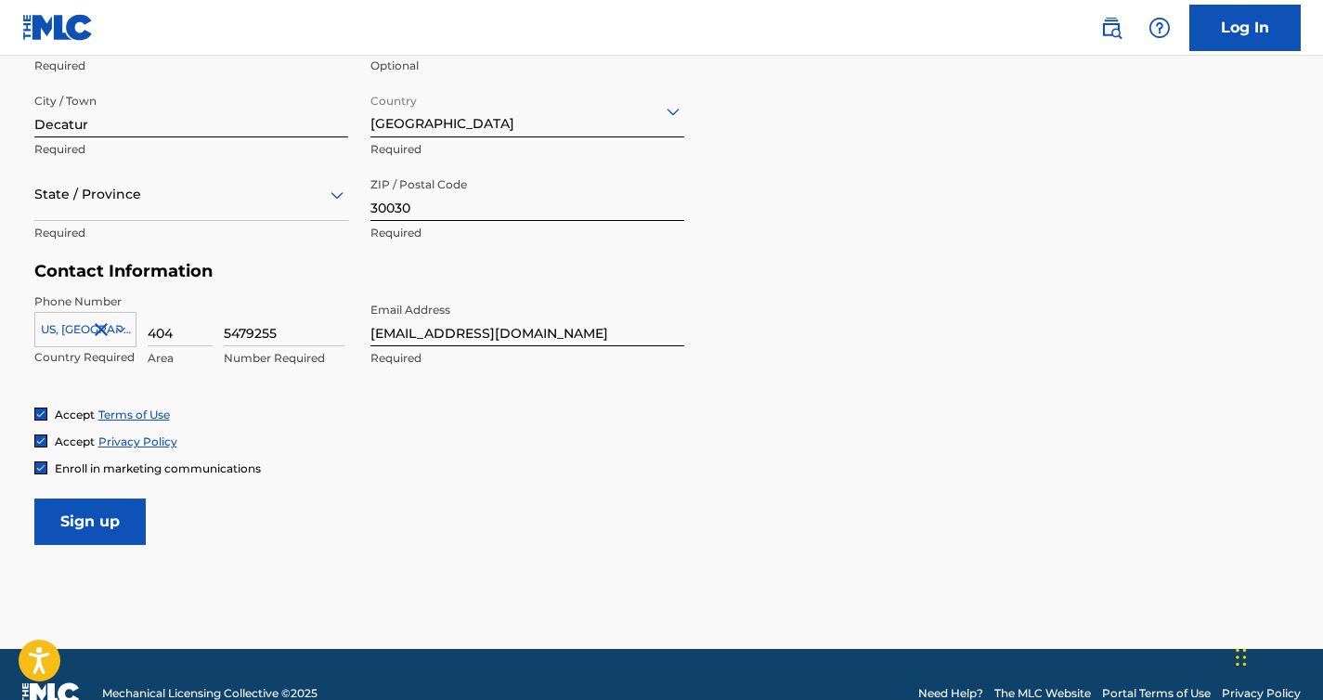
click at [851, 473] on div "Enroll in marketing communications" at bounding box center [661, 468] width 1255 height 16
click at [85, 519] on input "Sign up" at bounding box center [89, 521] width 111 height 46
click at [328, 198] on icon at bounding box center [337, 195] width 22 height 22
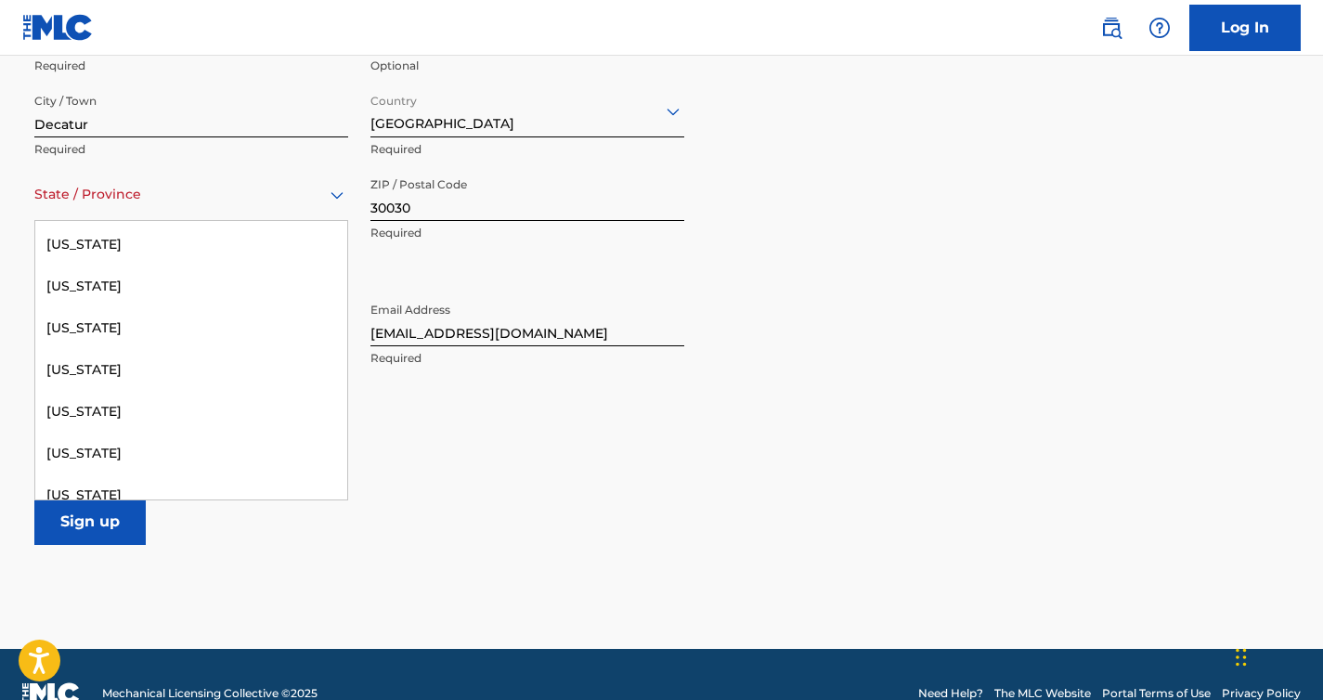
scroll to position [356, 0]
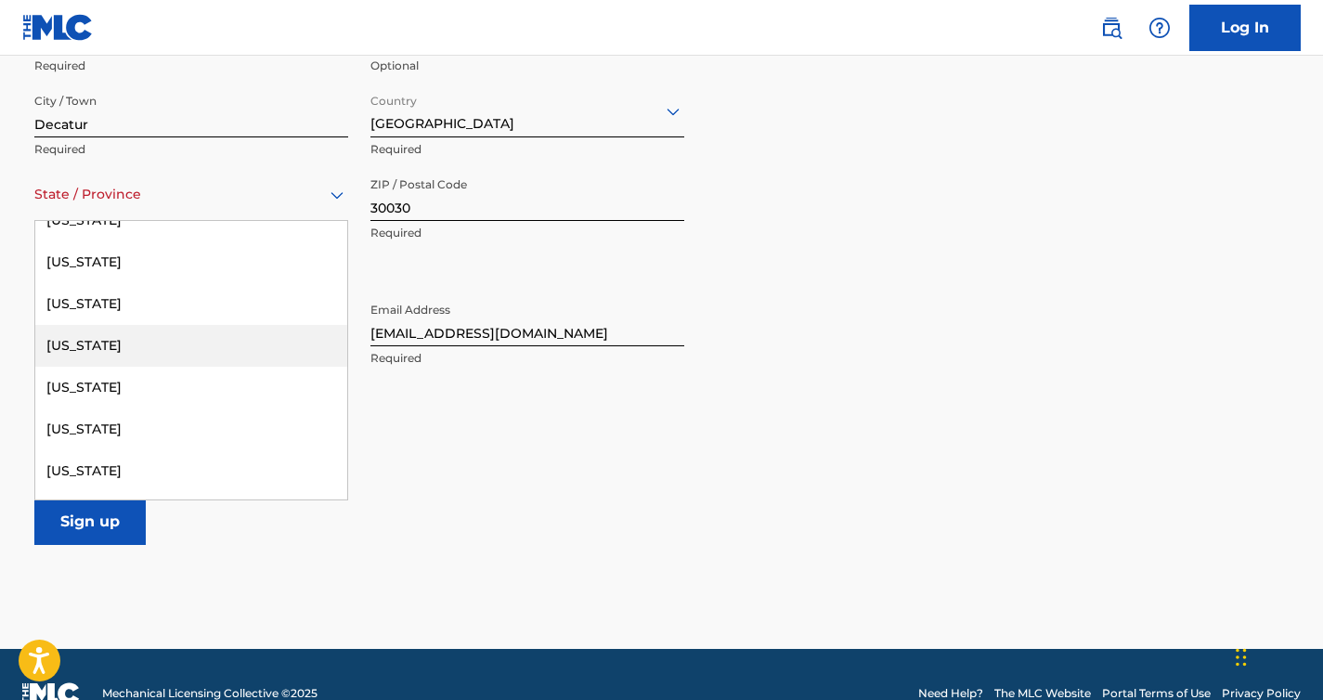
click at [86, 341] on div "[US_STATE]" at bounding box center [191, 346] width 312 height 42
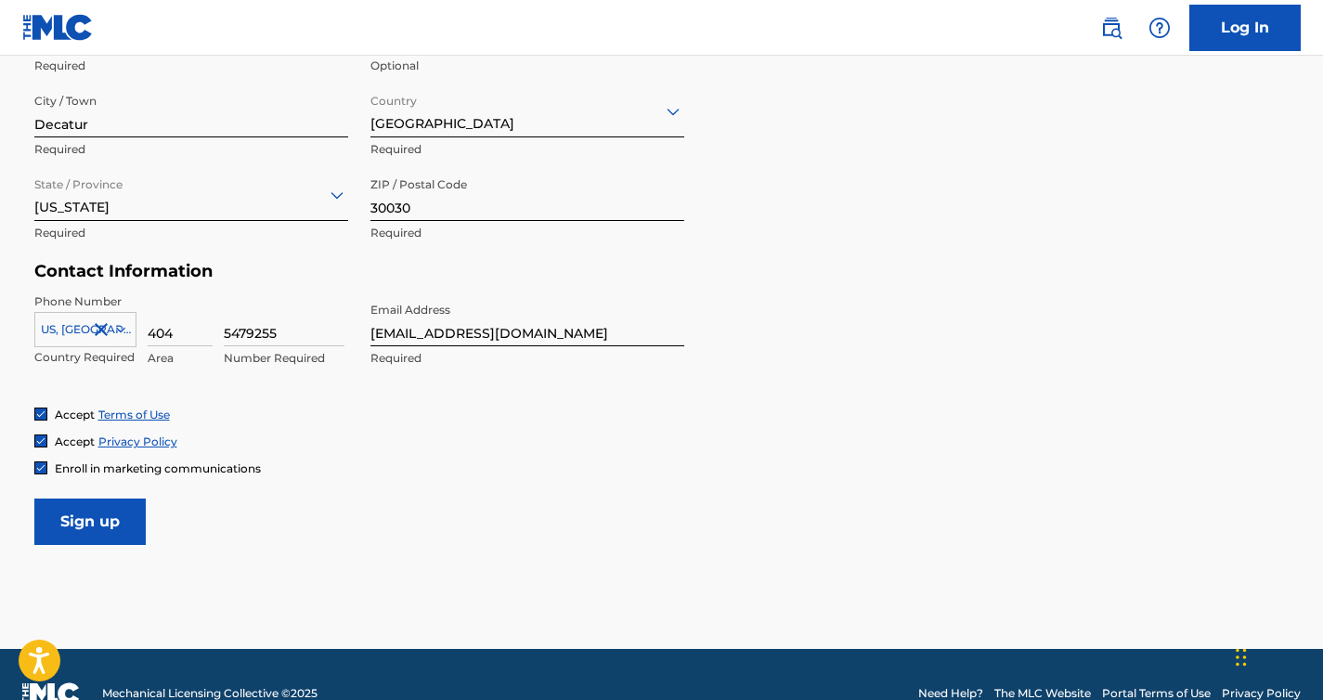
click at [520, 509] on form "User Information First Name Joseph Required Last Name Brittain Required Date Of…" at bounding box center [661, 133] width 1255 height 823
click at [90, 517] on input "Sign up" at bounding box center [89, 521] width 111 height 46
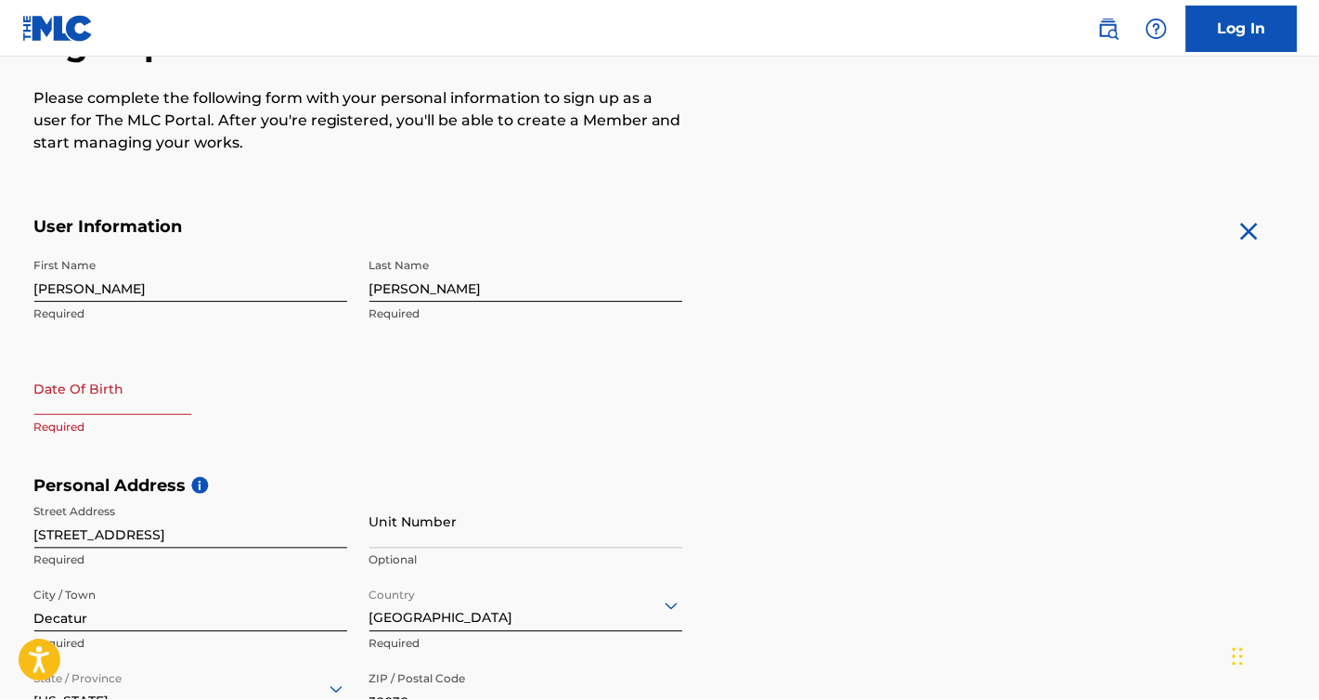
scroll to position [214, 0]
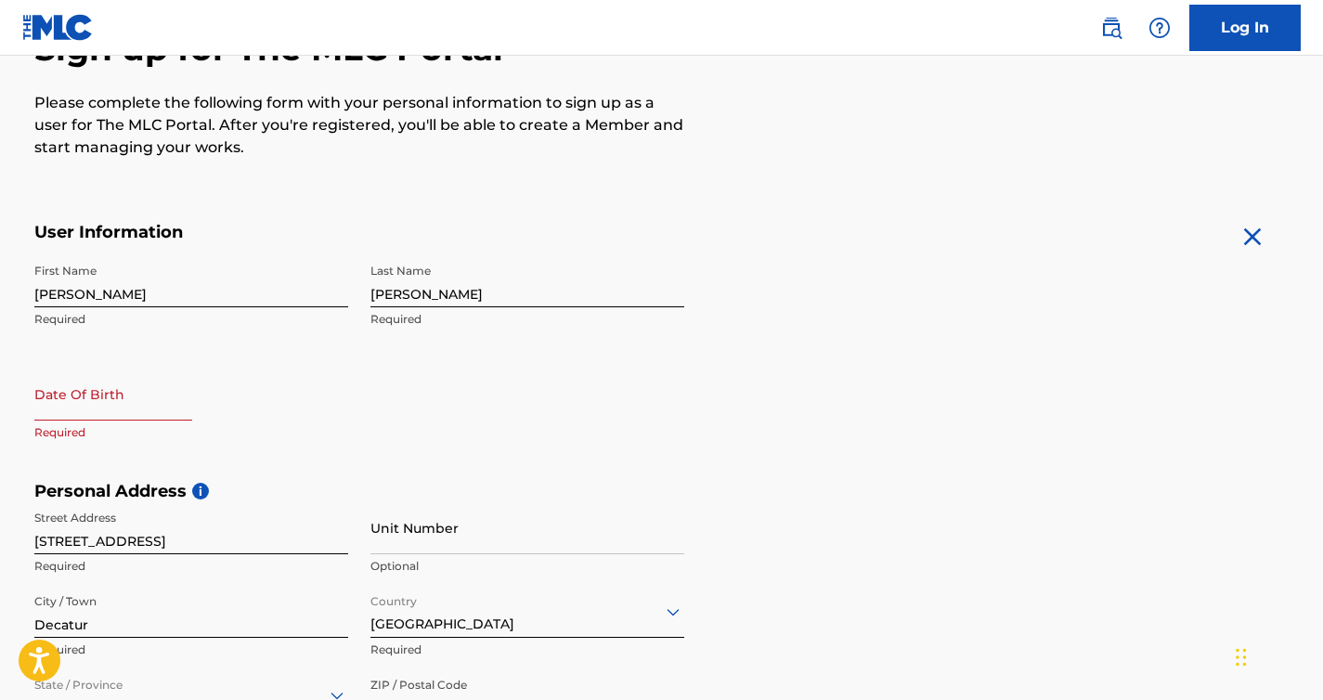
click at [101, 388] on input "text" at bounding box center [113, 394] width 158 height 53
select select "7"
select select "2025"
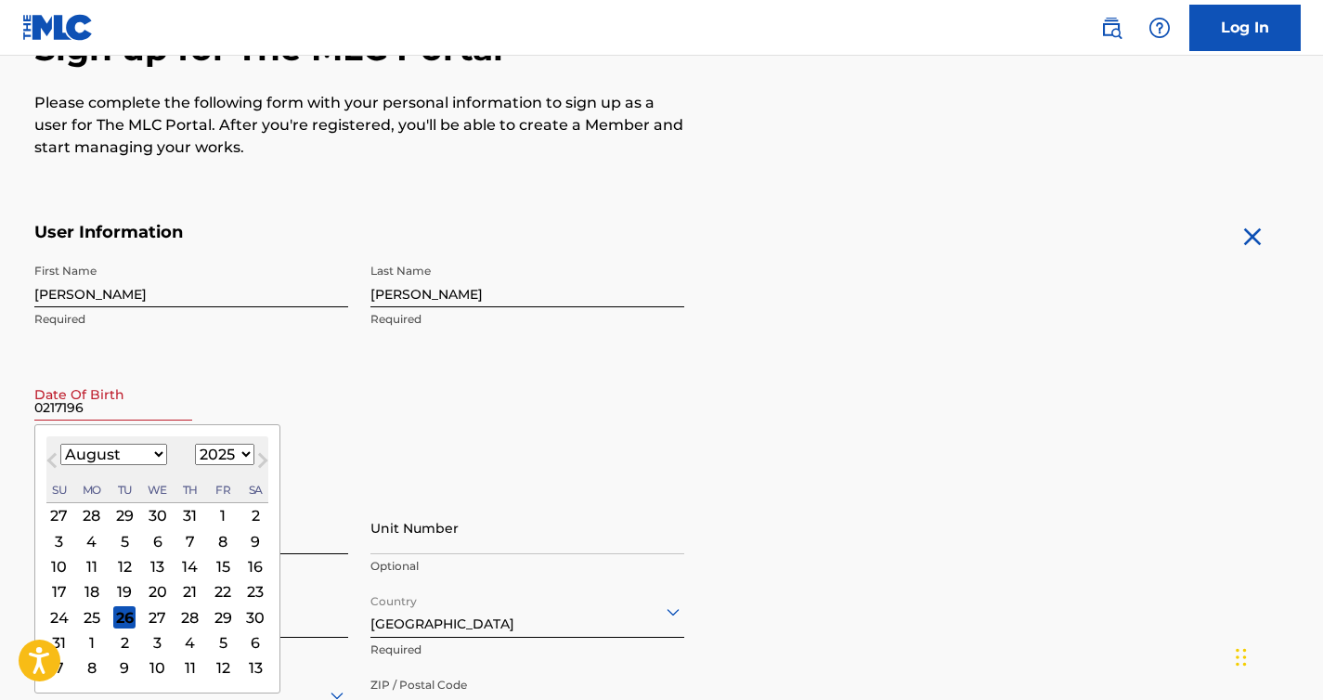
type input "02171968"
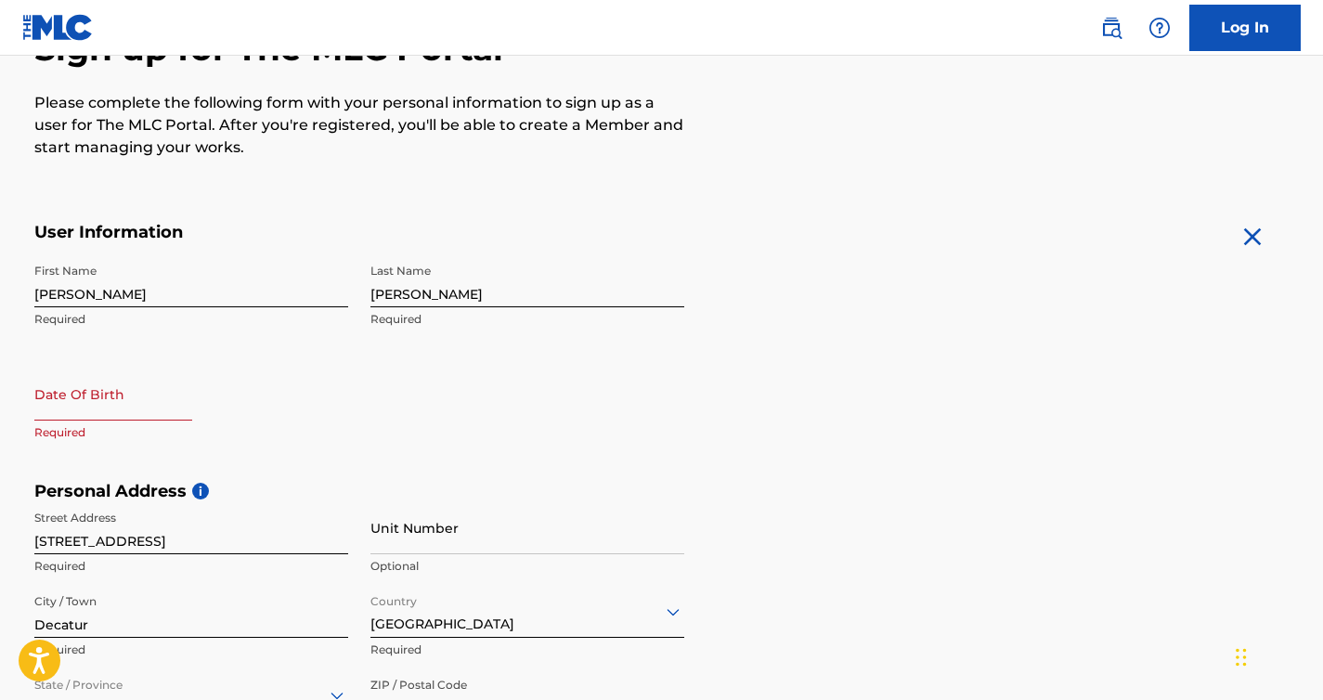
click at [532, 415] on div "First Name Joseph Required Last Name Brittain Required Date Of Birth Required" at bounding box center [359, 367] width 650 height 227
select select "7"
select select "2025"
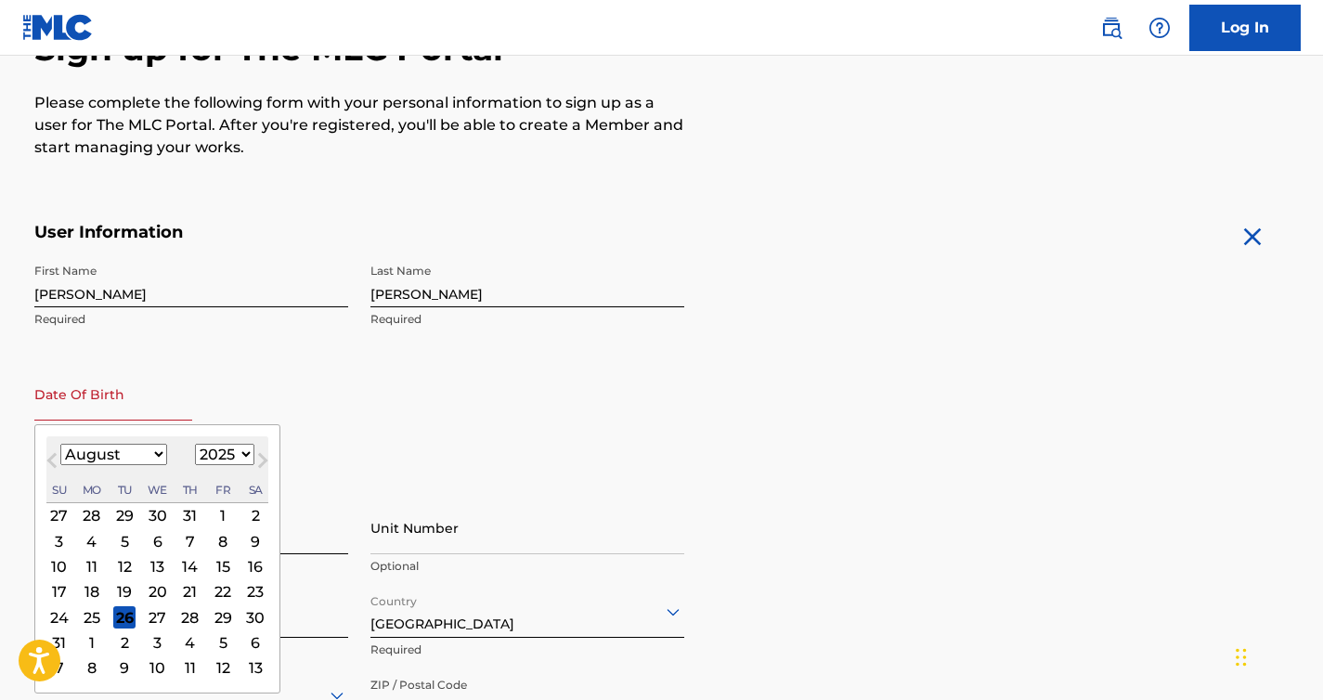
click at [71, 402] on input "text" at bounding box center [113, 394] width 158 height 53
type input "02/17/1968"
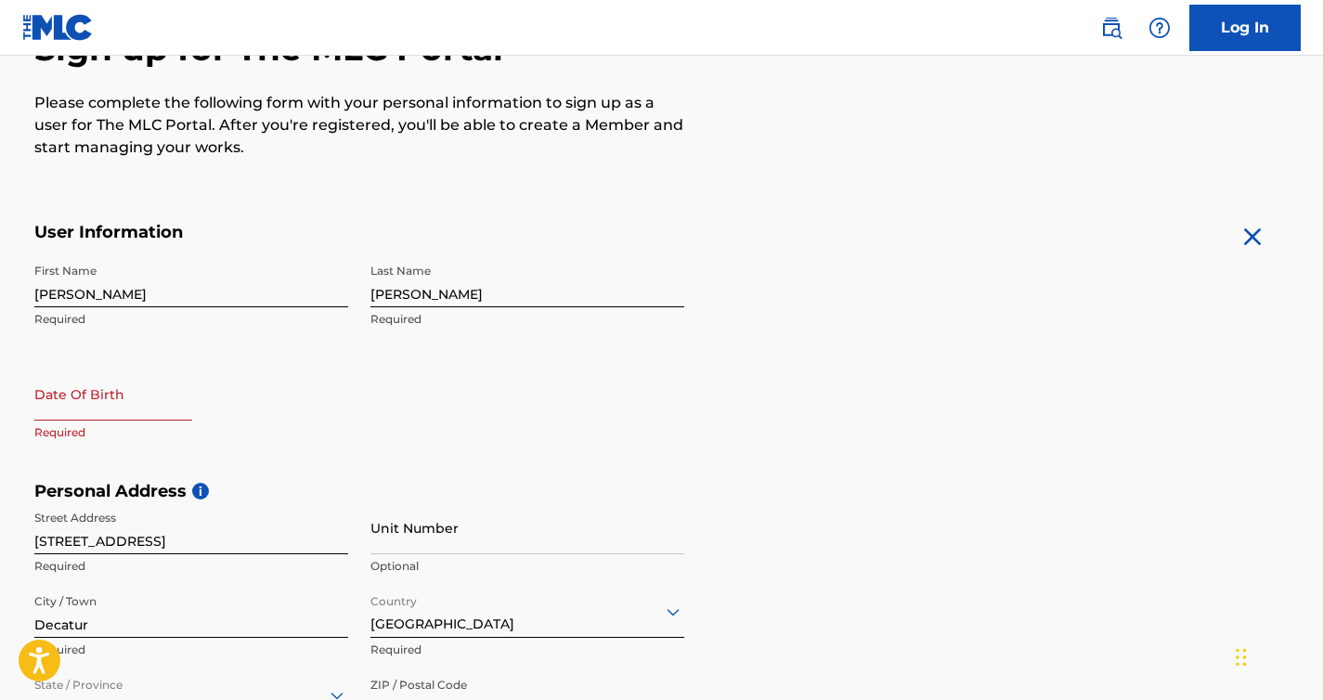
click at [190, 405] on div "Date Of Birth Required" at bounding box center [191, 410] width 314 height 84
select select "7"
select select "2025"
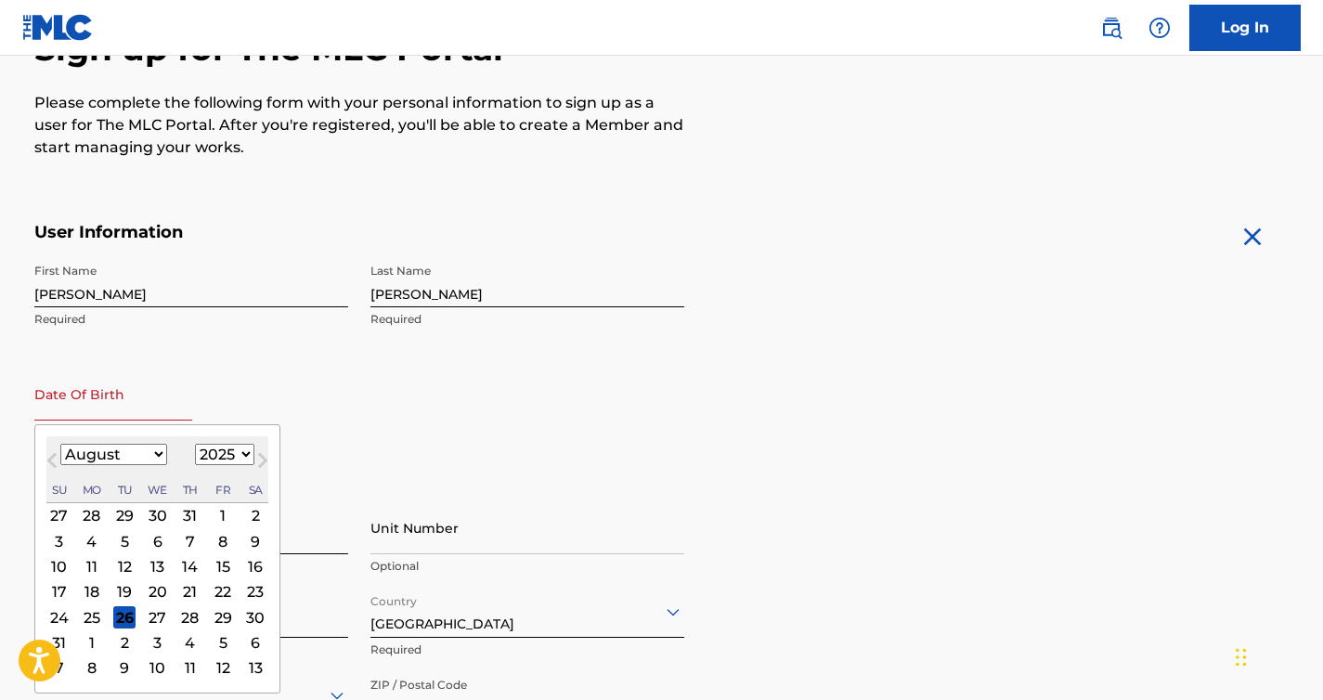
click at [157, 405] on input "text" at bounding box center [113, 394] width 158 height 53
type input "02/17/1968"
click at [727, 430] on form "User Information First Name Joseph Required Last Name Brittain Required Date Of…" at bounding box center [661, 633] width 1255 height 823
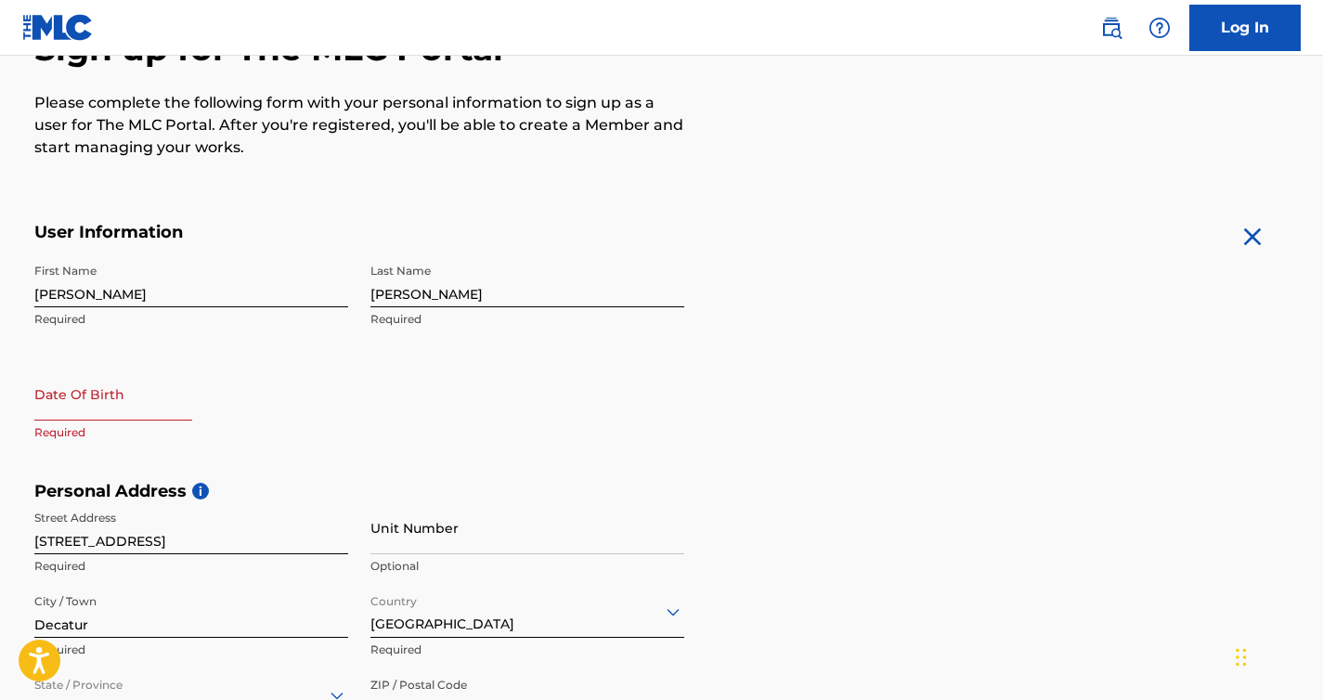
drag, startPoint x: 816, startPoint y: 450, endPoint x: 376, endPoint y: 450, distance: 440.0
click at [794, 450] on form "User Information First Name Joseph Required Last Name Brittain Required Date Of…" at bounding box center [661, 633] width 1255 height 823
click at [147, 399] on input "text" at bounding box center [113, 394] width 158 height 53
select select "7"
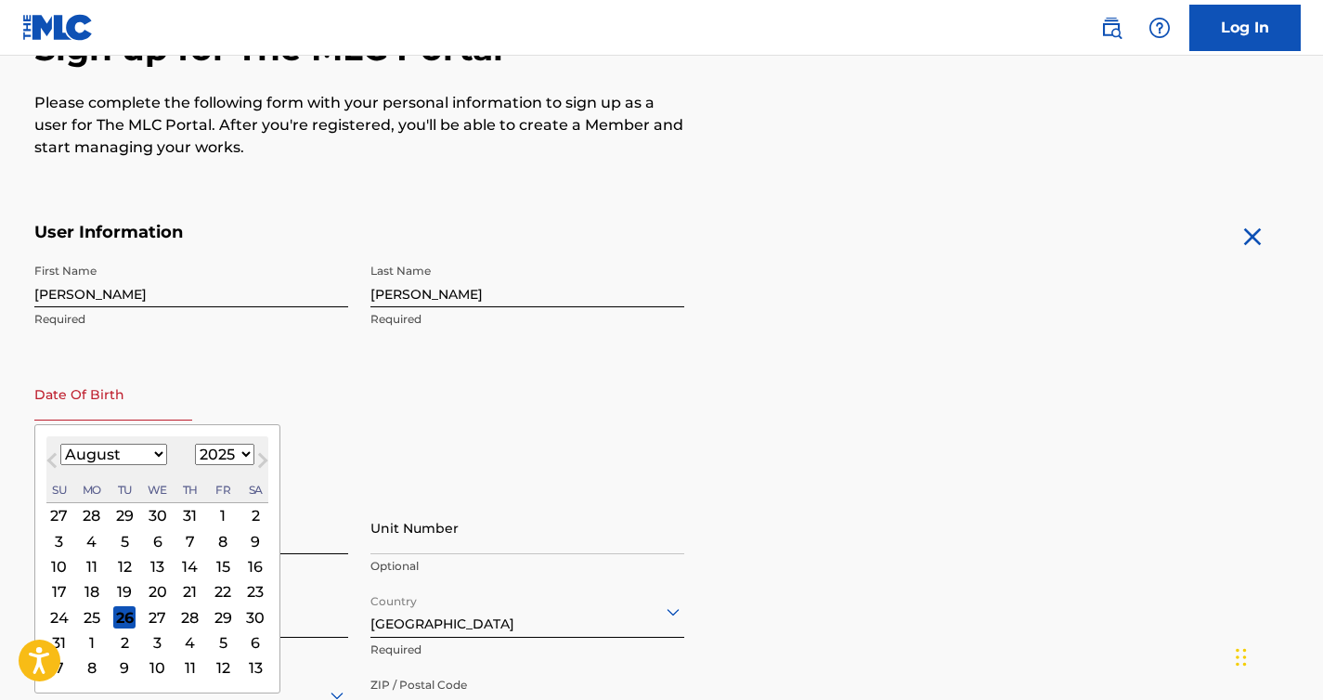
click at [240, 453] on select "1899 1900 1901 1902 1903 1904 1905 1906 1907 1908 1909 1910 1911 1912 1913 1914…" at bounding box center [224, 454] width 59 height 21
select select "1968"
click at [195, 444] on select "1899 1900 1901 1902 1903 1904 1905 1906 1907 1908 1909 1910 1911 1912 1913 1914…" at bounding box center [224, 454] width 59 height 21
click at [54, 460] on span "Previous Month" at bounding box center [54, 463] width 0 height 28
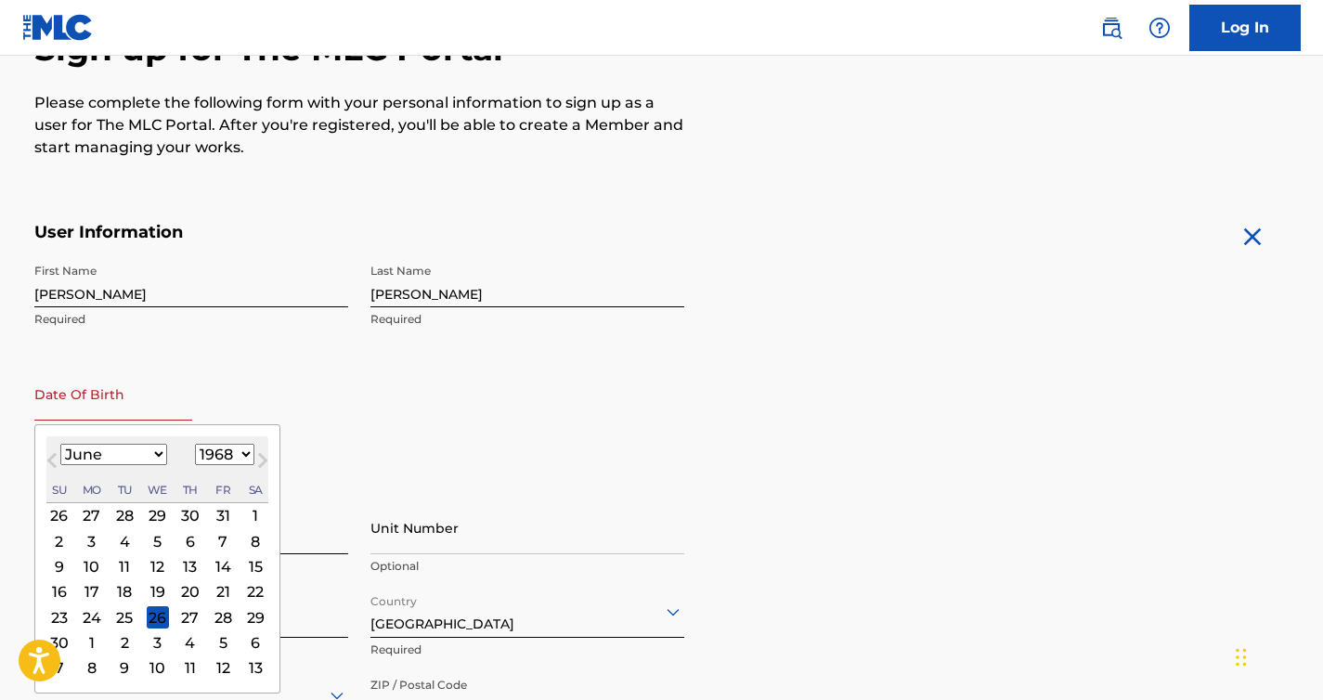
click at [54, 460] on span "Previous Month" at bounding box center [54, 463] width 0 height 28
select select "1"
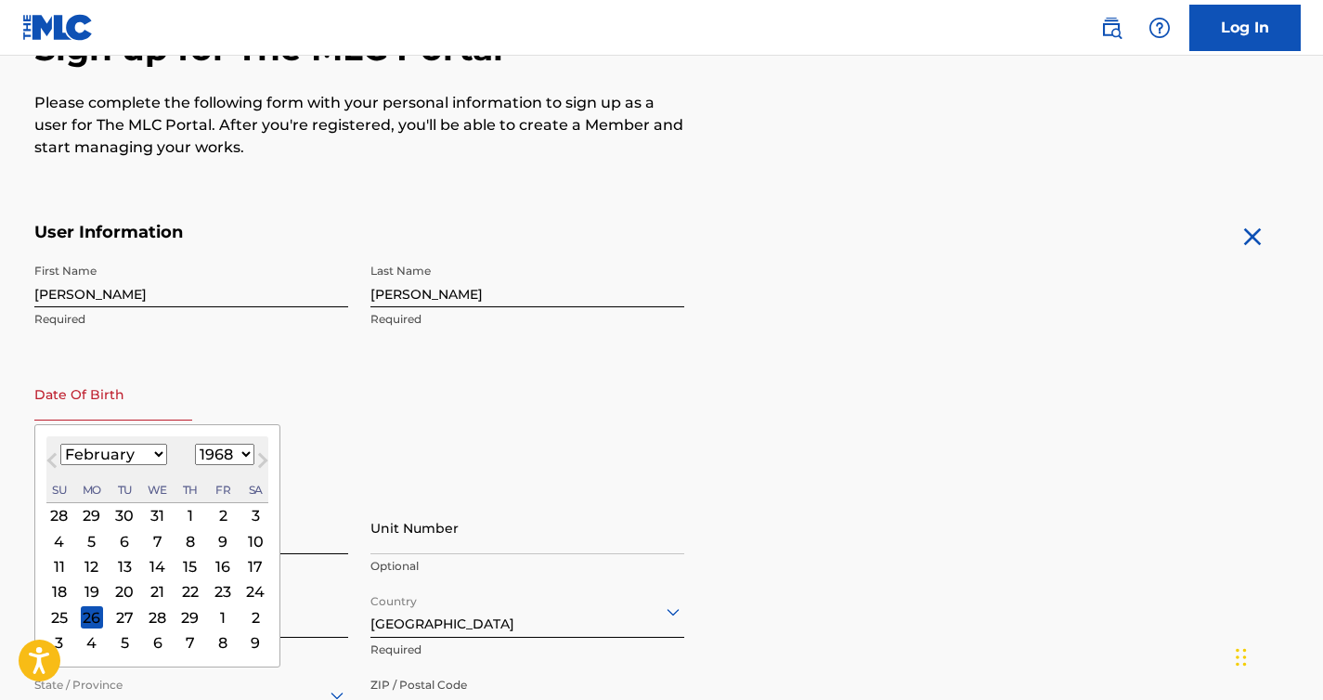
click at [252, 563] on div "17" at bounding box center [255, 566] width 22 height 22
type input "February 17 1968"
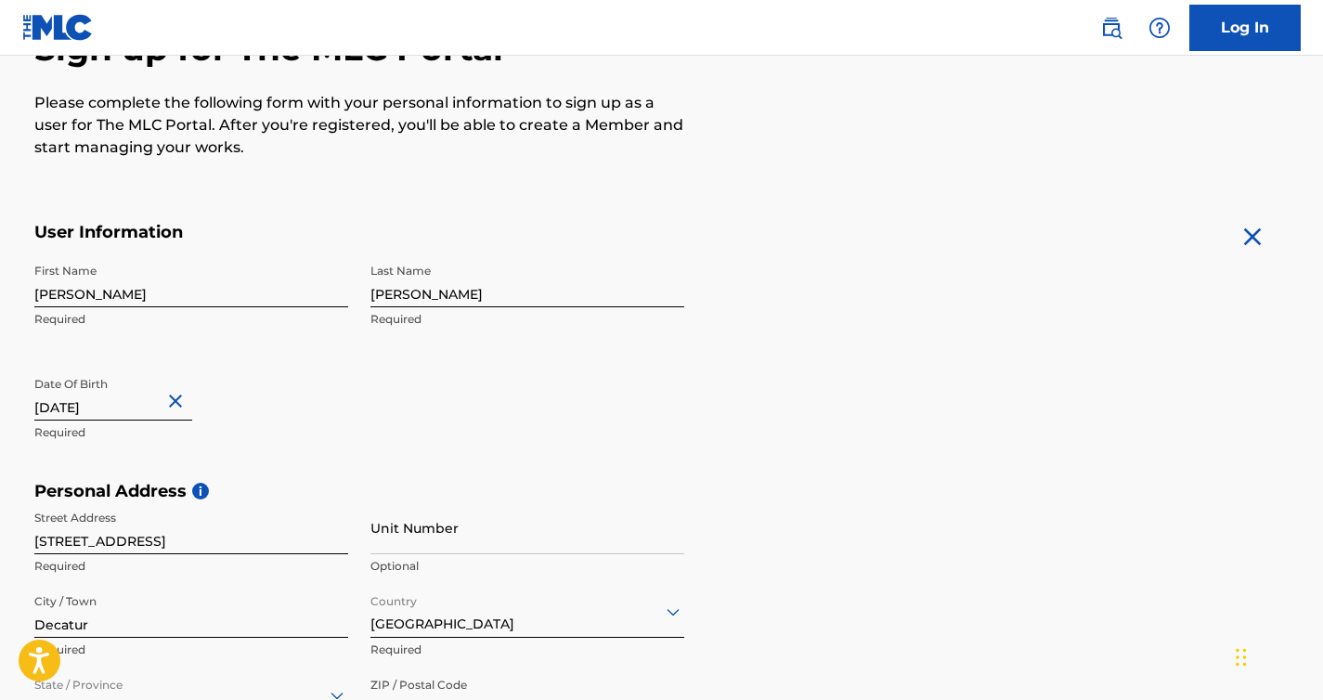
click at [1047, 399] on form "User Information First Name Joseph Required Last Name Brittain Required Date Of…" at bounding box center [661, 633] width 1255 height 823
click at [1322, 327] on main "The MLC uses identity verification before a user is registered to comply with K…" at bounding box center [661, 495] width 1323 height 1307
drag, startPoint x: 1321, startPoint y: 271, endPoint x: 1321, endPoint y: 330, distance: 58.5
click at [1321, 330] on main "The MLC uses identity verification before a user is registered to comply with K…" at bounding box center [661, 495] width 1323 height 1307
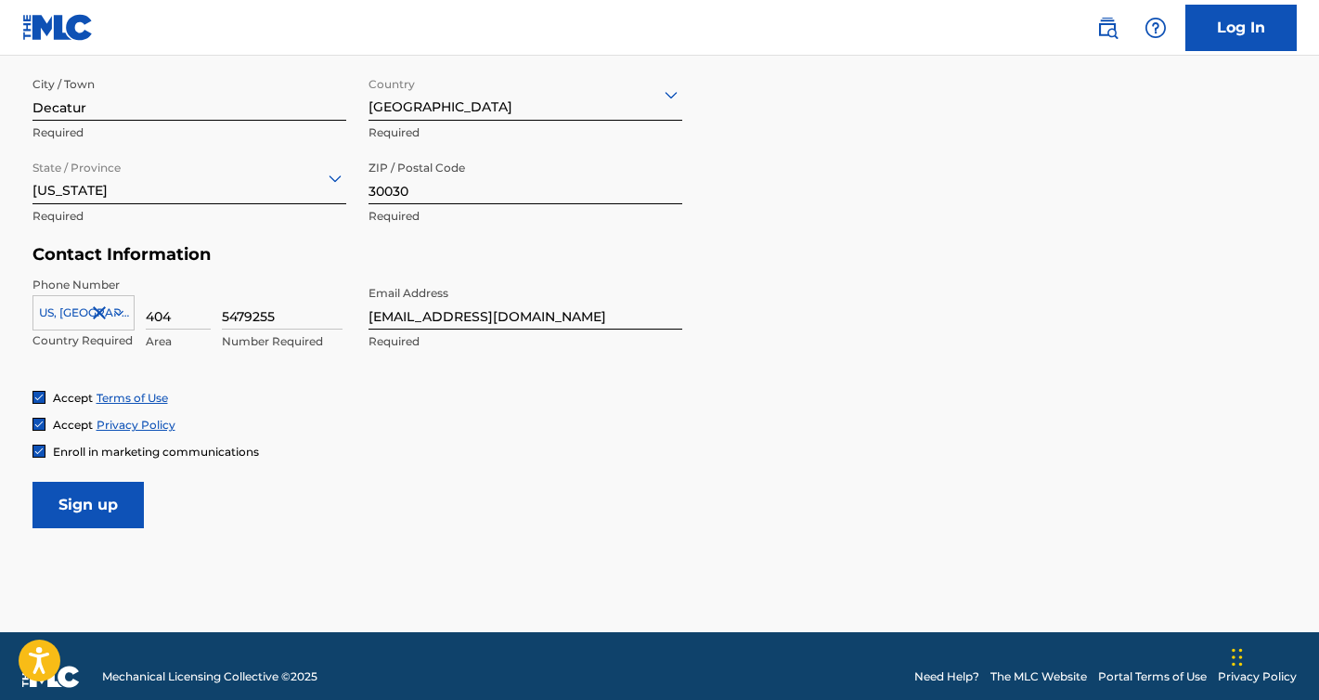
scroll to position [726, 0]
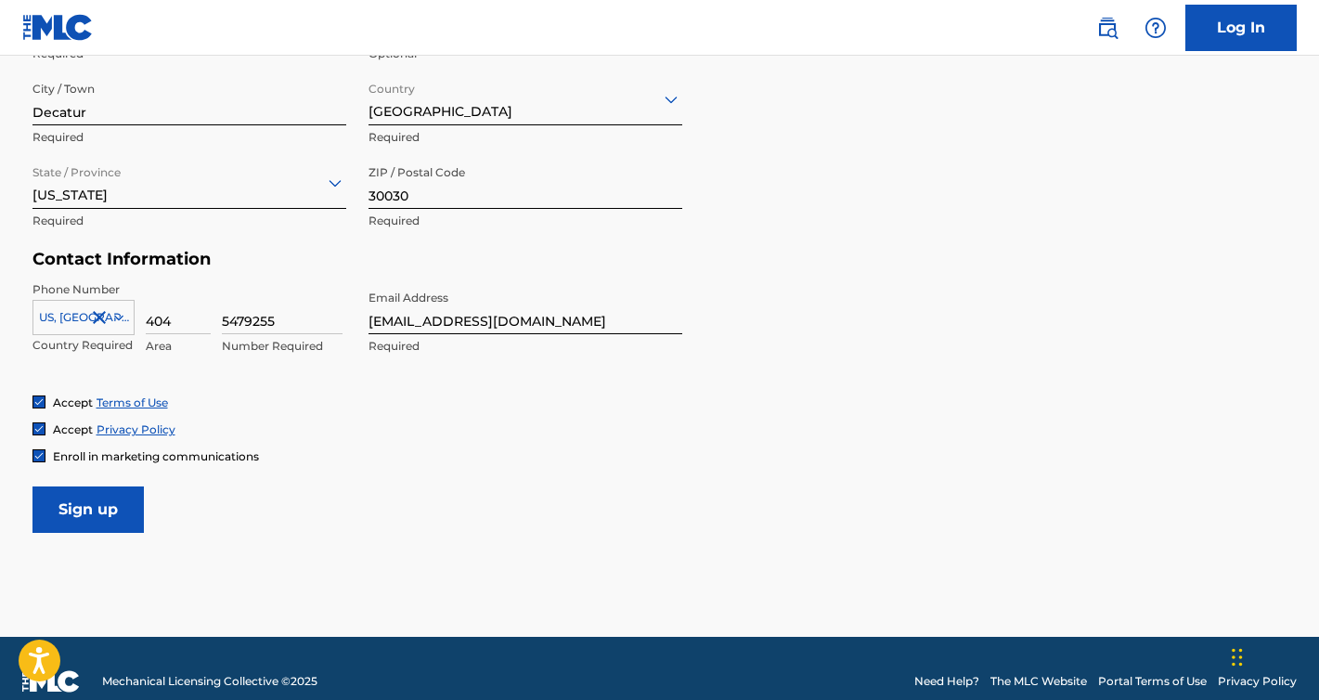
click at [94, 502] on input "Sign up" at bounding box center [87, 509] width 111 height 46
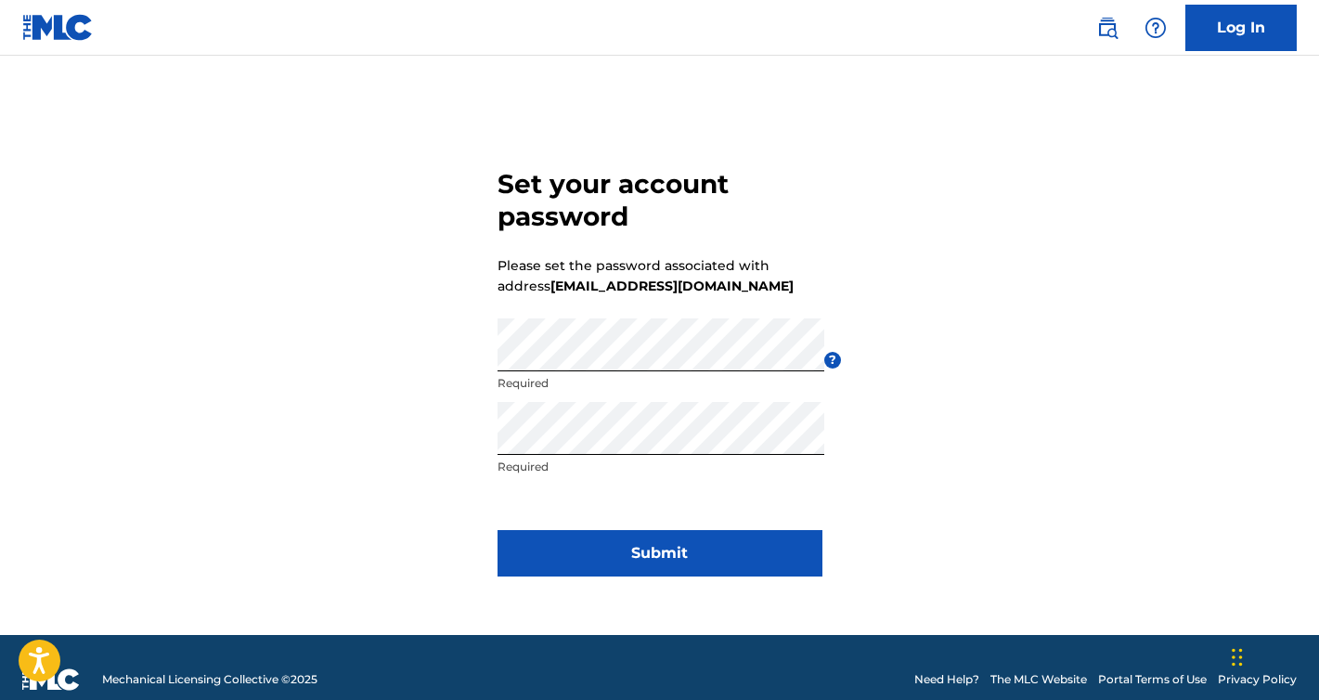
click at [648, 539] on button "Submit" at bounding box center [660, 553] width 325 height 46
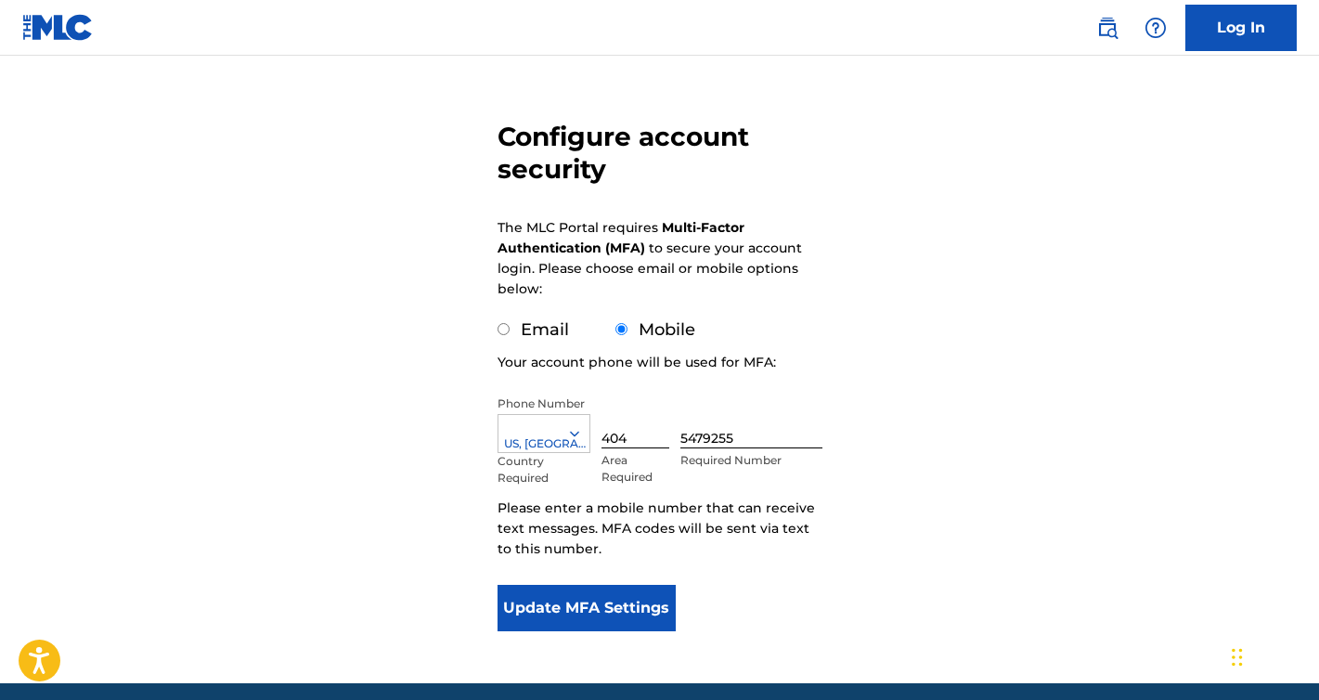
scroll to position [193, 0]
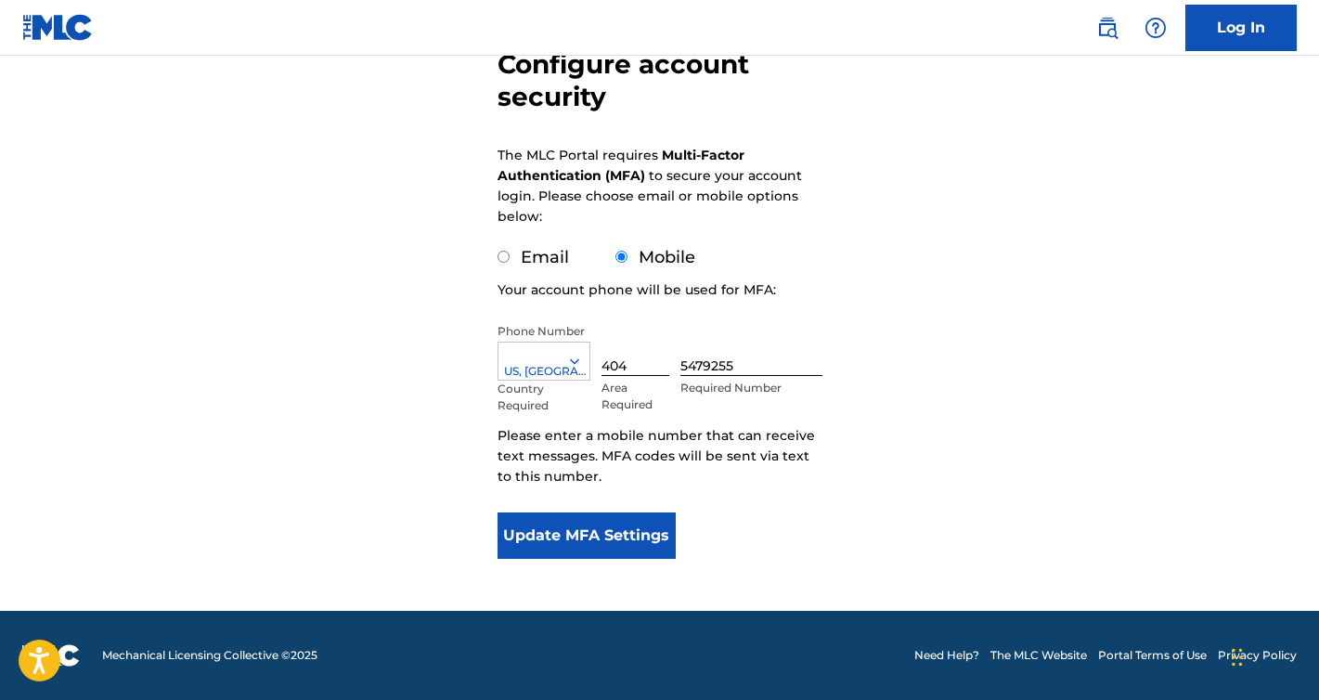
click at [611, 543] on button "Update MFA Settings" at bounding box center [587, 535] width 179 height 46
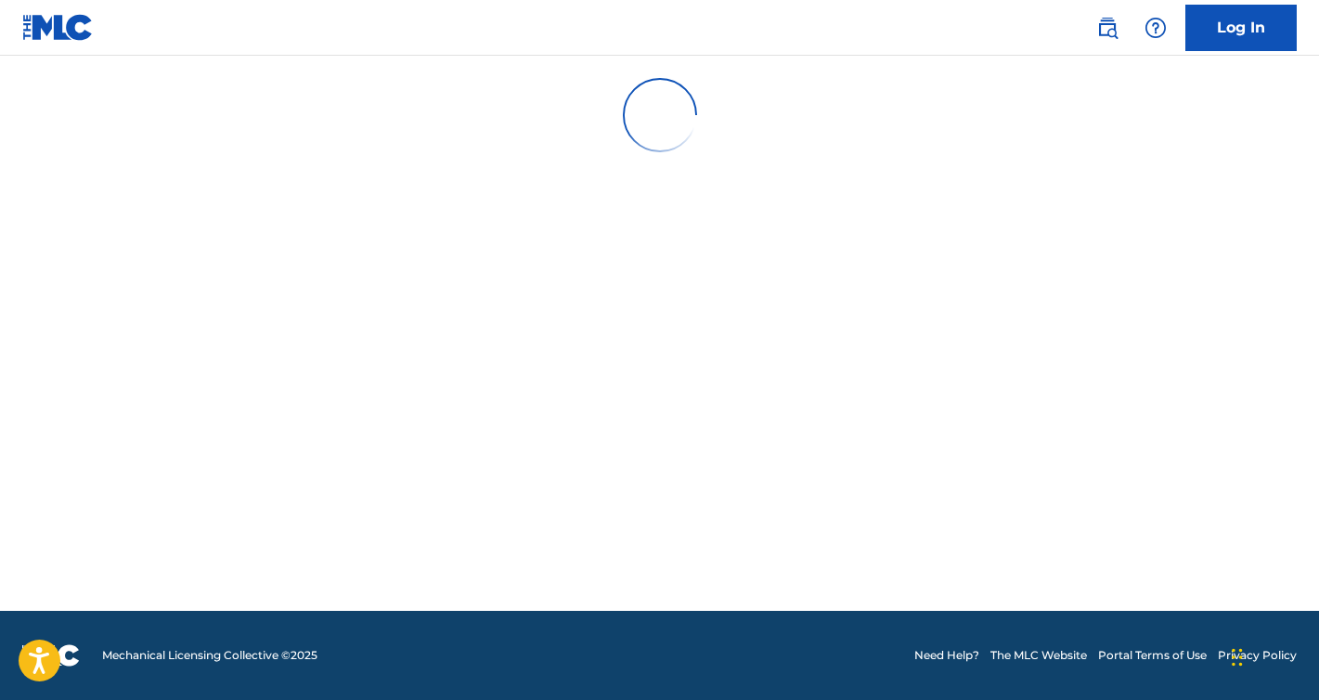
scroll to position [0, 0]
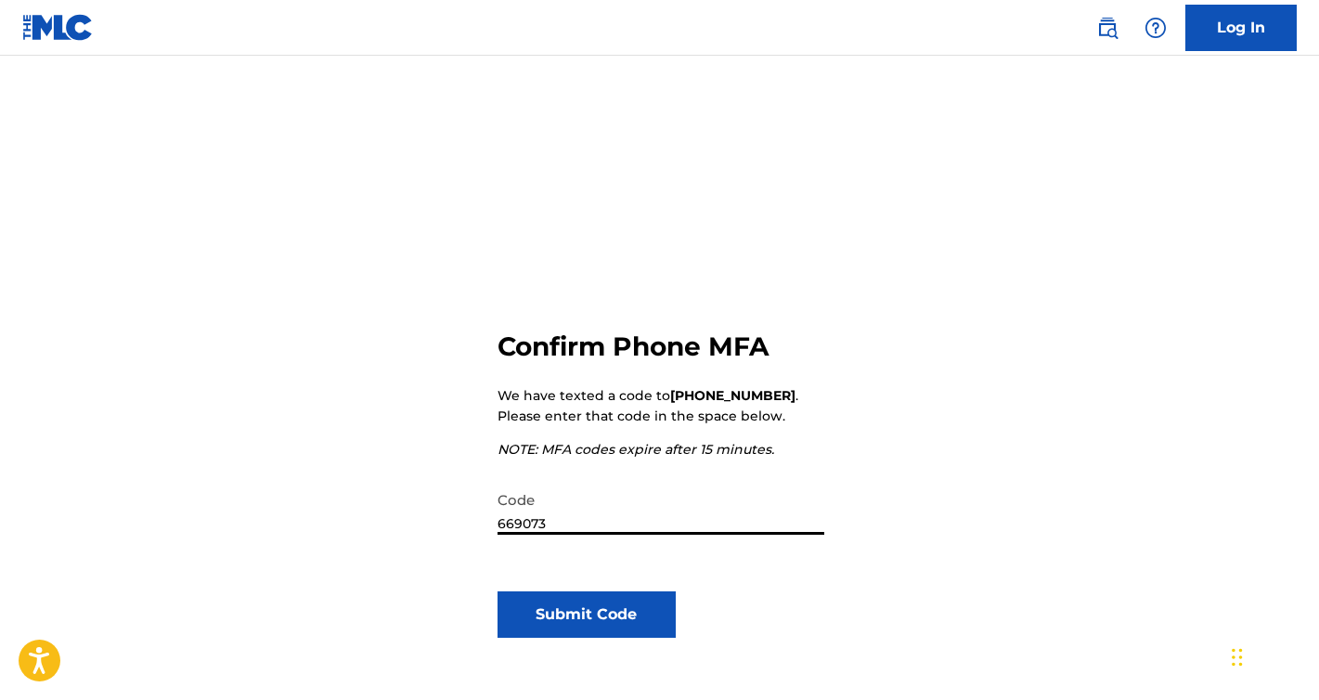
type input "669073"
click at [615, 619] on button "Submit Code" at bounding box center [587, 614] width 179 height 46
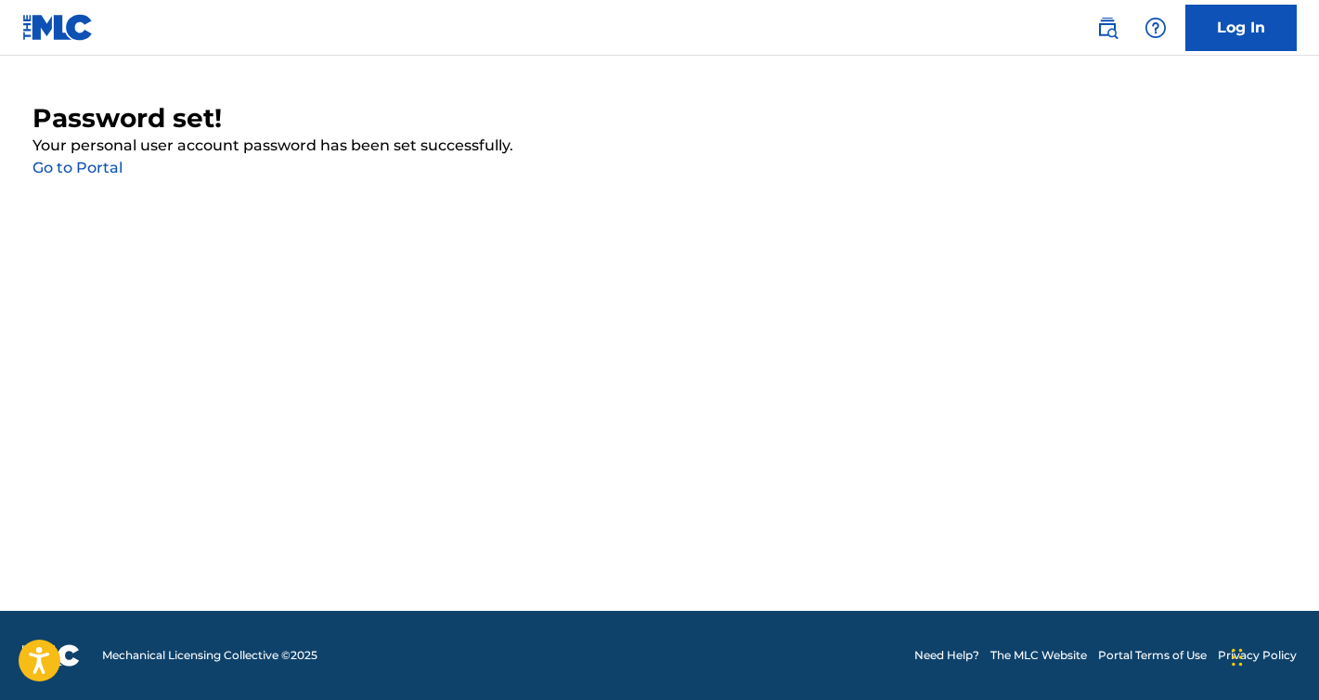
click at [94, 172] on link "Go to Portal" at bounding box center [77, 168] width 90 height 18
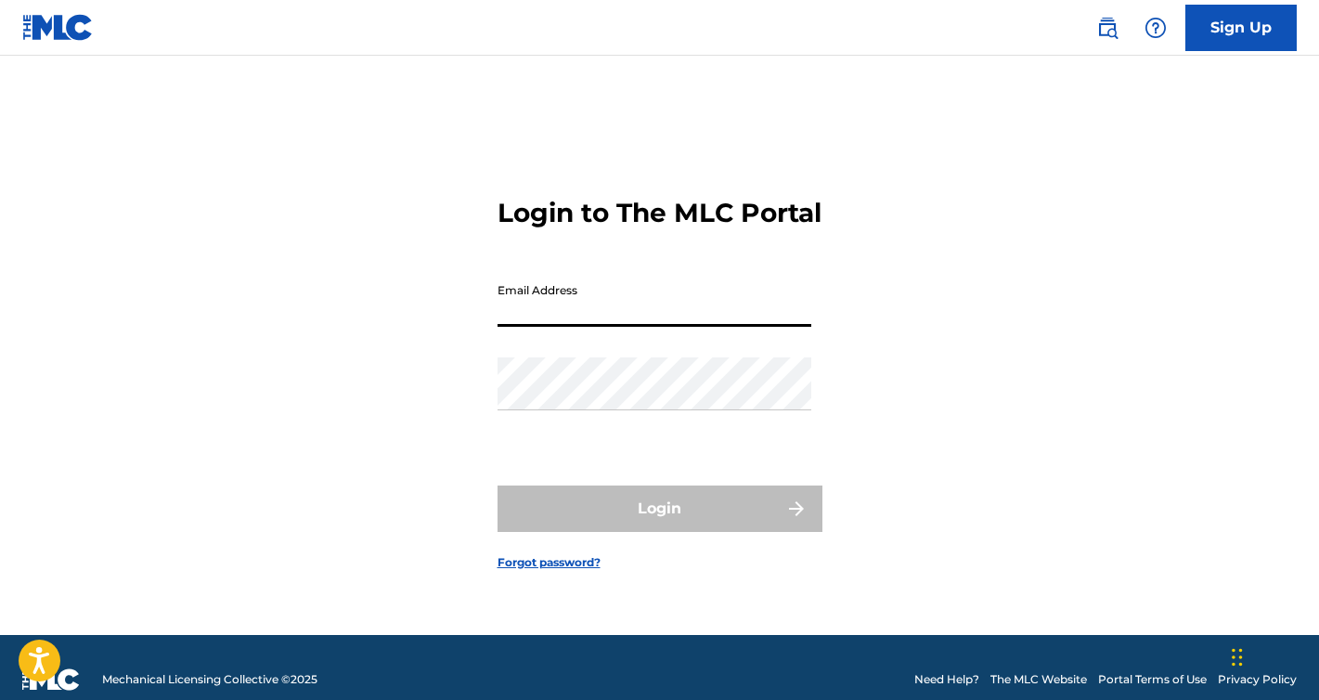
click at [564, 327] on input "Email Address" at bounding box center [655, 300] width 314 height 53
type input "[EMAIL_ADDRESS][DOMAIN_NAME]"
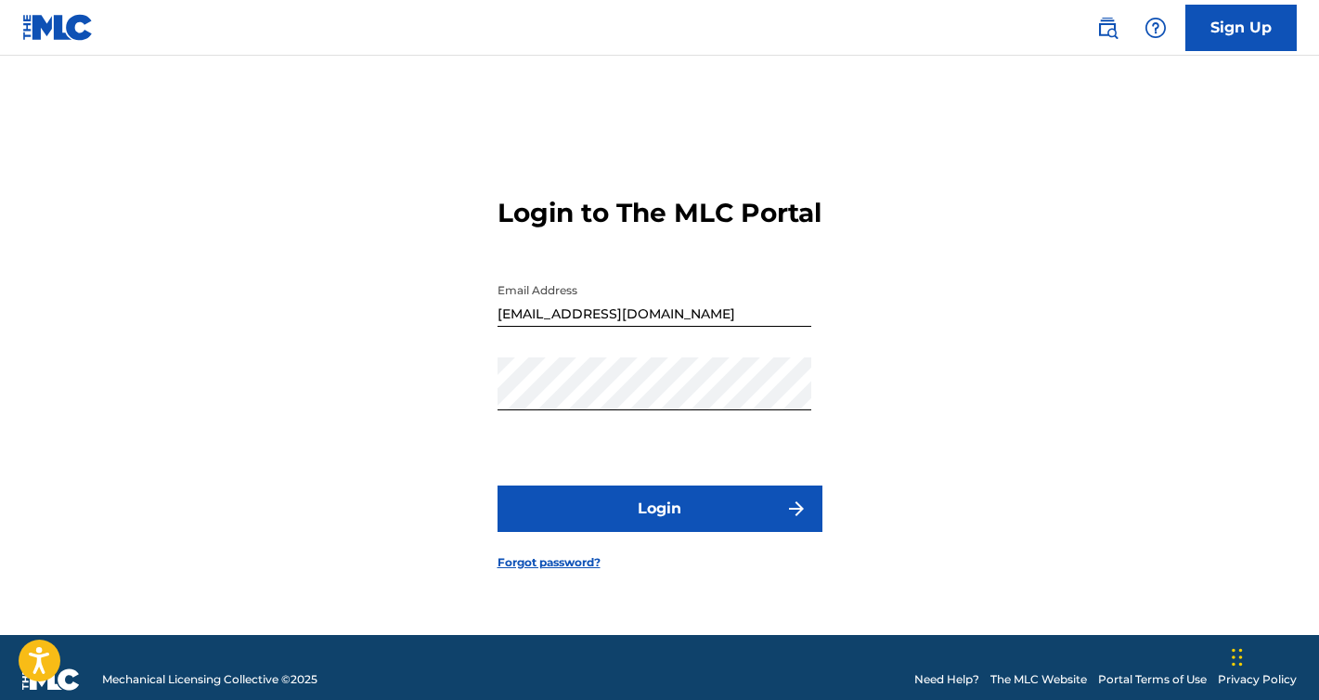
click at [1006, 444] on div "Login to The MLC Portal Email Address [EMAIL_ADDRESS][DOMAIN_NAME] Password Log…" at bounding box center [660, 368] width 1300 height 533
click at [664, 529] on button "Login" at bounding box center [660, 508] width 325 height 46
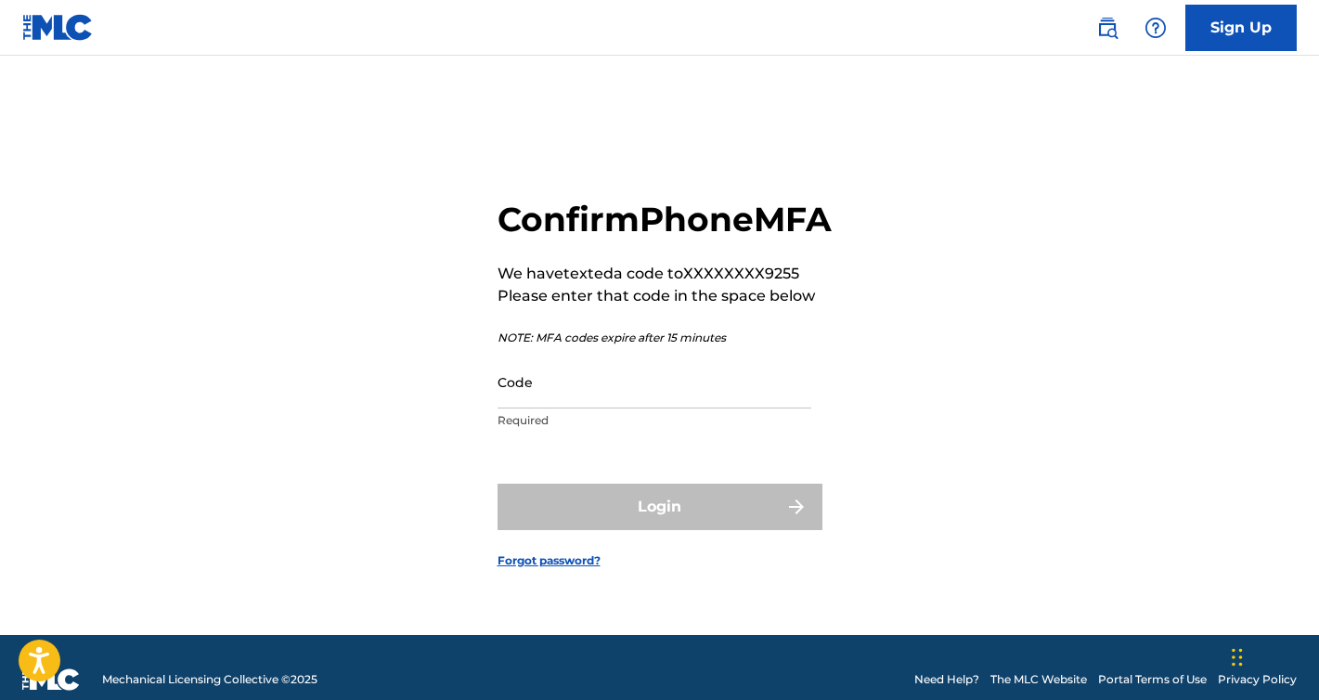
click at [527, 408] on input "Code" at bounding box center [655, 382] width 314 height 53
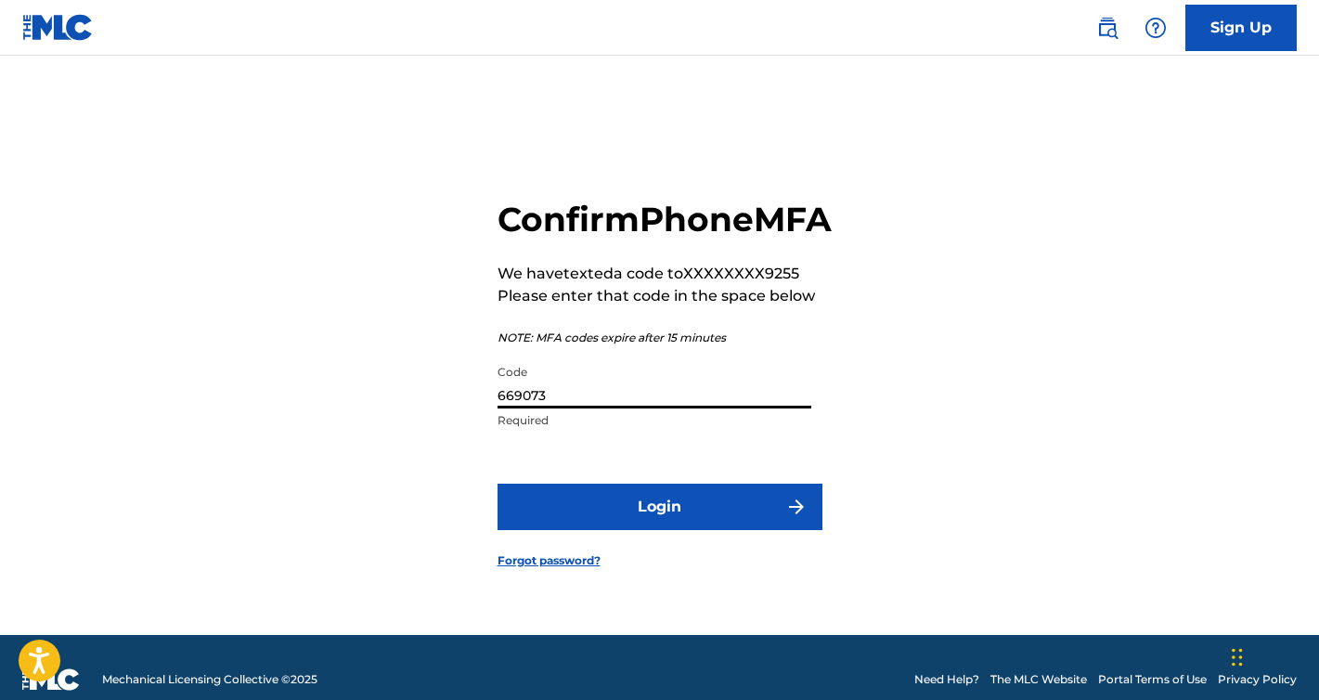
type input "669073"
click at [673, 527] on button "Login" at bounding box center [660, 507] width 325 height 46
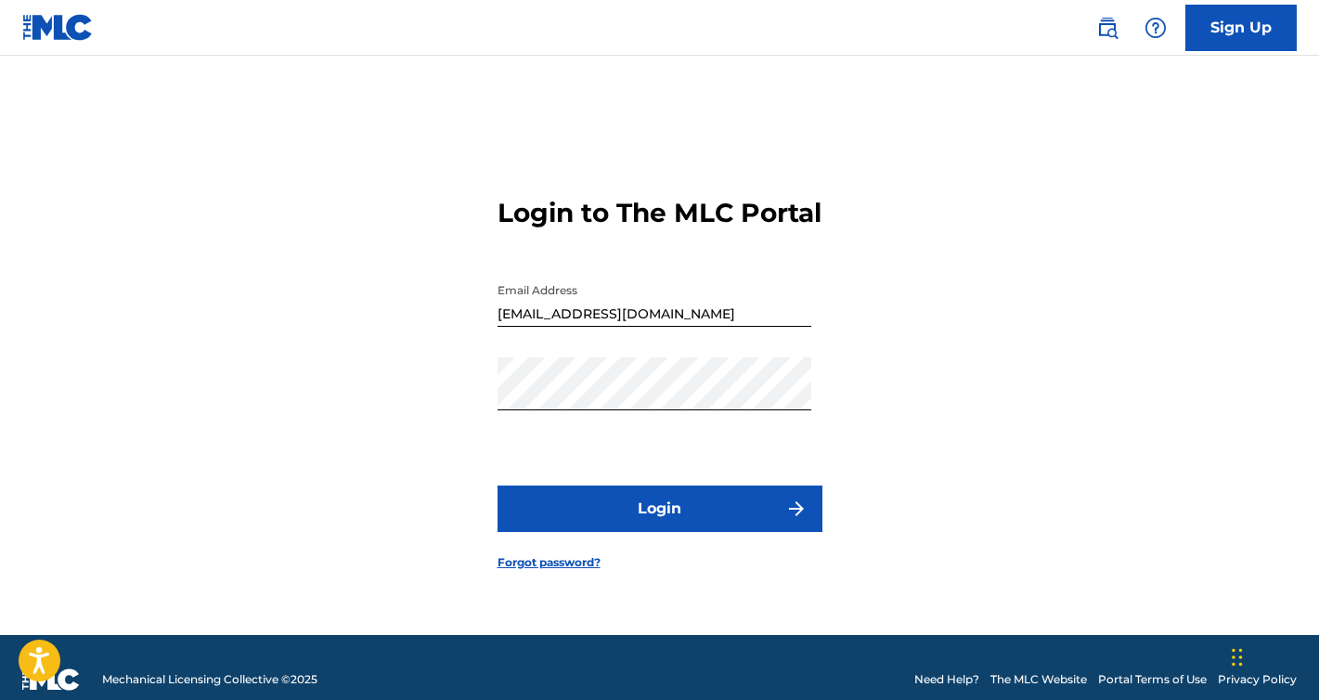
click at [664, 513] on button "Login" at bounding box center [660, 508] width 325 height 46
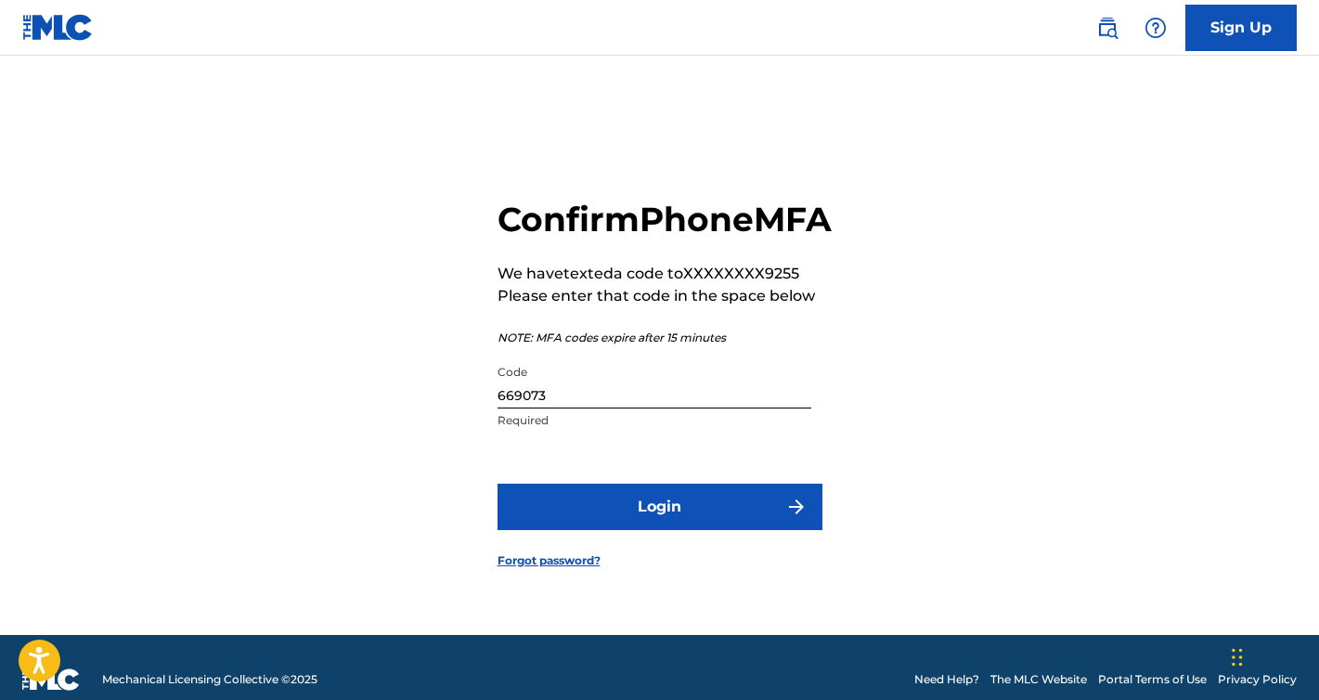
click at [591, 408] on input "669073" at bounding box center [655, 382] width 314 height 53
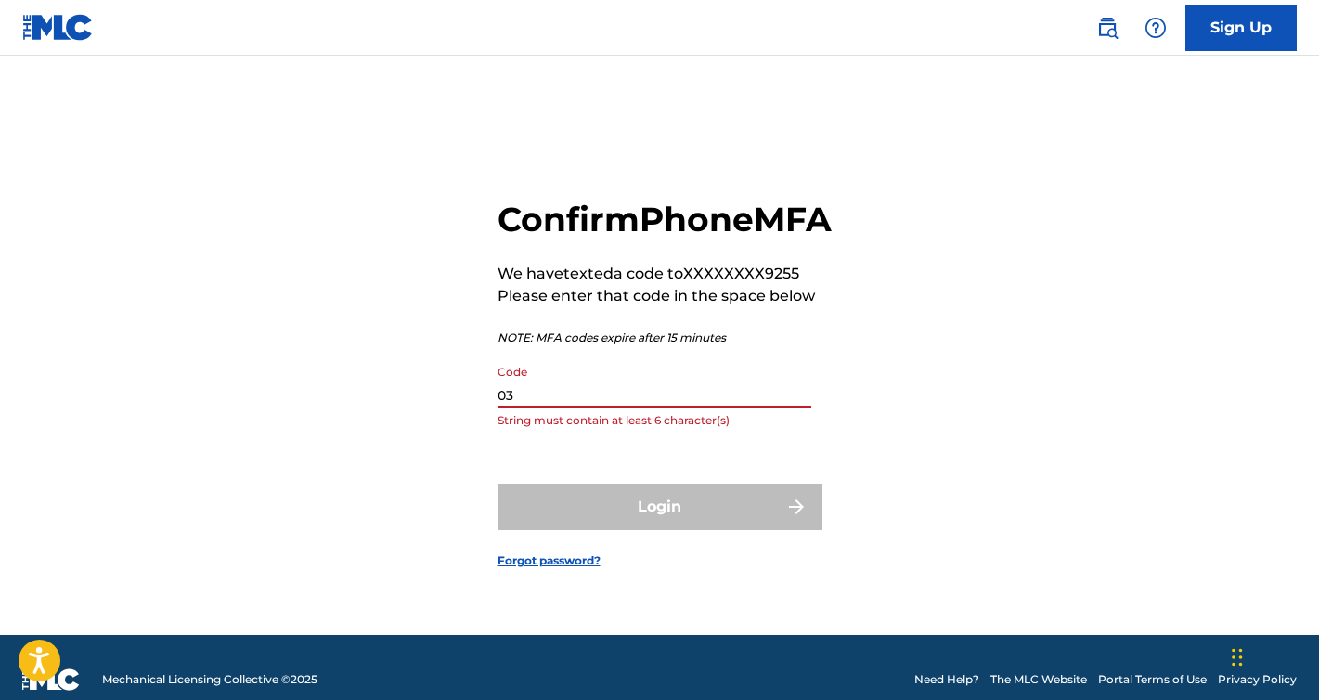
type input "0"
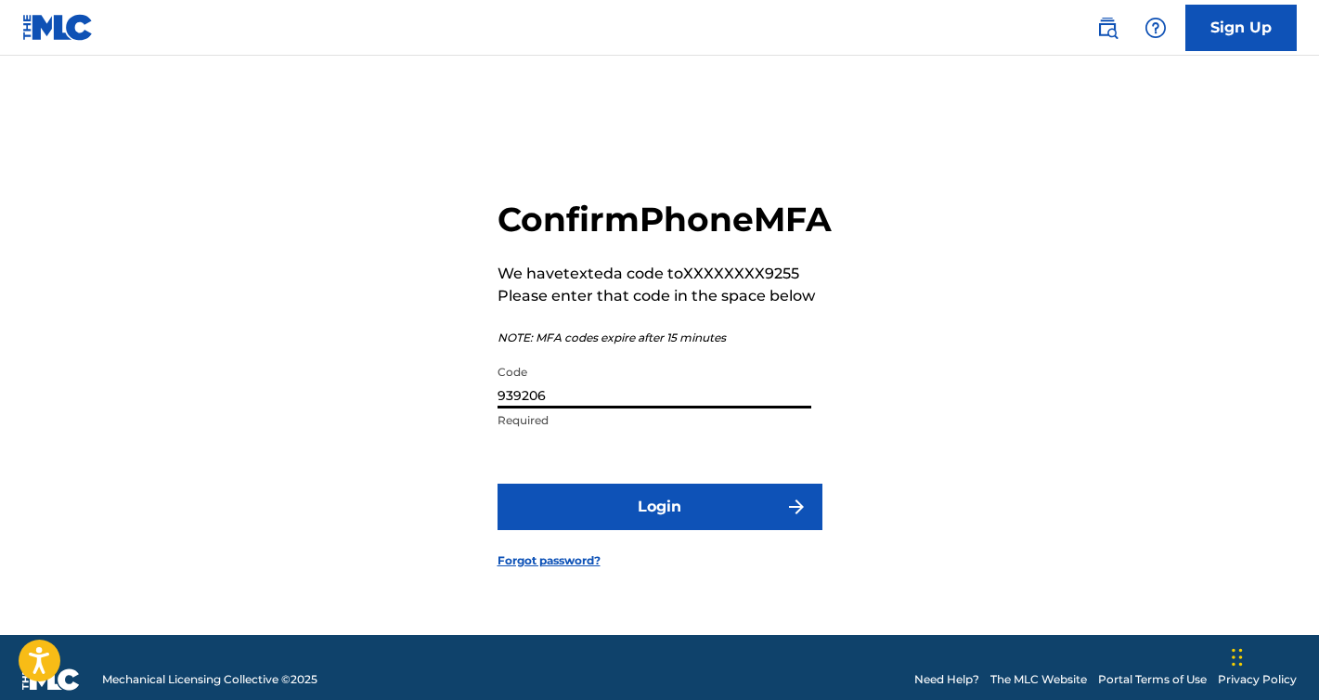
type input "939206"
click at [674, 530] on button "Login" at bounding box center [660, 507] width 325 height 46
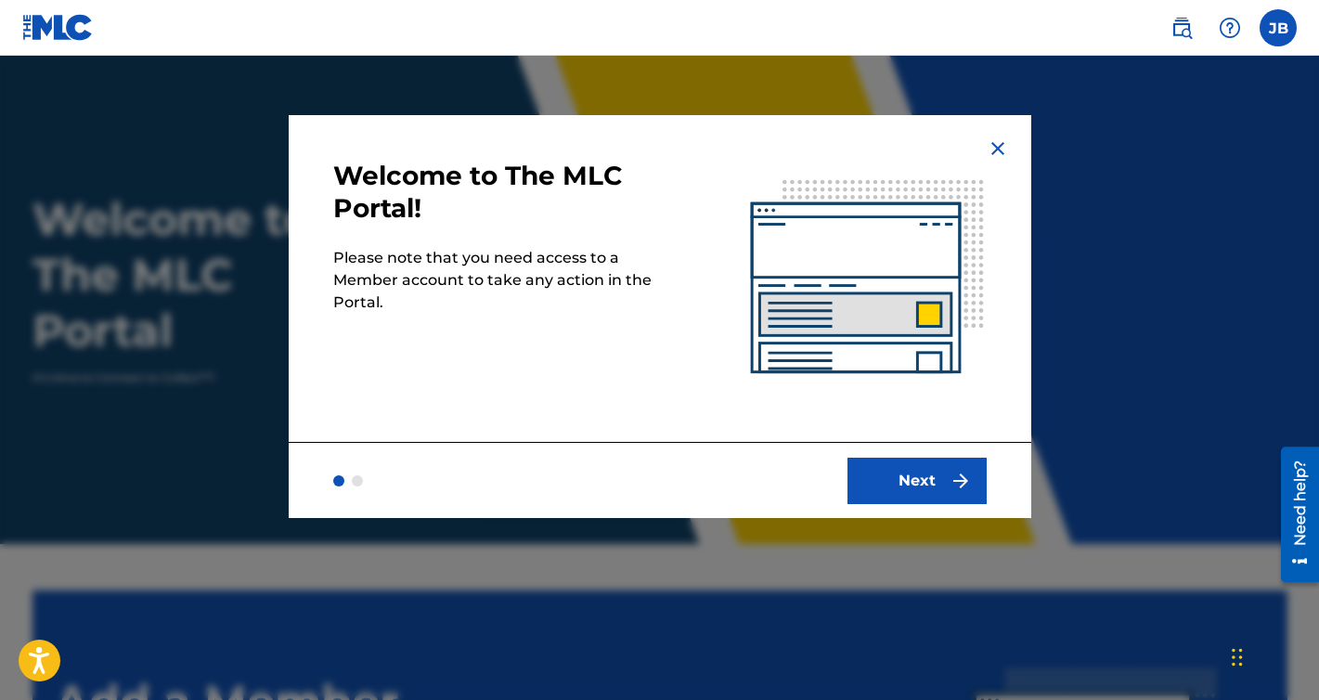
click at [950, 485] on img "submit" at bounding box center [961, 481] width 22 height 22
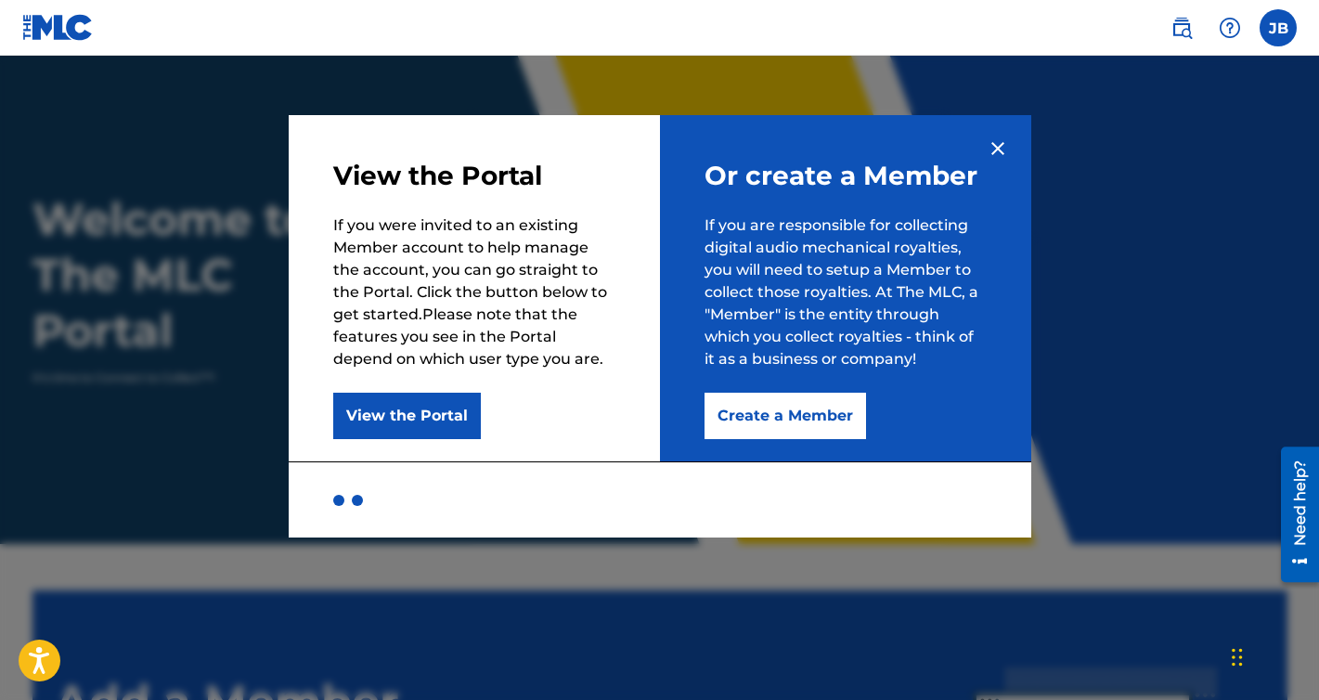
click at [790, 424] on button "Create a Member" at bounding box center [786, 416] width 162 height 46
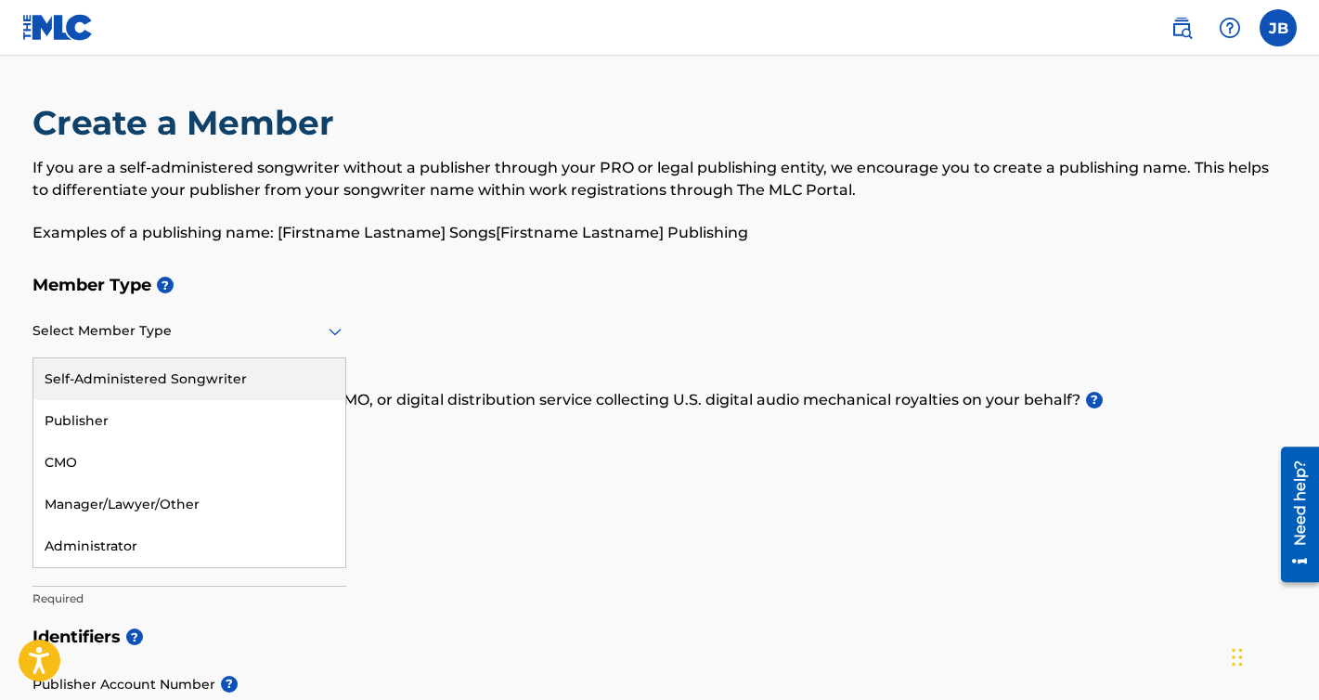
click at [330, 324] on icon at bounding box center [335, 331] width 22 height 22
click at [240, 378] on div "Self-Administered Songwriter" at bounding box center [189, 379] width 312 height 42
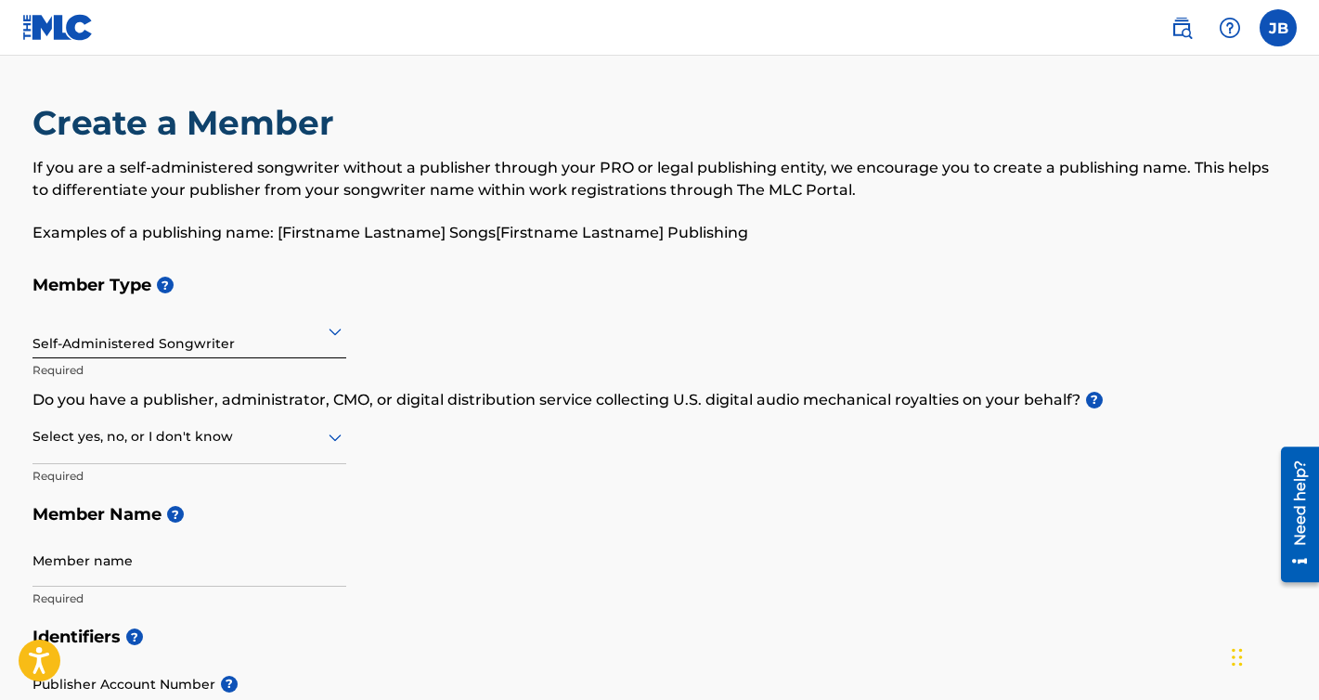
click at [567, 324] on div "Member Type ? Self-Administered Songwriter Required Do you have a publisher, ad…" at bounding box center [659, 441] width 1255 height 352
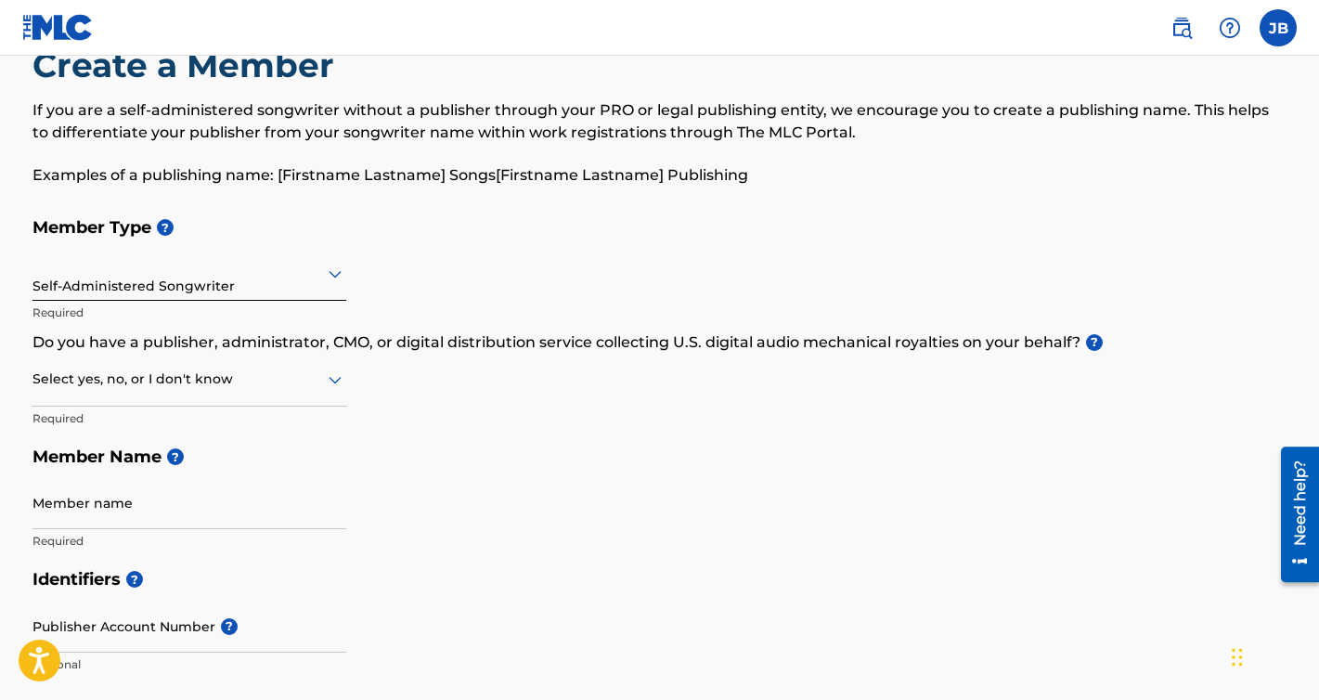
scroll to position [61, 0]
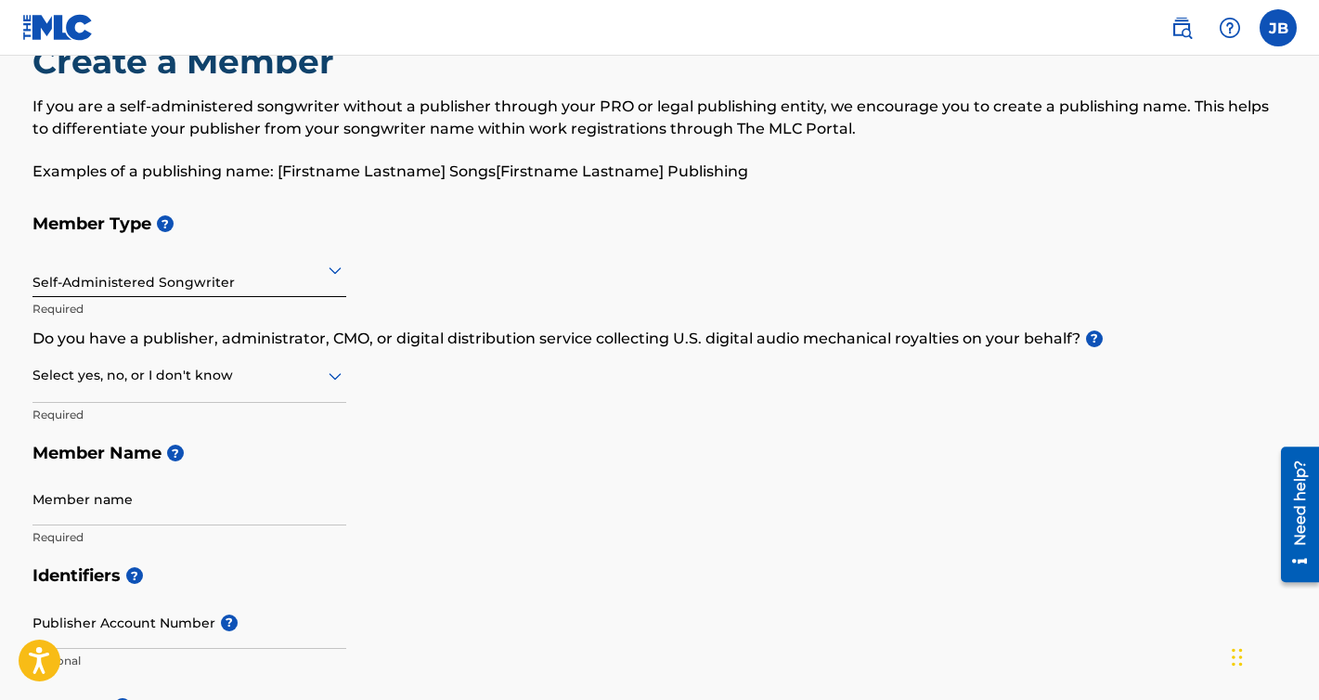
click at [291, 371] on div at bounding box center [189, 375] width 314 height 23
click at [91, 503] on div "I don't know" at bounding box center [189, 507] width 312 height 42
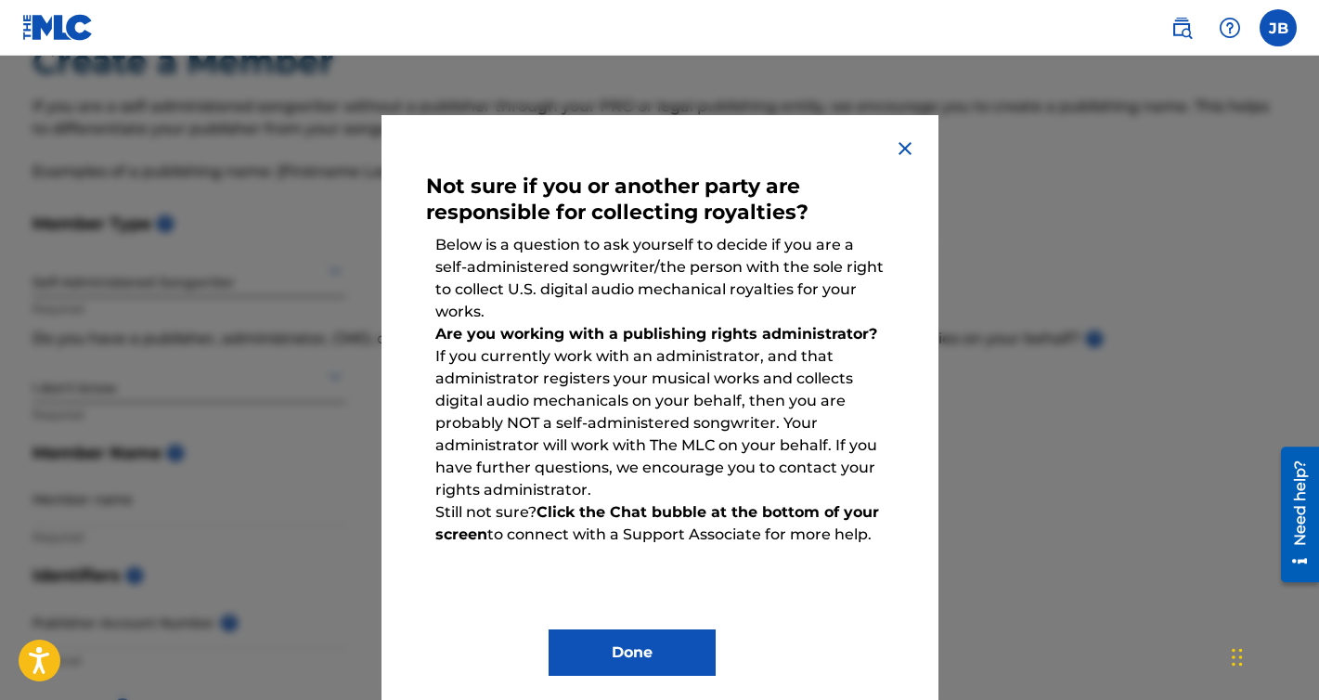
click at [680, 651] on button "Done" at bounding box center [632, 652] width 167 height 46
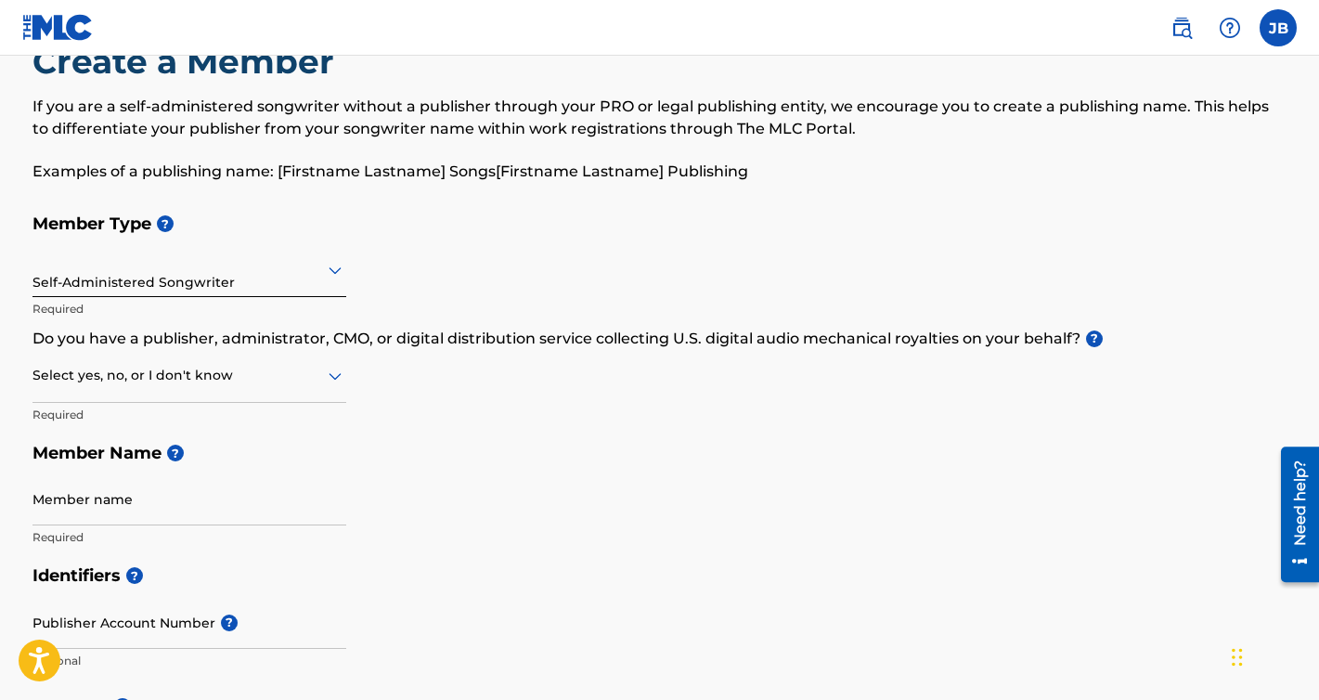
click at [318, 374] on div at bounding box center [189, 375] width 314 height 23
click at [108, 498] on div "I don't know" at bounding box center [189, 507] width 312 height 42
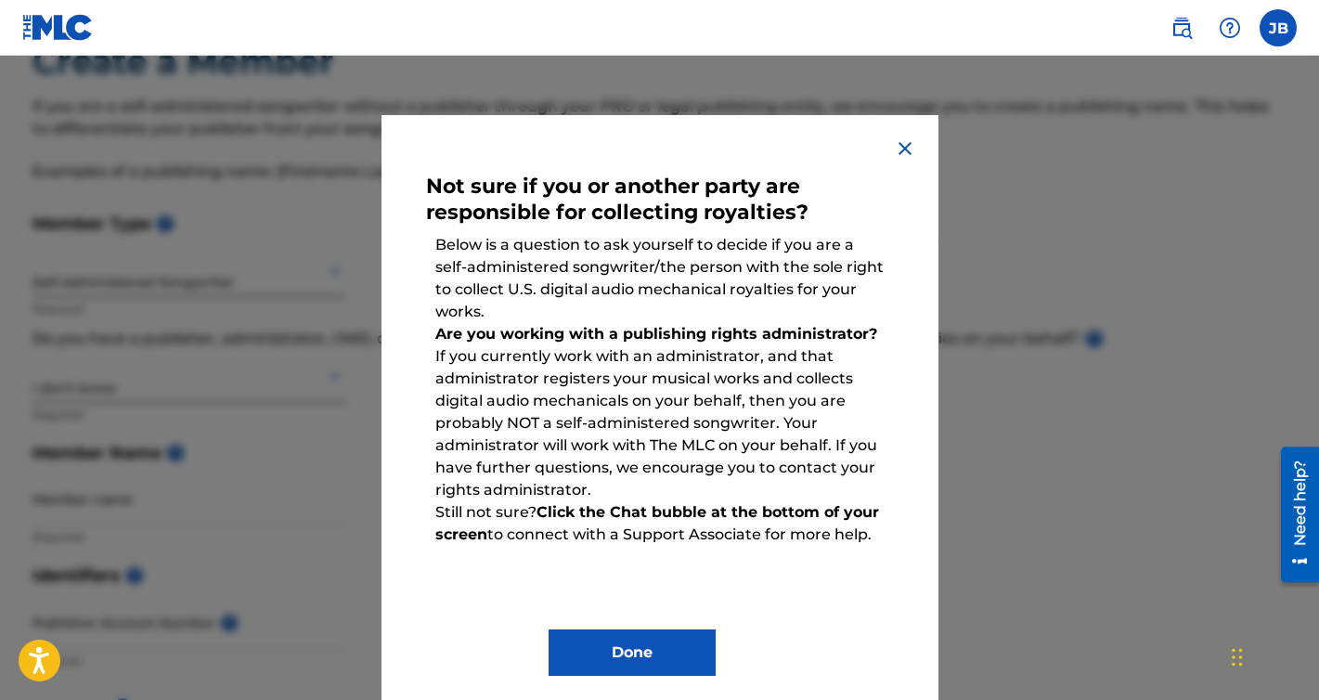
click at [624, 642] on button "Done" at bounding box center [632, 652] width 167 height 46
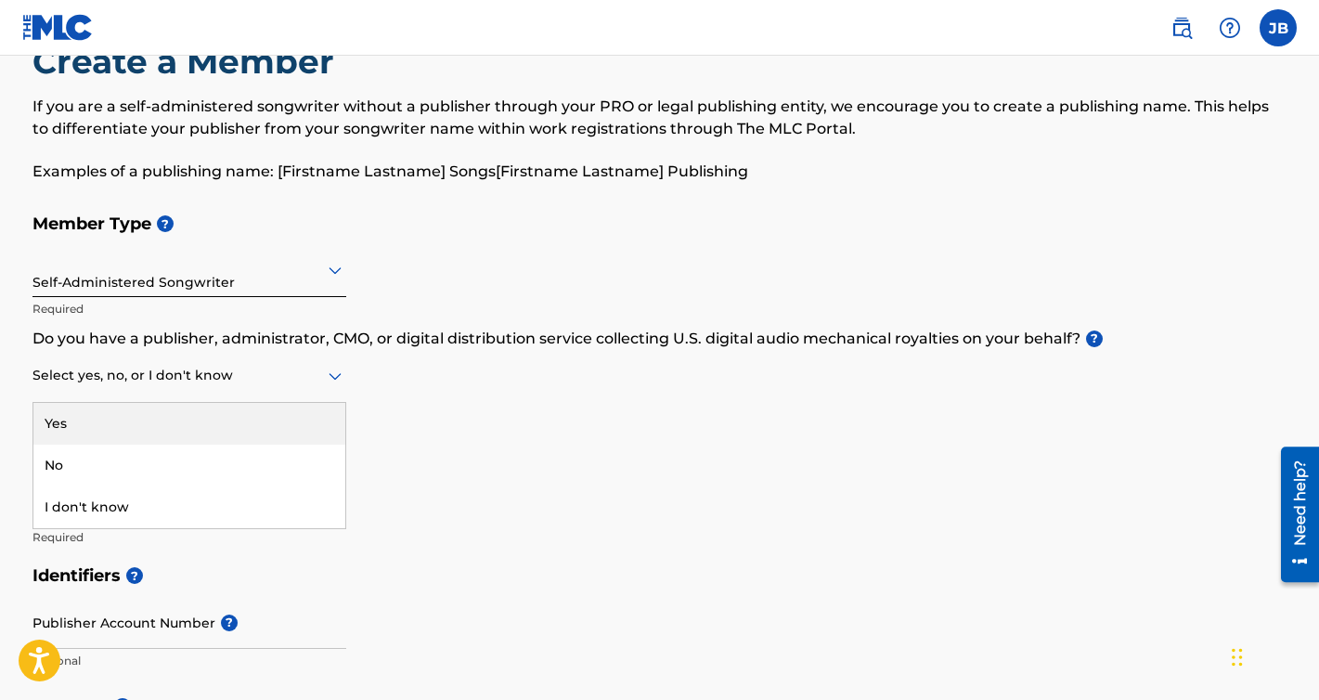
click at [330, 378] on icon at bounding box center [335, 376] width 22 height 22
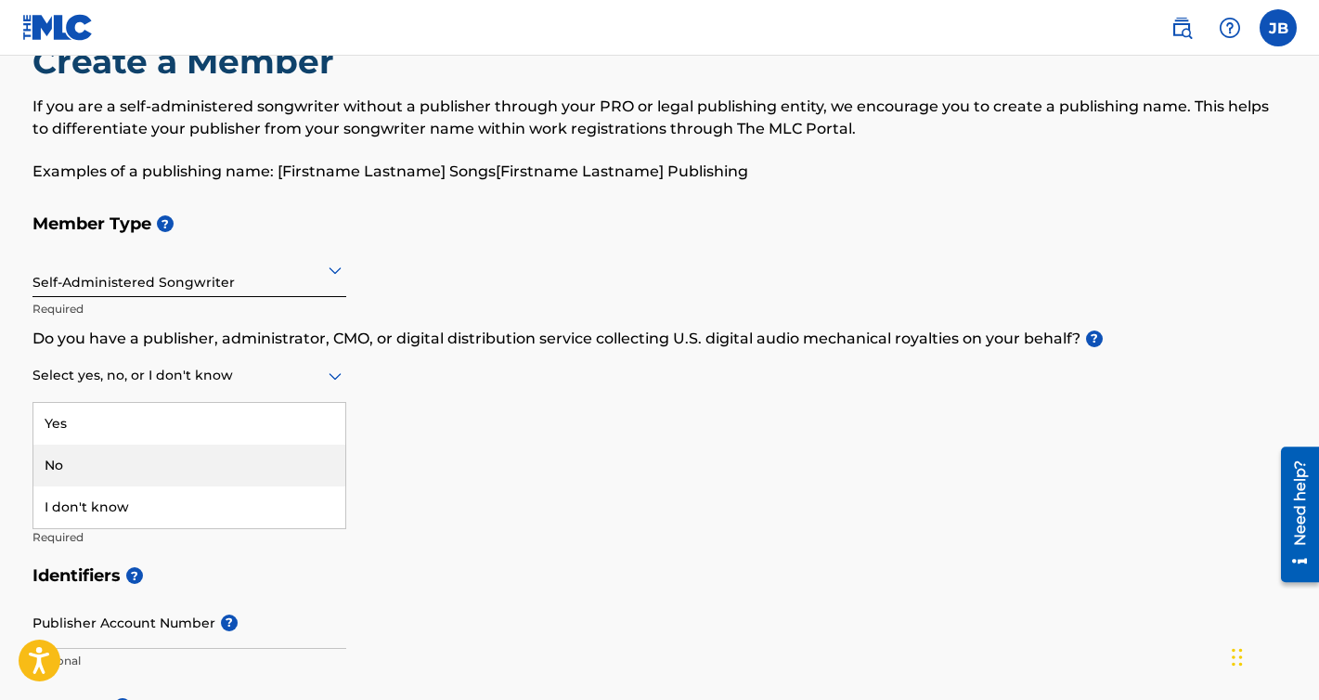
click at [119, 467] on div "No" at bounding box center [189, 466] width 312 height 42
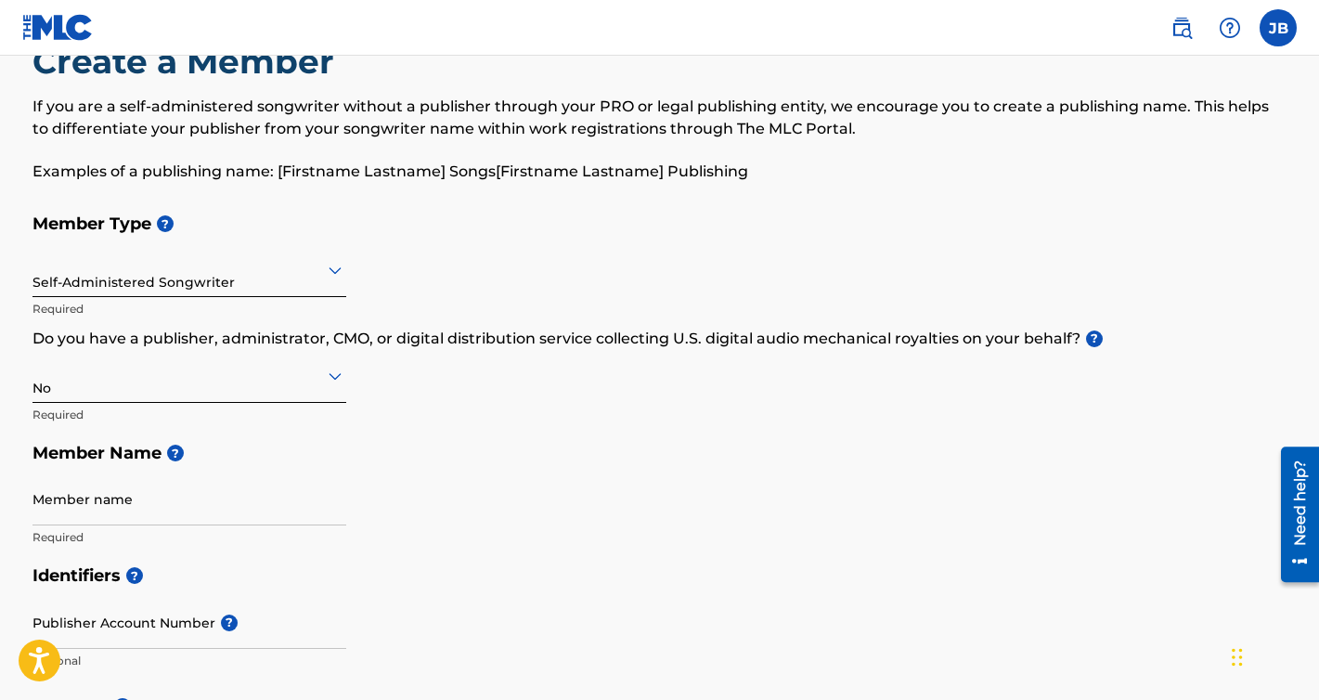
click at [178, 511] on input "Member name" at bounding box center [189, 498] width 314 height 53
click at [575, 532] on div "Member Type ? Self-Administered Songwriter Required Do you have a publisher, ad…" at bounding box center [659, 380] width 1255 height 352
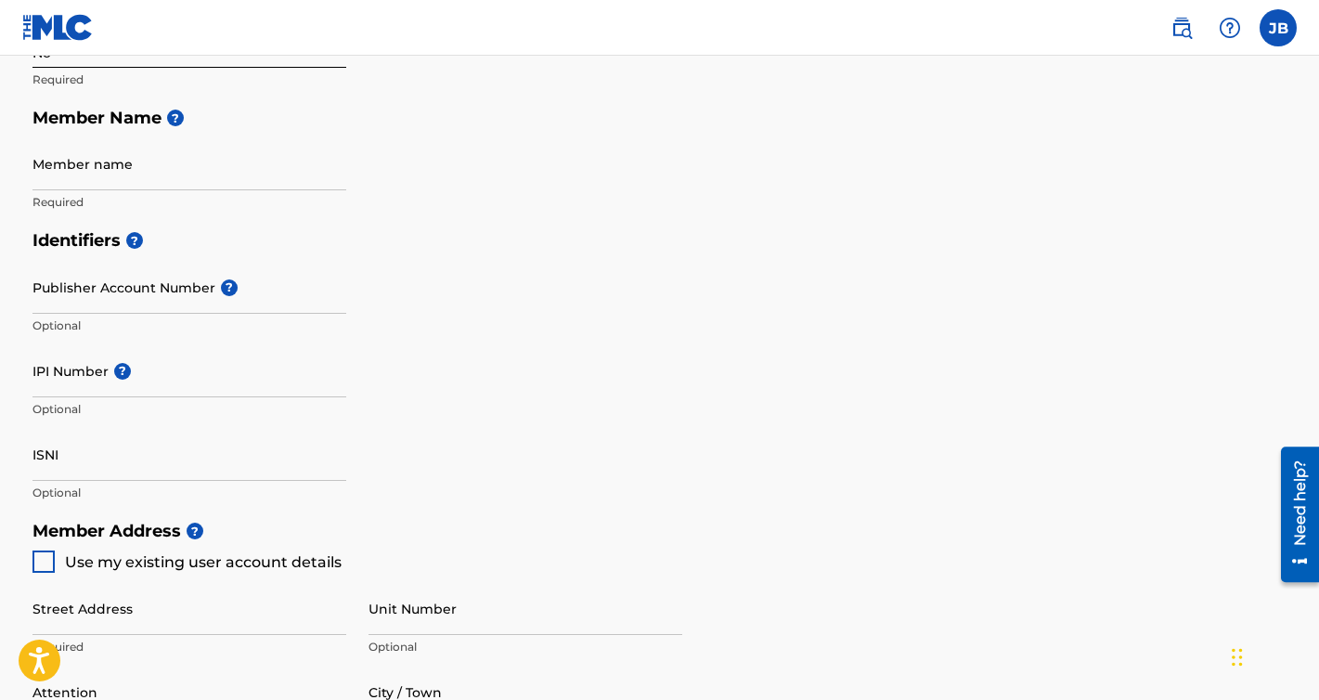
scroll to position [395, 0]
click at [98, 177] on input "Member name" at bounding box center [189, 164] width 314 height 53
type input "verycooltunes"
click at [135, 295] on input "Publisher Account Number ?" at bounding box center [189, 288] width 314 height 53
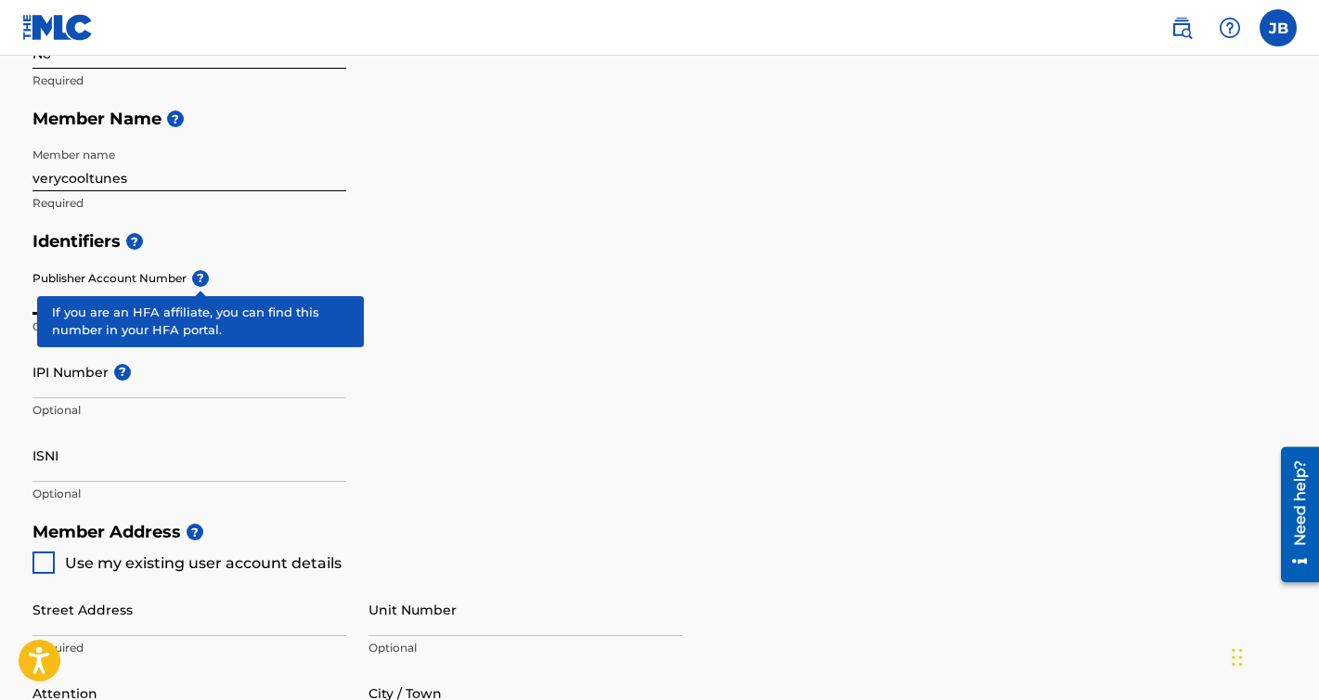
click at [201, 280] on div "Publisher Account Number ? Optional" at bounding box center [189, 304] width 314 height 84
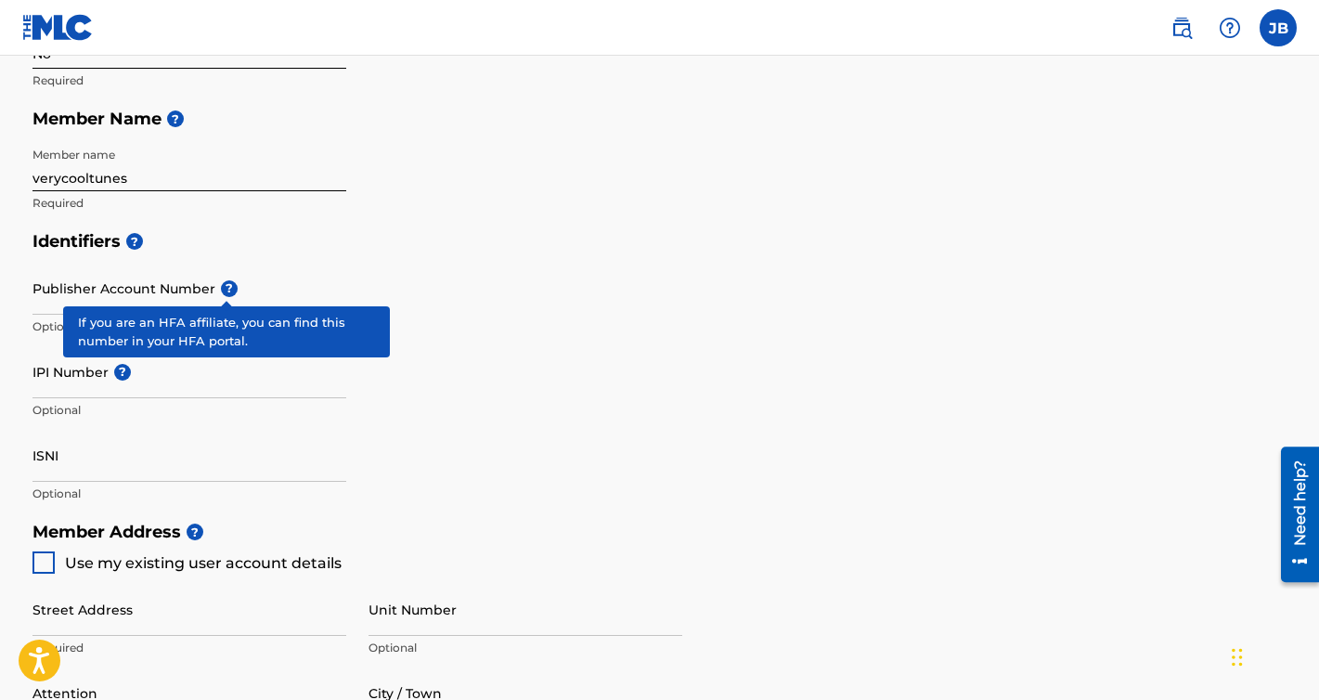
click at [224, 283] on span "?" at bounding box center [229, 288] width 17 height 17
click at [224, 283] on input "Publisher Account Number ?" at bounding box center [189, 288] width 314 height 53
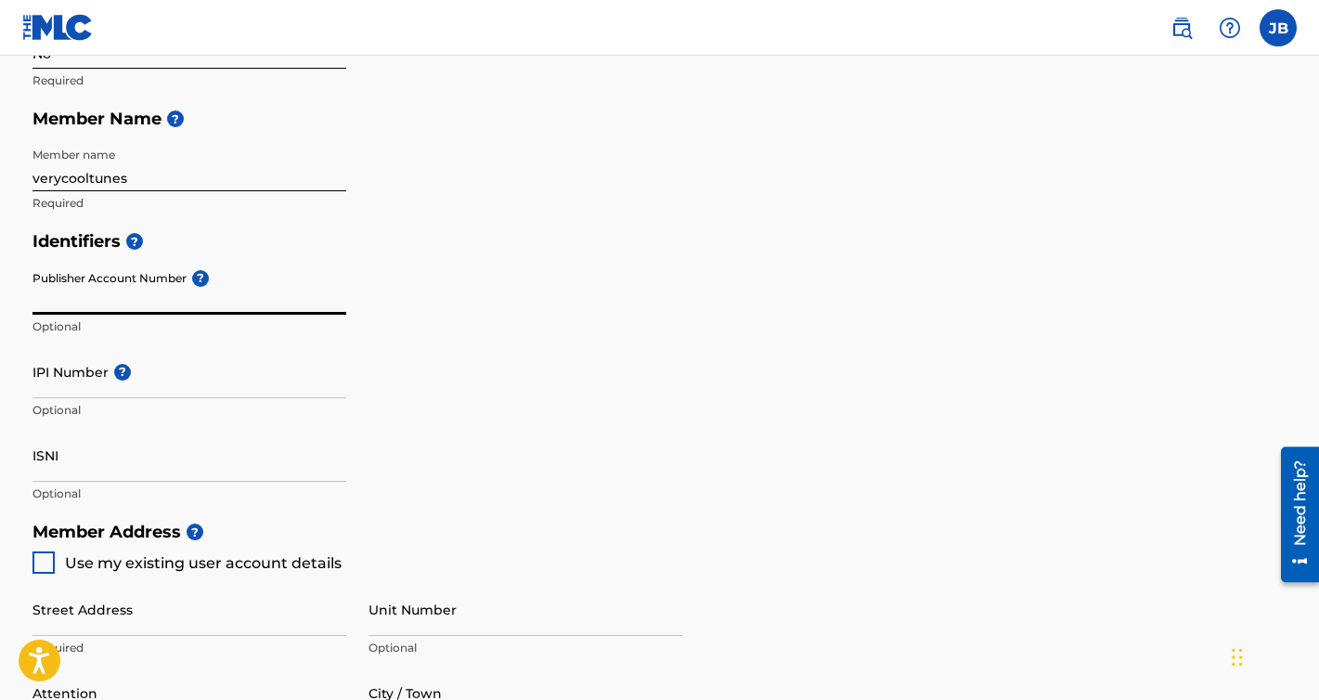
click at [224, 283] on input "Publisher Account Number ?" at bounding box center [189, 288] width 314 height 53
click at [99, 387] on input "IPI Number ?" at bounding box center [189, 371] width 314 height 53
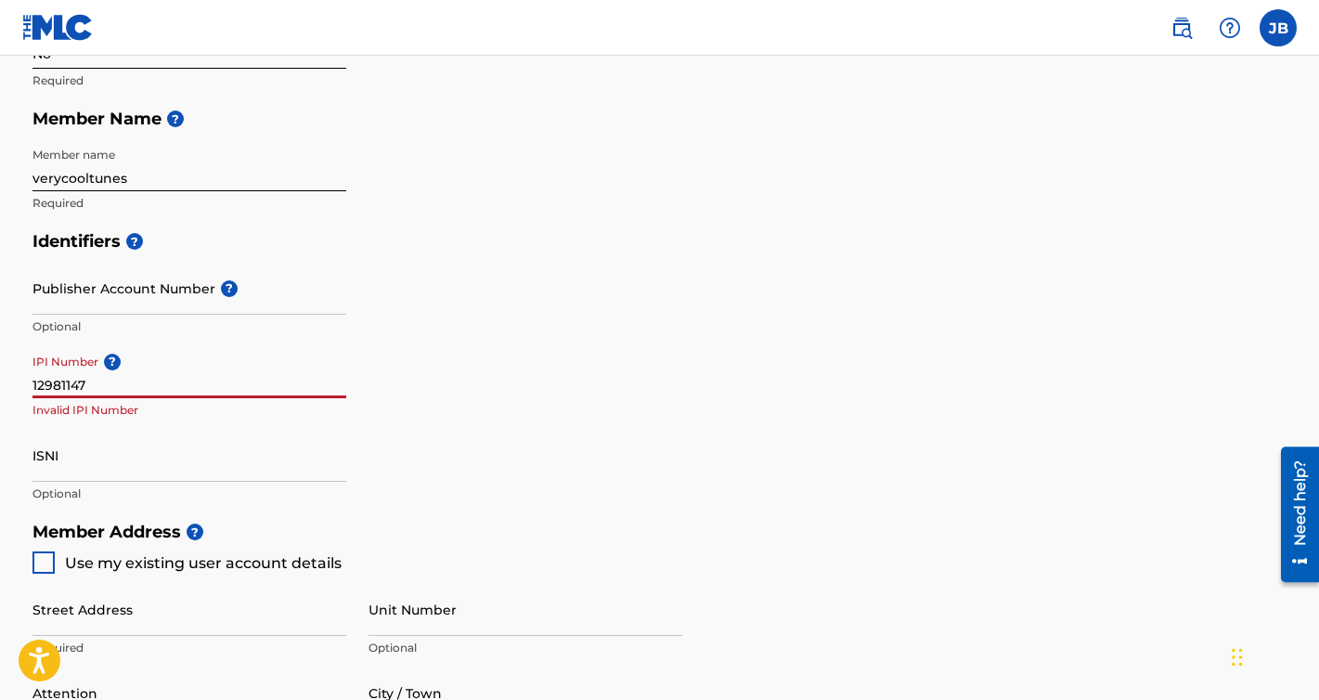
type input "12981147"
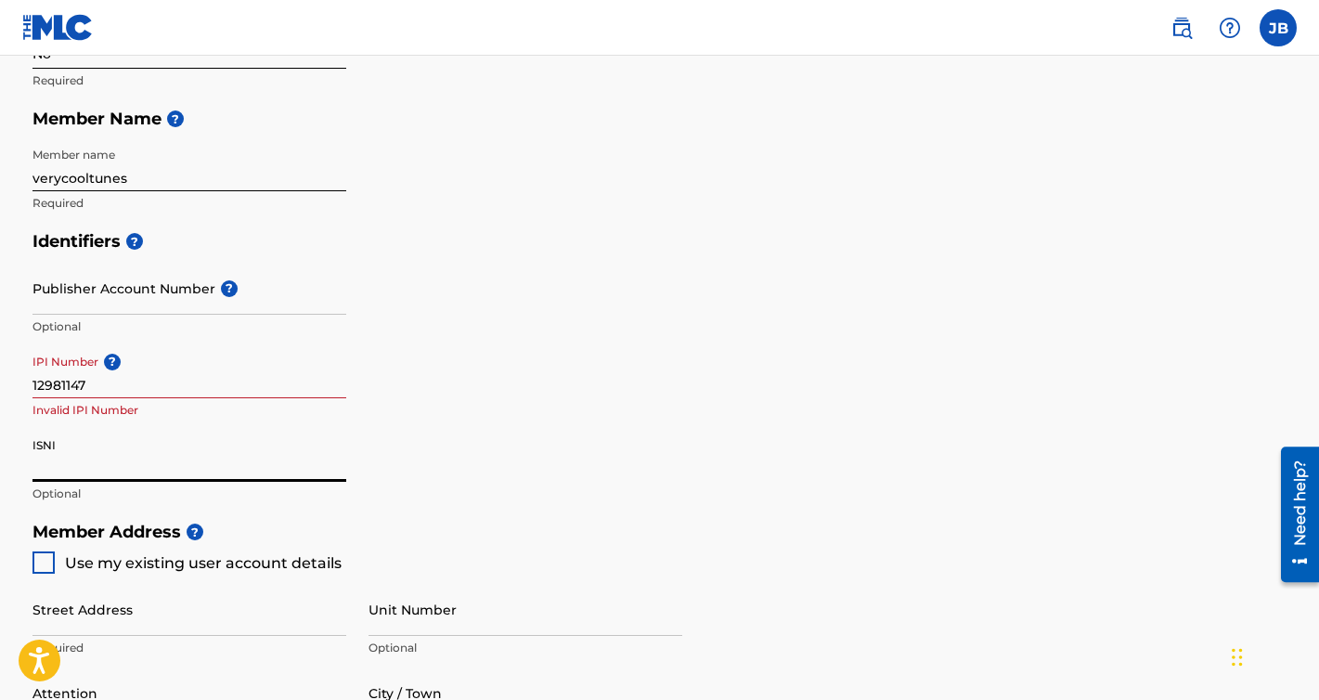
click at [107, 460] on input "ISNI" at bounding box center [189, 455] width 314 height 53
click at [50, 560] on div at bounding box center [43, 562] width 22 height 22
type input "[STREET_ADDRESS]"
type input "Decatur"
type input "30030"
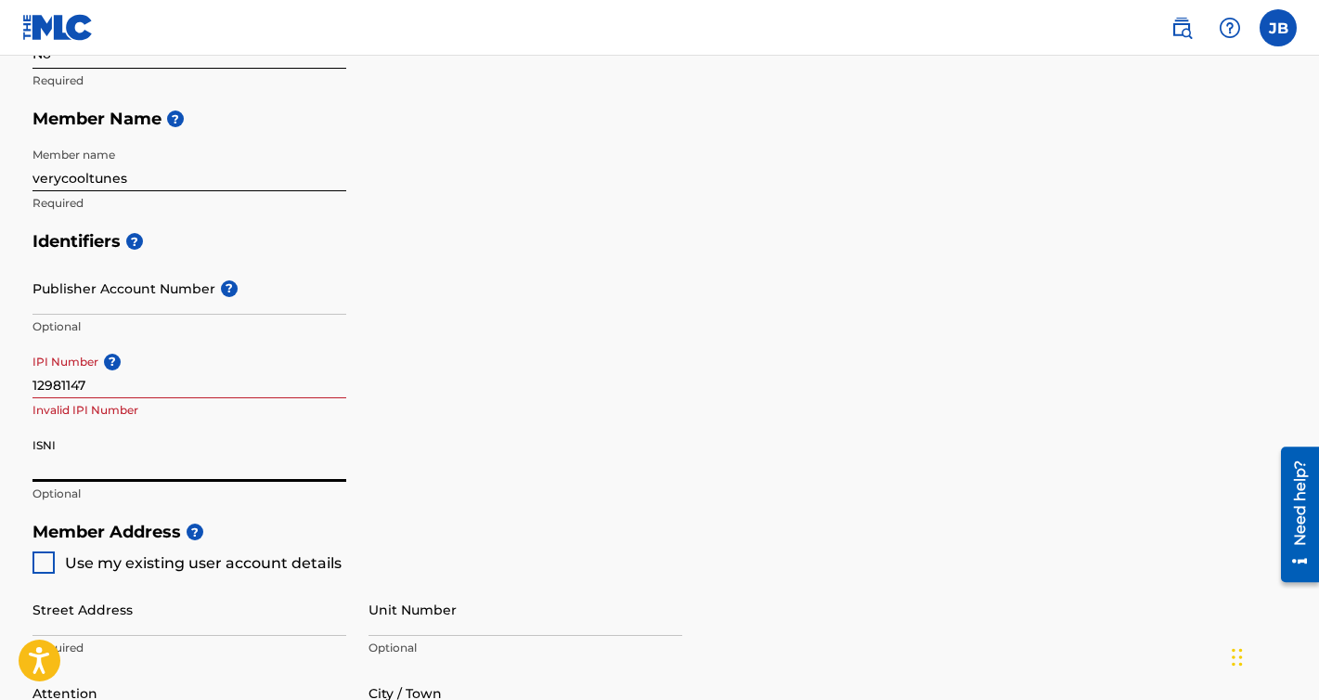
type input "404"
type input "5479255"
type input "[EMAIL_ADDRESS][DOMAIN_NAME]"
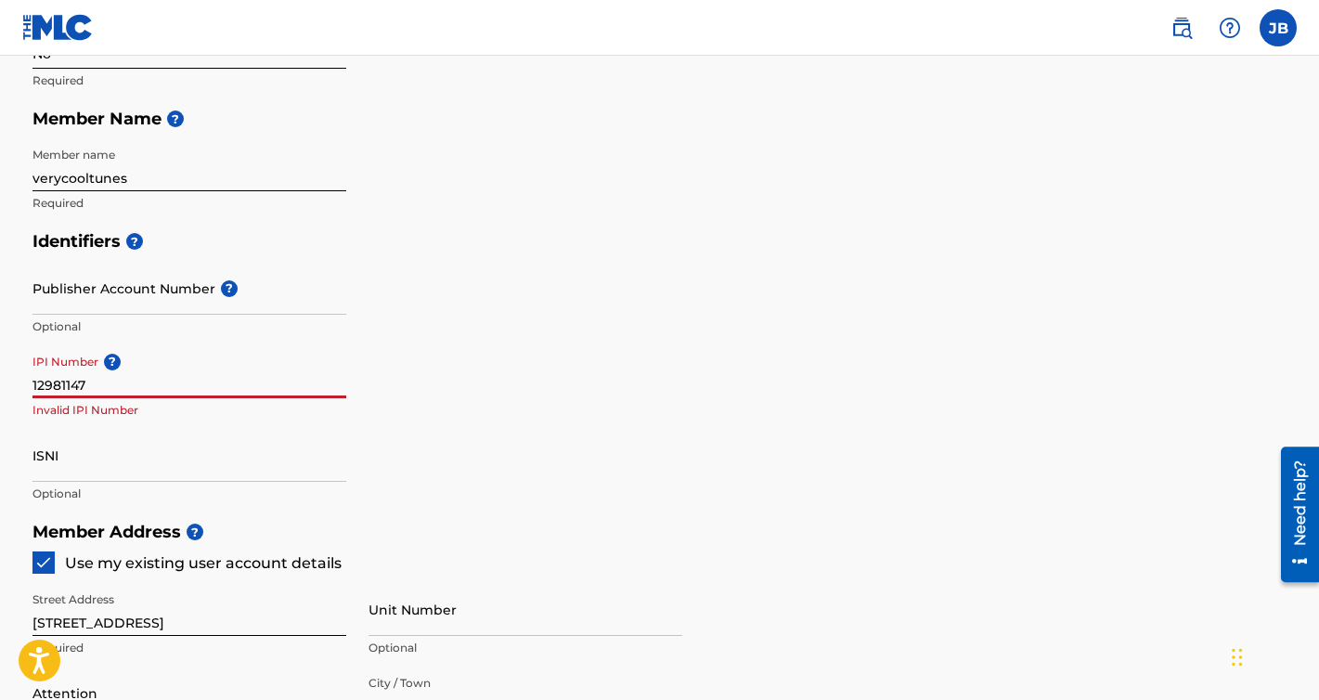
click at [111, 390] on input "12981147" at bounding box center [189, 371] width 314 height 53
type input "129233193"
click at [188, 166] on input "verycooltunes" at bounding box center [189, 164] width 314 height 53
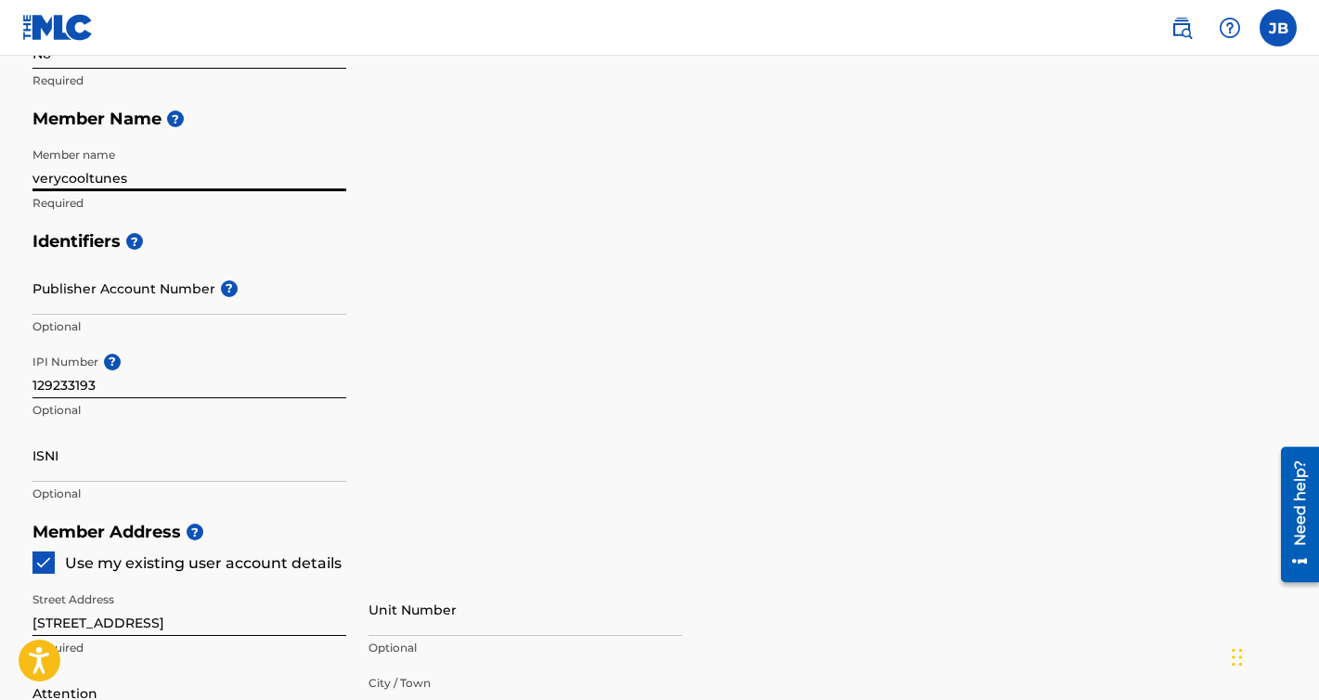
click at [188, 166] on input "verycooltunes" at bounding box center [189, 164] width 314 height 53
click at [32, 176] on input "[PERSON_NAME]" at bounding box center [189, 164] width 314 height 53
click at [607, 232] on h5 "Identifiers ?" at bounding box center [659, 242] width 1255 height 40
click at [43, 178] on input "[PERSON_NAME][PERSON_NAME]" at bounding box center [189, 164] width 314 height 53
type input "[PERSON_NAME] [PERSON_NAME]"
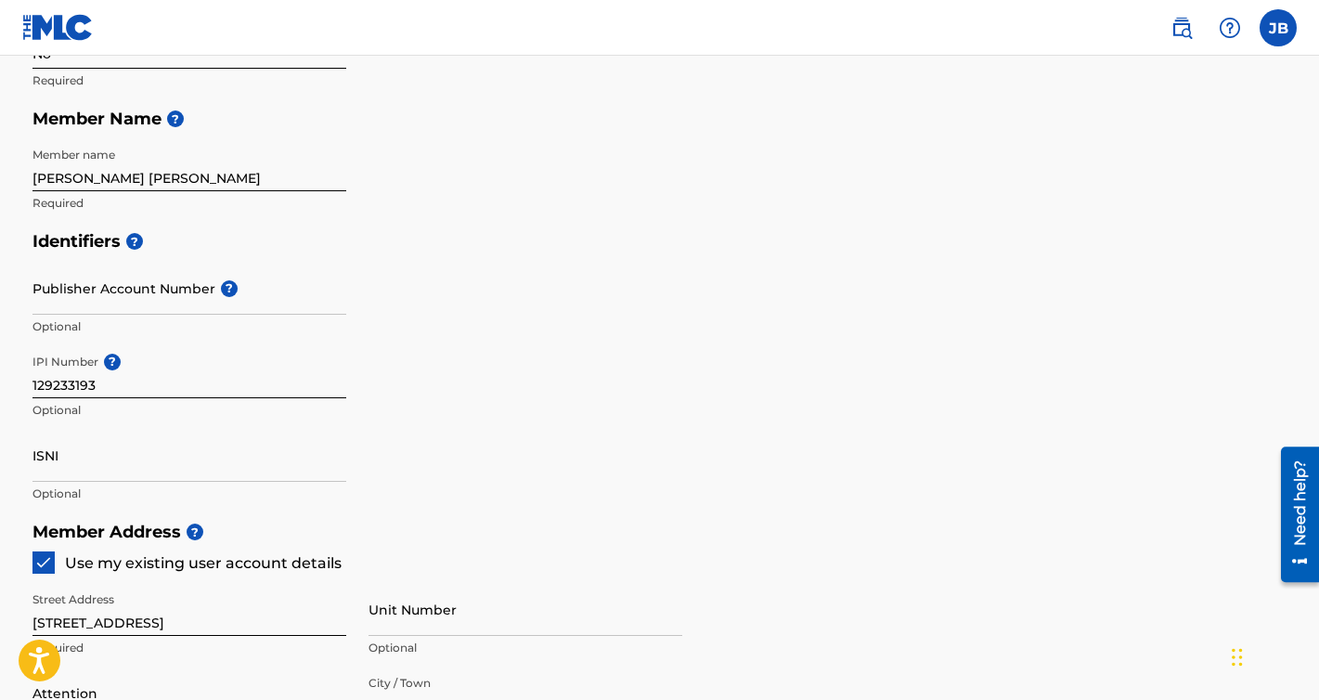
click at [394, 201] on div "Member Type ? Self-Administered Songwriter Required Do you have a publisher, ad…" at bounding box center [659, 46] width 1255 height 352
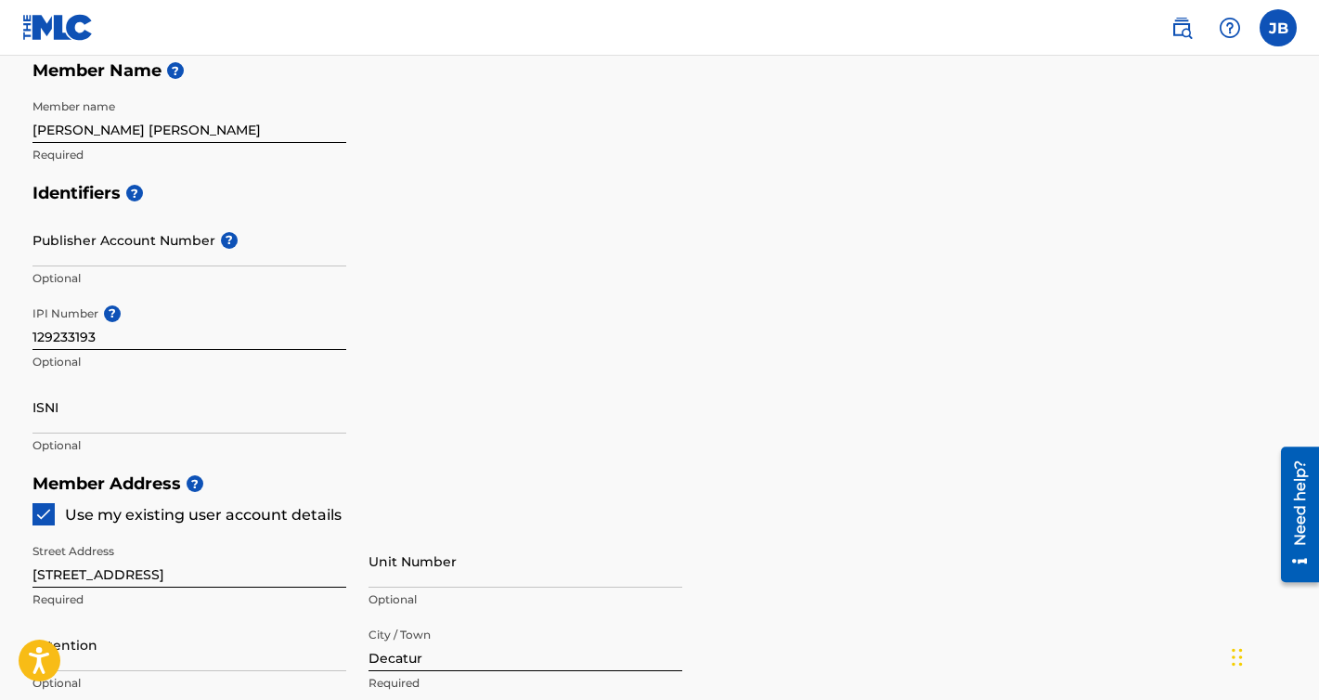
scroll to position [460, 0]
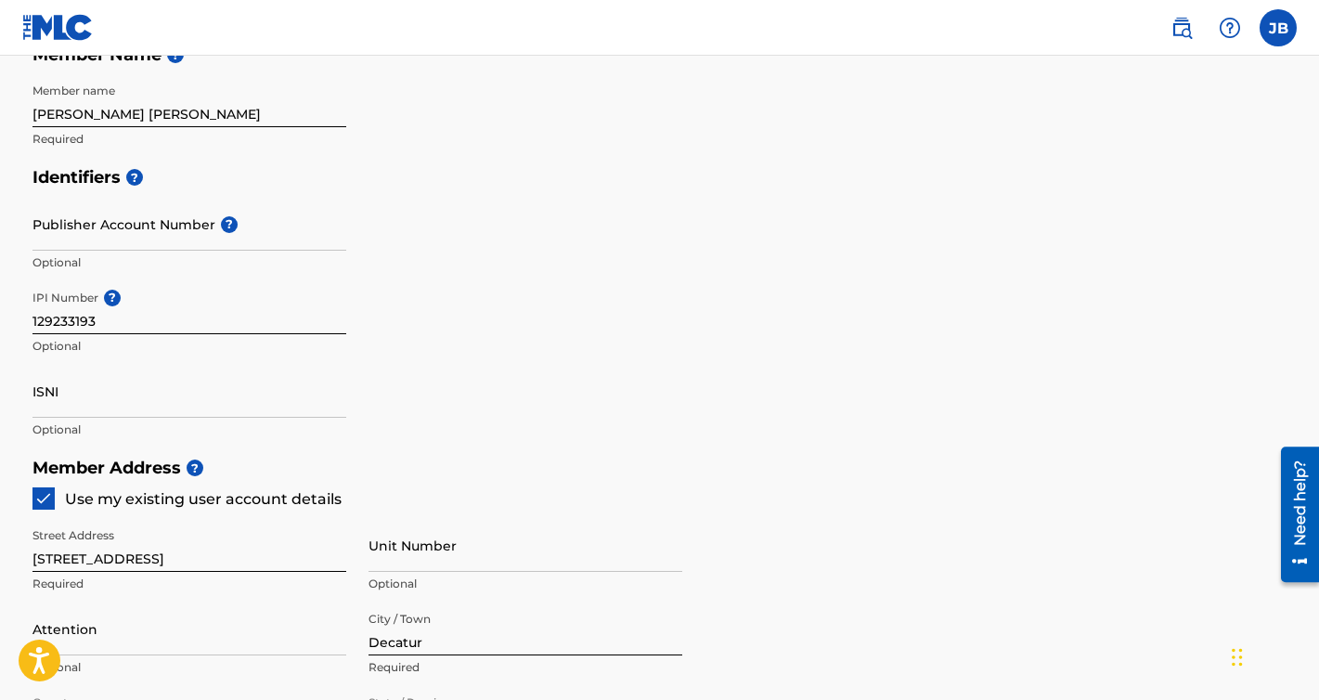
click at [973, 307] on div "Identifiers ? Publisher Account Number ? Optional IPI Number ? 129233193 Option…" at bounding box center [659, 303] width 1255 height 291
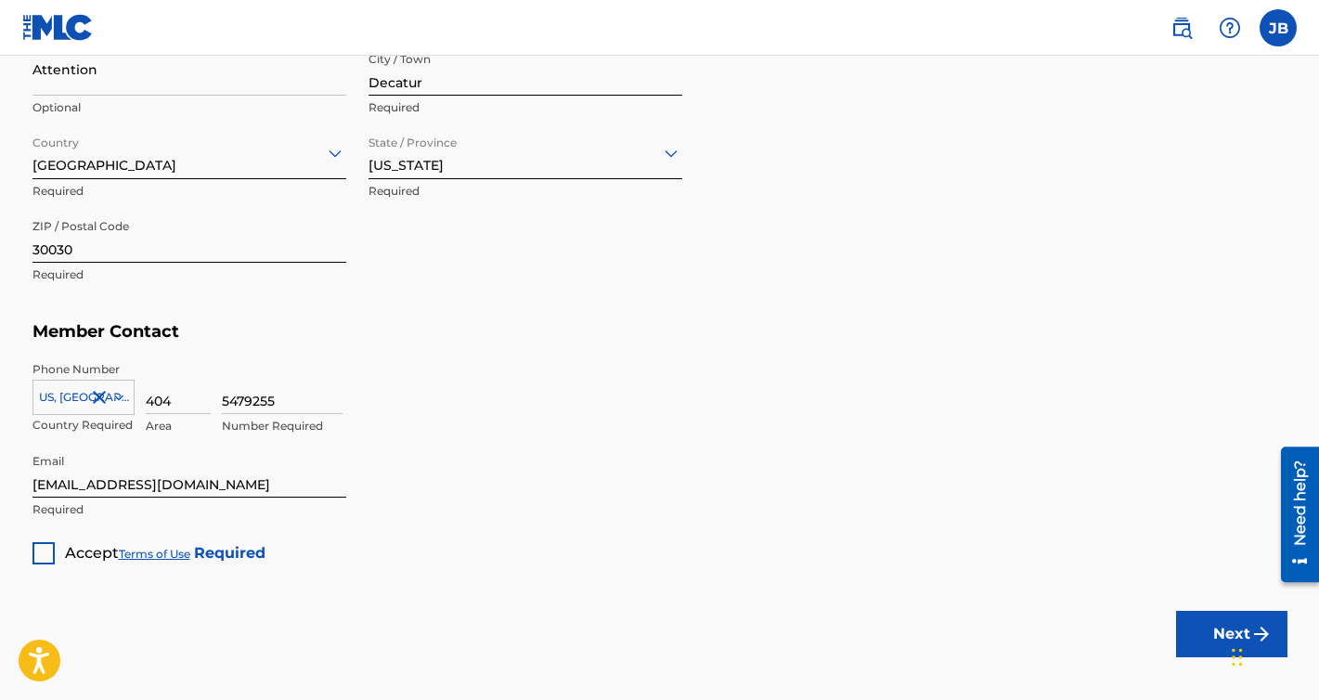
scroll to position [1026, 0]
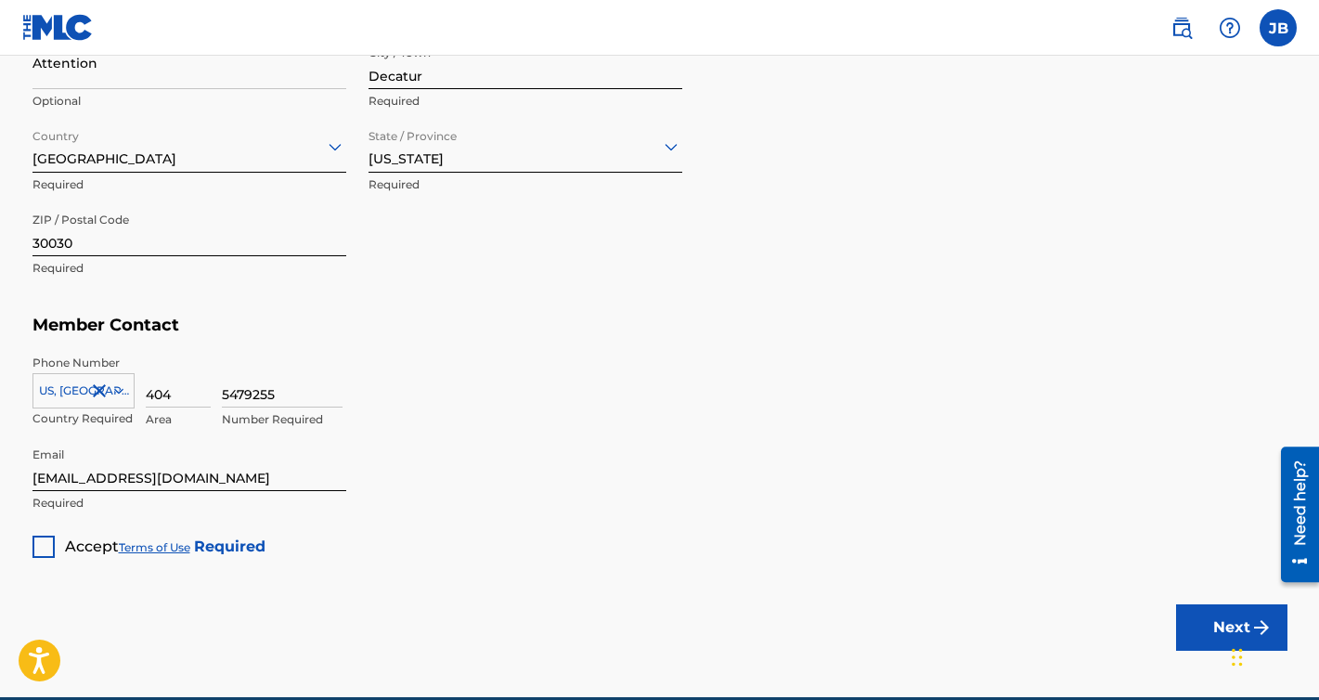
click at [42, 551] on div at bounding box center [43, 547] width 22 height 22
click at [160, 544] on link "Terms of Use" at bounding box center [154, 547] width 71 height 14
